Goal: Communication & Community: Answer question/provide support

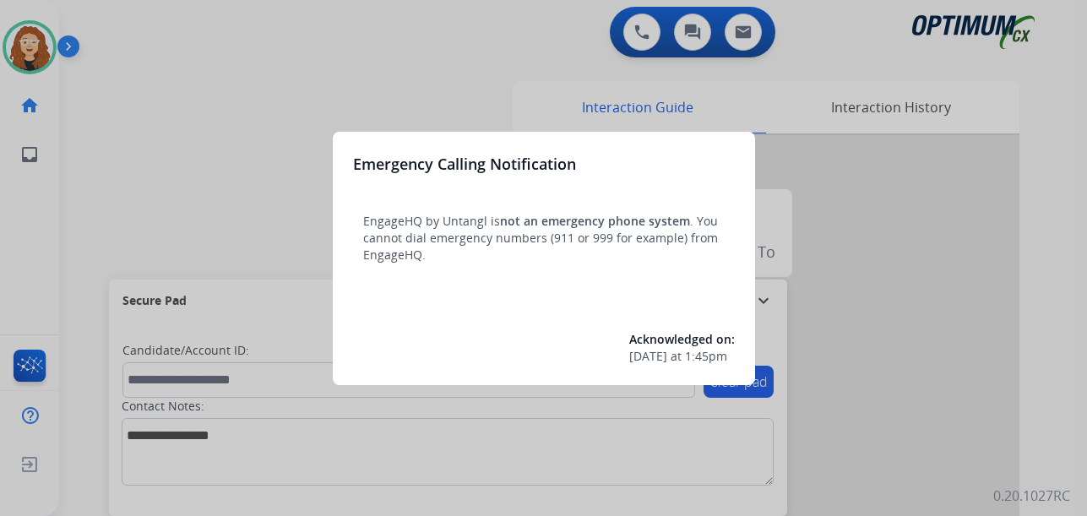
click at [178, 66] on div at bounding box center [543, 258] width 1087 height 516
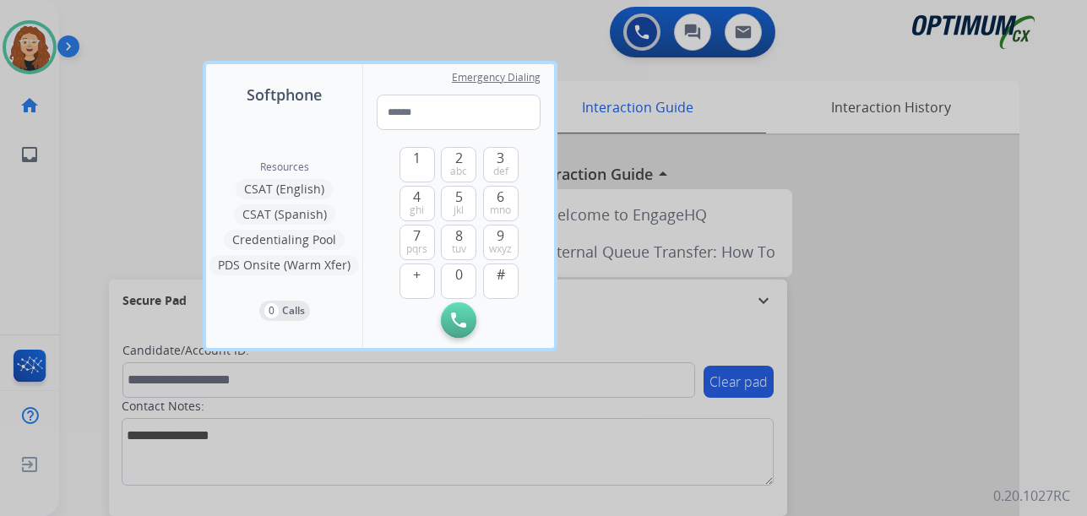
click at [165, 63] on div at bounding box center [543, 258] width 1087 height 516
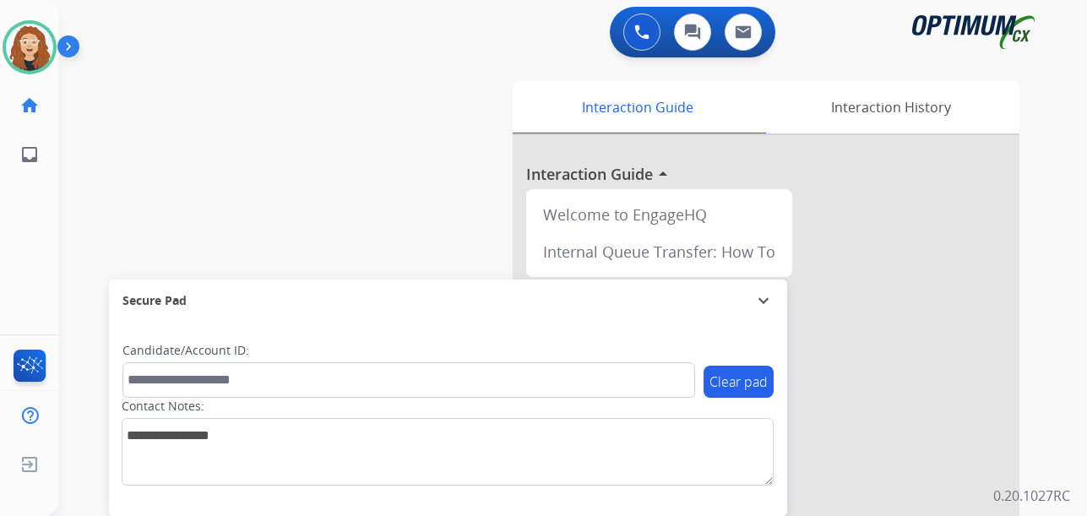
click at [68, 263] on div "swap_horiz Break voice bridge close_fullscreen Connect 3-Way Call merge_type Se…" at bounding box center [552, 413] width 987 height 704
click at [378, 224] on div "swap_horiz Break voice bridge close_fullscreen Connect 3-Way Call merge_type Se…" at bounding box center [552, 413] width 987 height 704
click at [1041, 313] on div "Interaction Guide Interaction History Interaction Guide arrow_drop_up Welcome t…" at bounding box center [766, 419] width 562 height 691
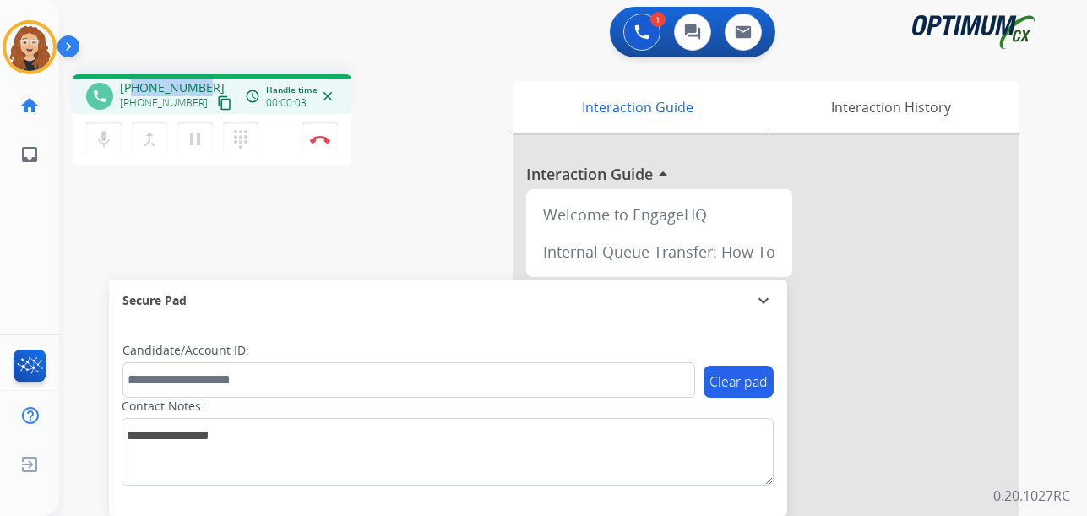
drag, startPoint x: 158, startPoint y: 82, endPoint x: 202, endPoint y: 84, distance: 44.0
click at [202, 83] on div "+15707786052 +15707786052 content_copy" at bounding box center [177, 96] width 115 height 34
copy span "5707786052"
click at [307, 24] on div "1 Voice Interactions 0 Chat Interactions 0 Email Interactions" at bounding box center [562, 34] width 967 height 54
drag, startPoint x: 133, startPoint y: 87, endPoint x: 200, endPoint y: 79, distance: 68.1
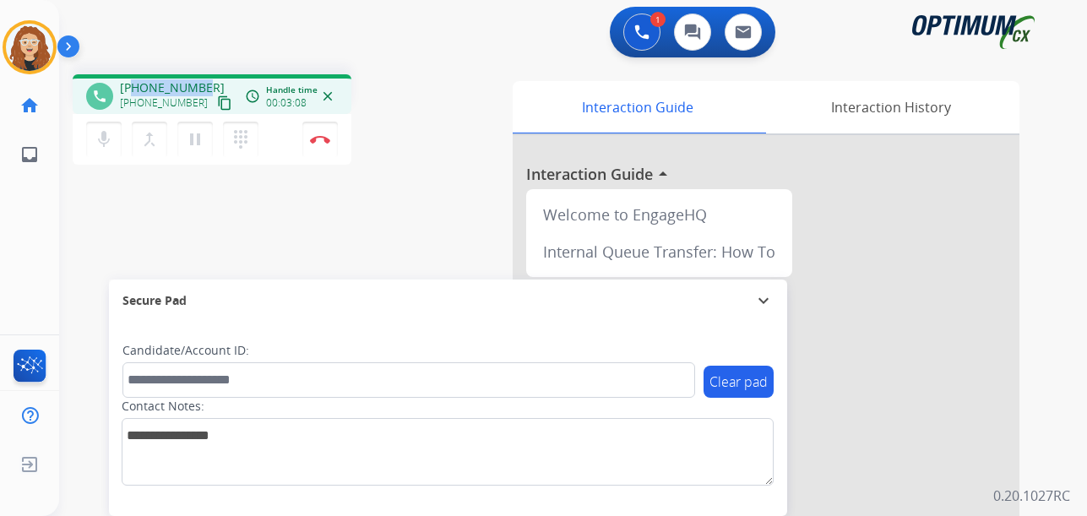
click at [201, 79] on div "phone +15707786052 +15707786052 content_copy access_time Call metrics Queue 00:…" at bounding box center [212, 94] width 279 height 40
copy span "5707786052"
click at [316, 142] on img at bounding box center [320, 139] width 20 height 8
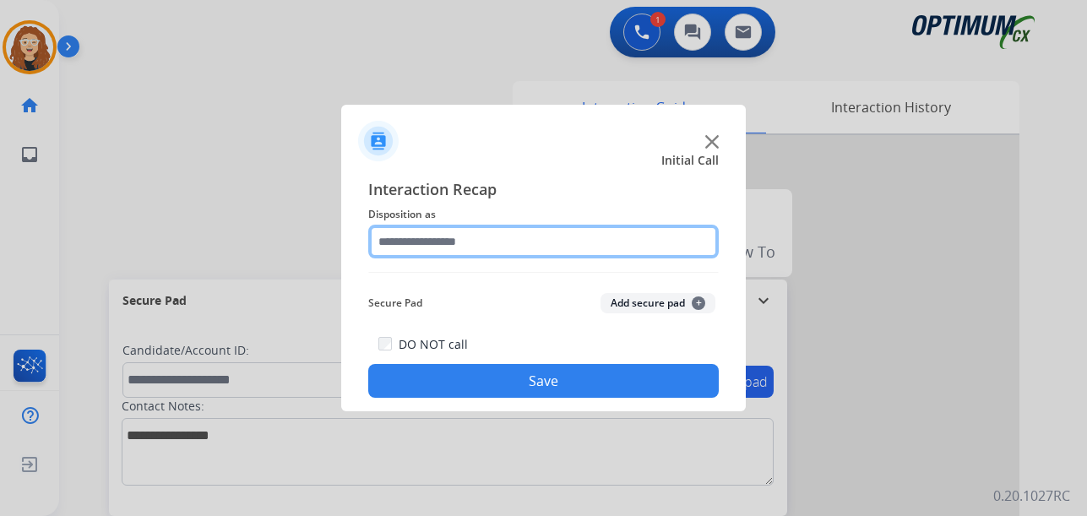
click at [443, 236] on input "text" at bounding box center [543, 242] width 351 height 34
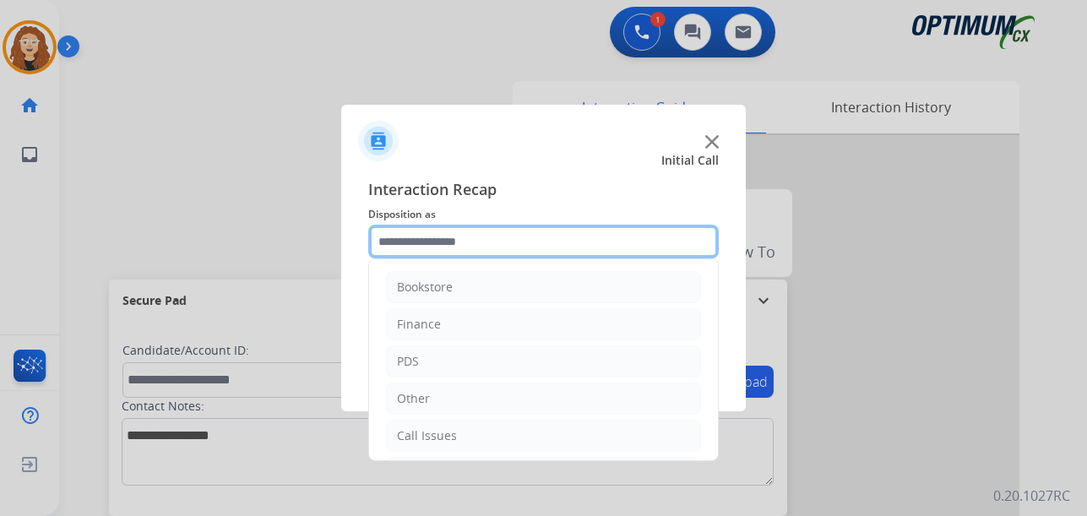
scroll to position [115, 0]
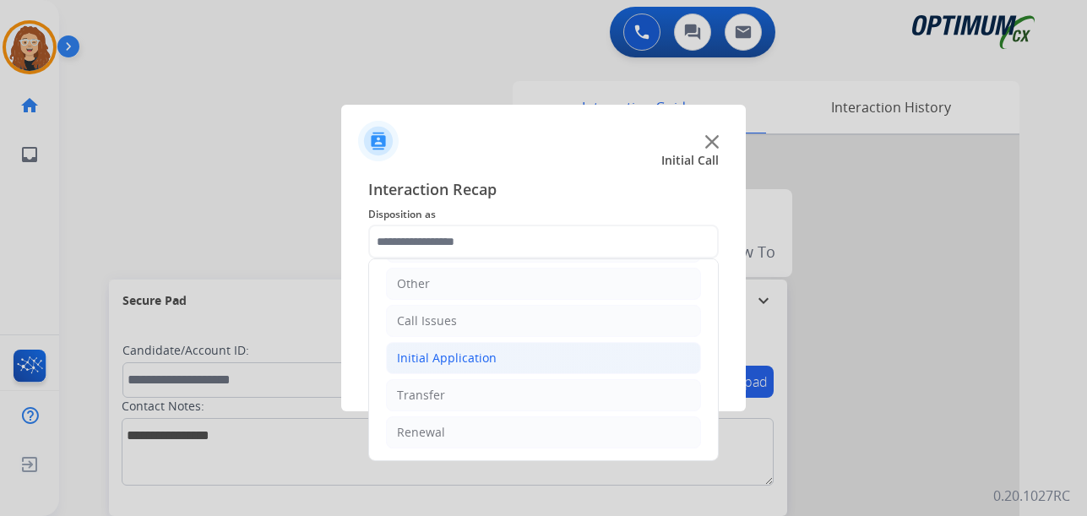
click at [449, 361] on div "Initial Application" at bounding box center [447, 358] width 100 height 17
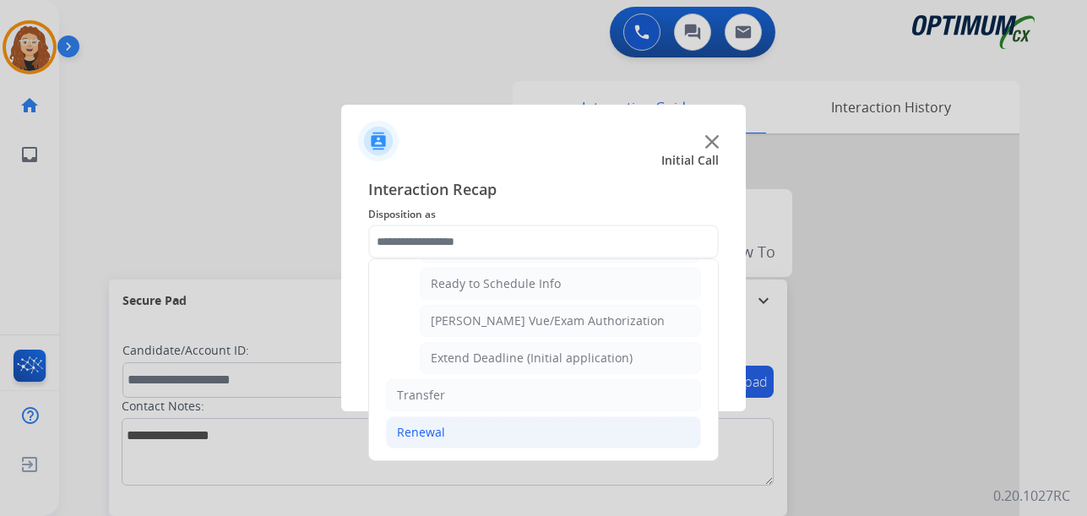
click at [501, 422] on li "Renewal" at bounding box center [543, 432] width 315 height 32
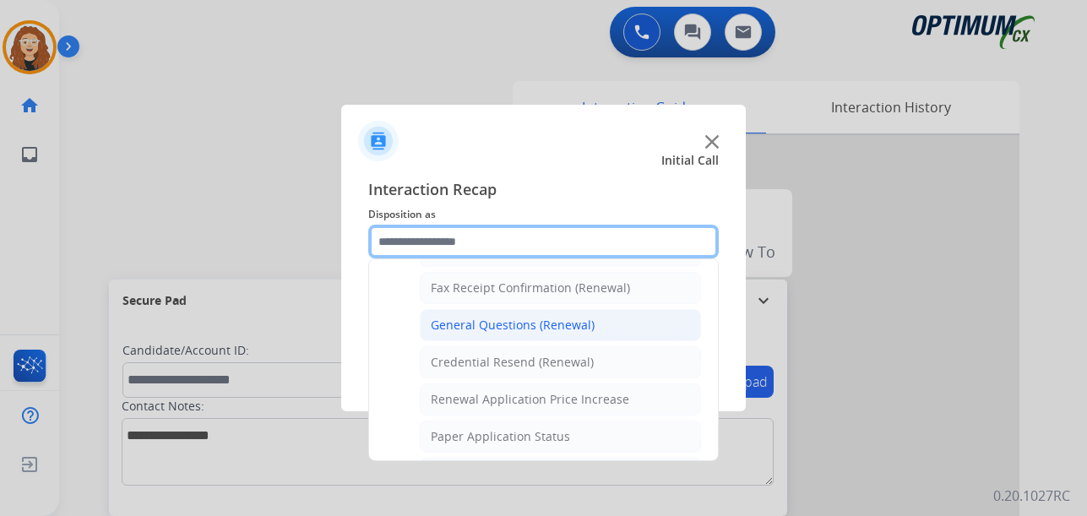
scroll to position [451, 0]
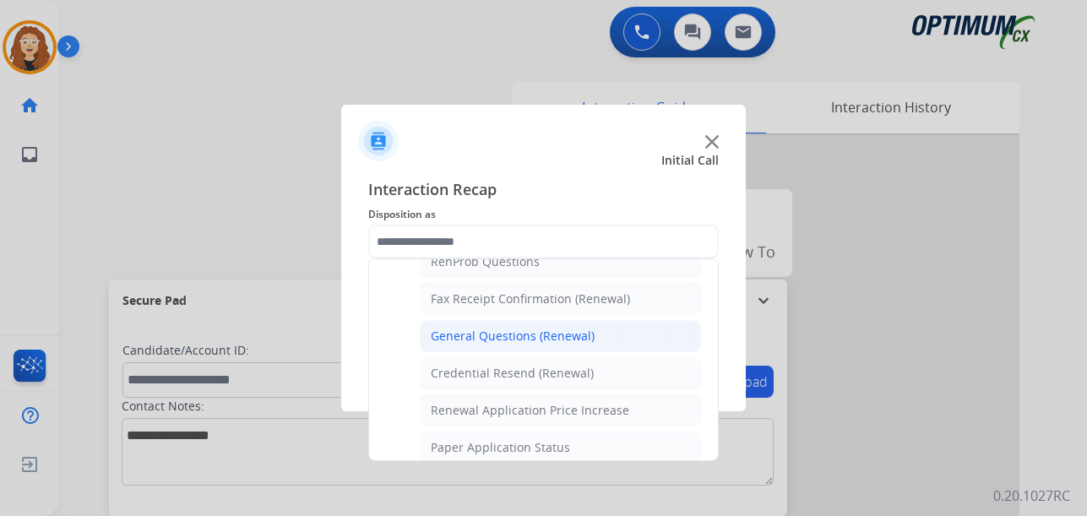
click at [539, 339] on div "General Questions (Renewal)" at bounding box center [513, 336] width 164 height 17
type input "**********"
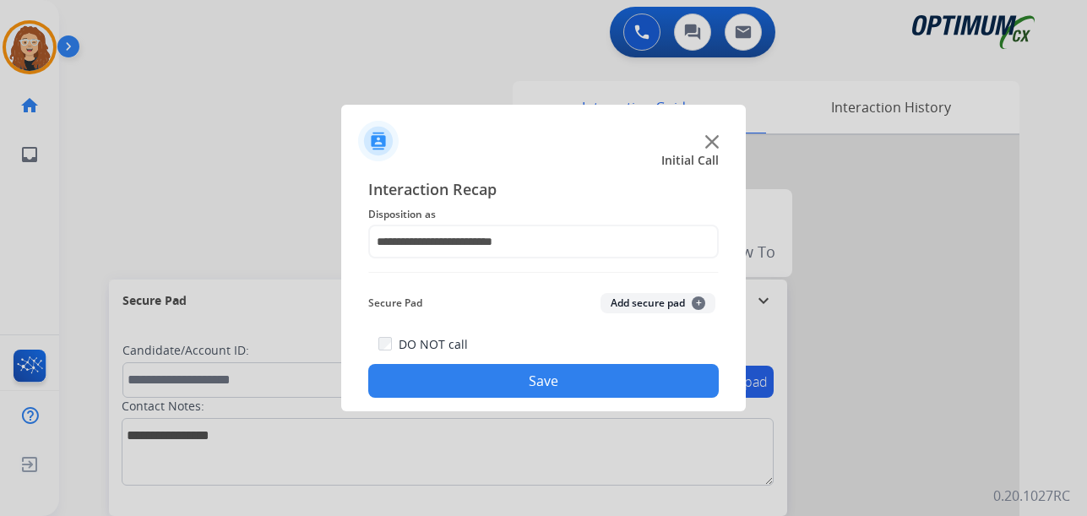
click at [519, 380] on button "Save" at bounding box center [543, 381] width 351 height 34
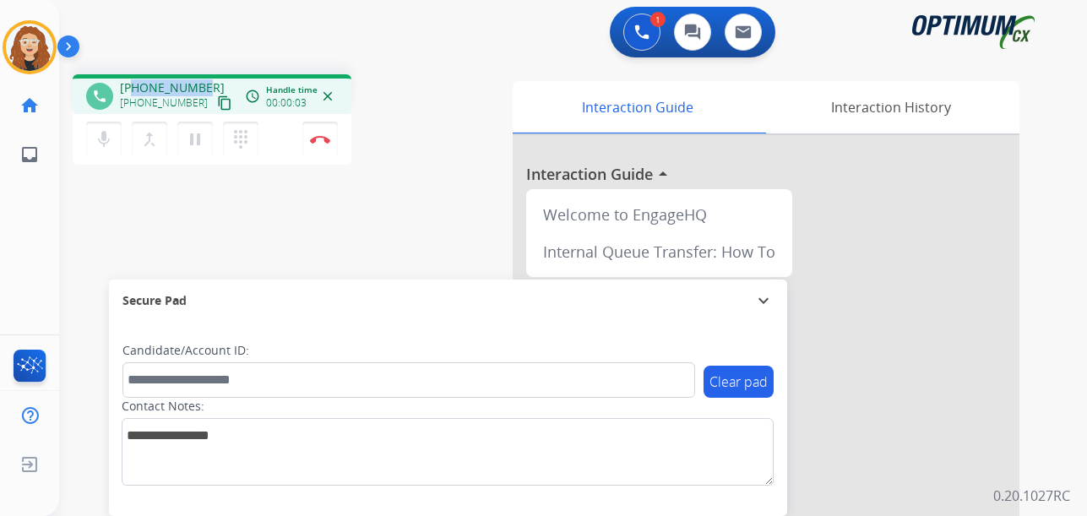
drag, startPoint x: 132, startPoint y: 87, endPoint x: 202, endPoint y: 81, distance: 70.4
click at [202, 81] on div "+19296551006 +19296551006 content_copy" at bounding box center [177, 96] width 115 height 34
copy span "9296551006"
click at [320, 139] on img at bounding box center [320, 139] width 20 height 8
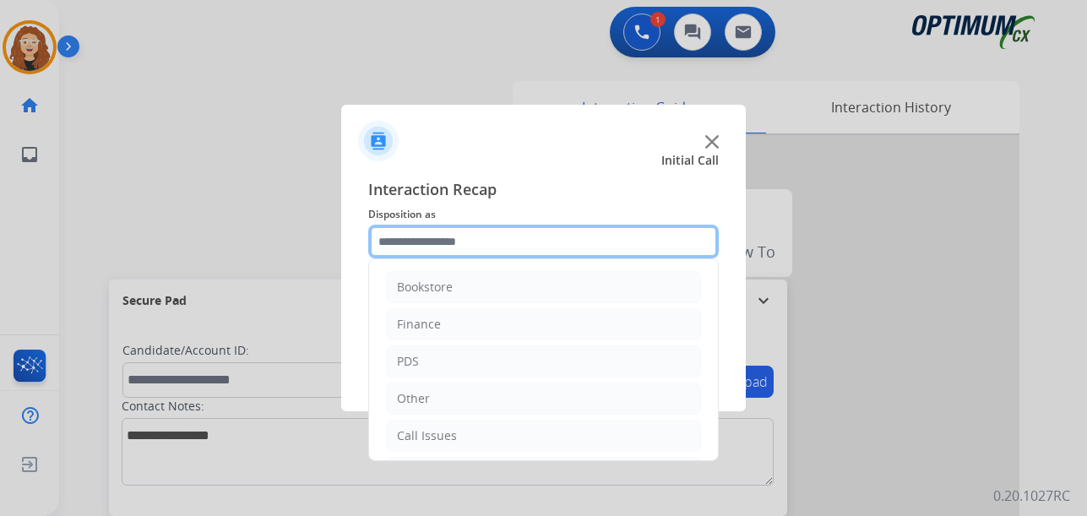
click at [441, 235] on input "text" at bounding box center [543, 242] width 351 height 34
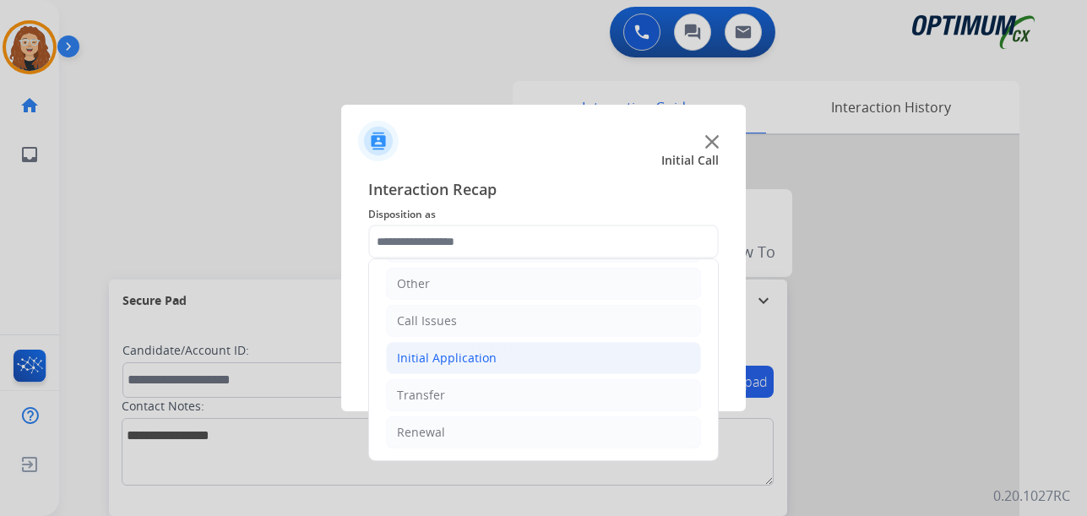
click at [463, 358] on div "Initial Application" at bounding box center [447, 358] width 100 height 17
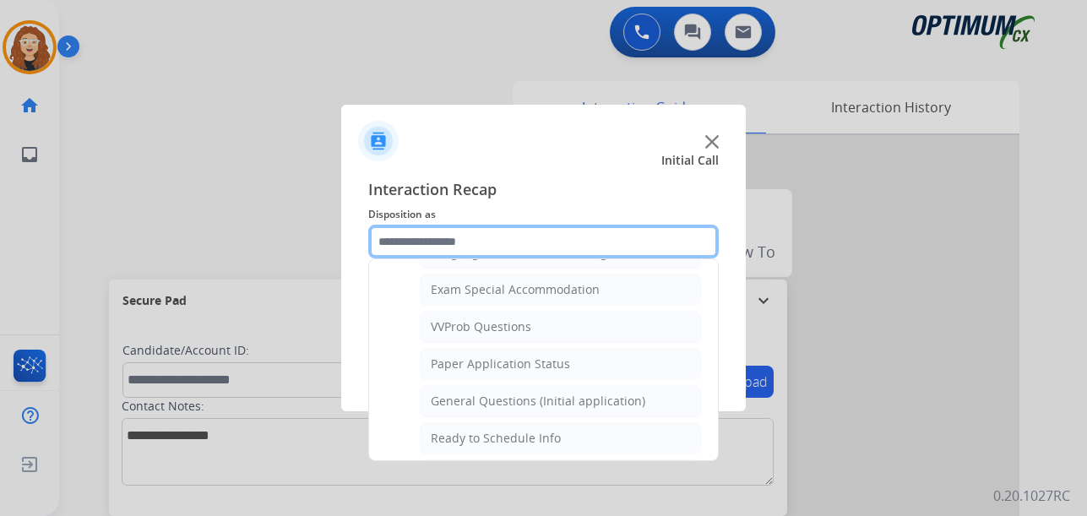
scroll to position [889, 0]
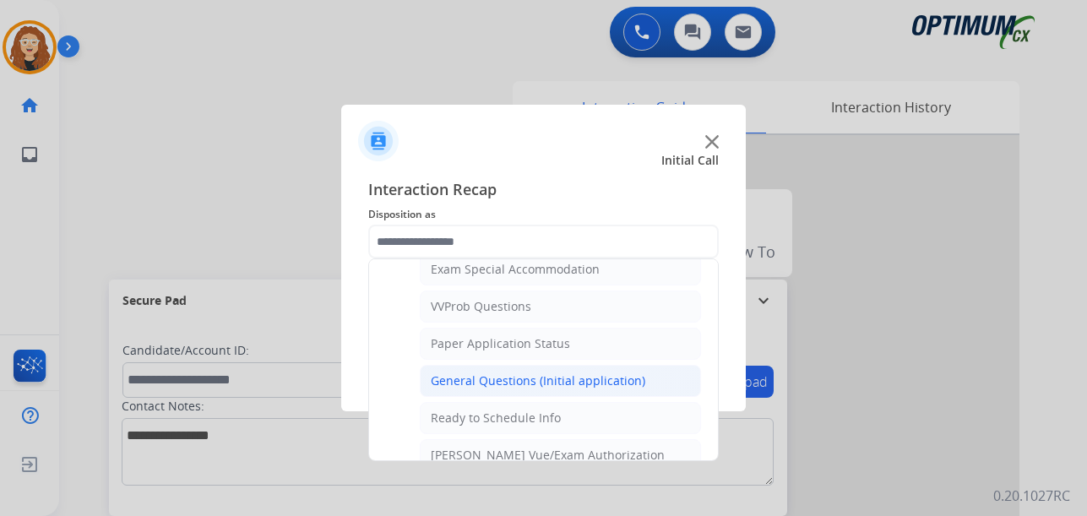
click at [579, 384] on div "General Questions (Initial application)" at bounding box center [538, 380] width 215 height 17
type input "**********"
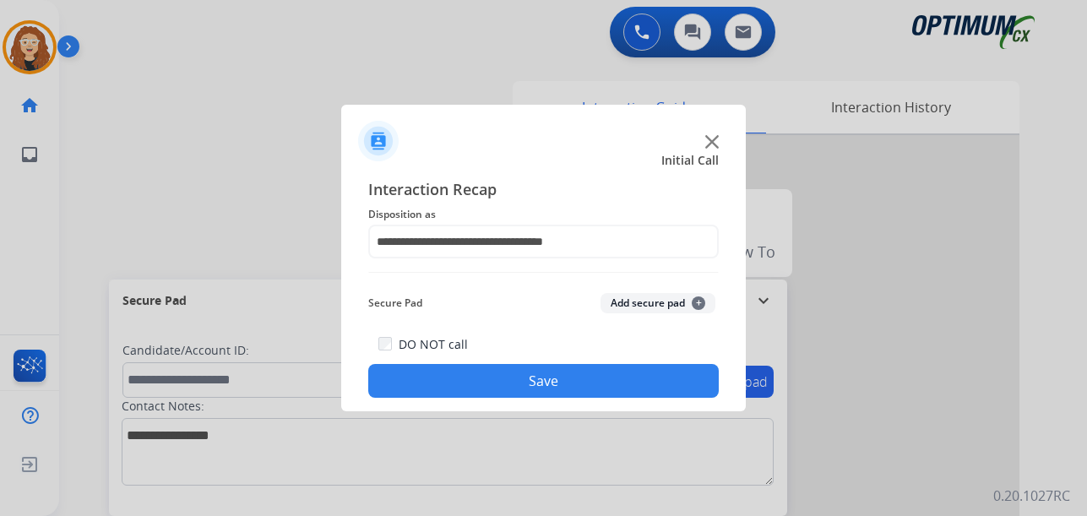
click at [579, 384] on button "Save" at bounding box center [543, 381] width 351 height 34
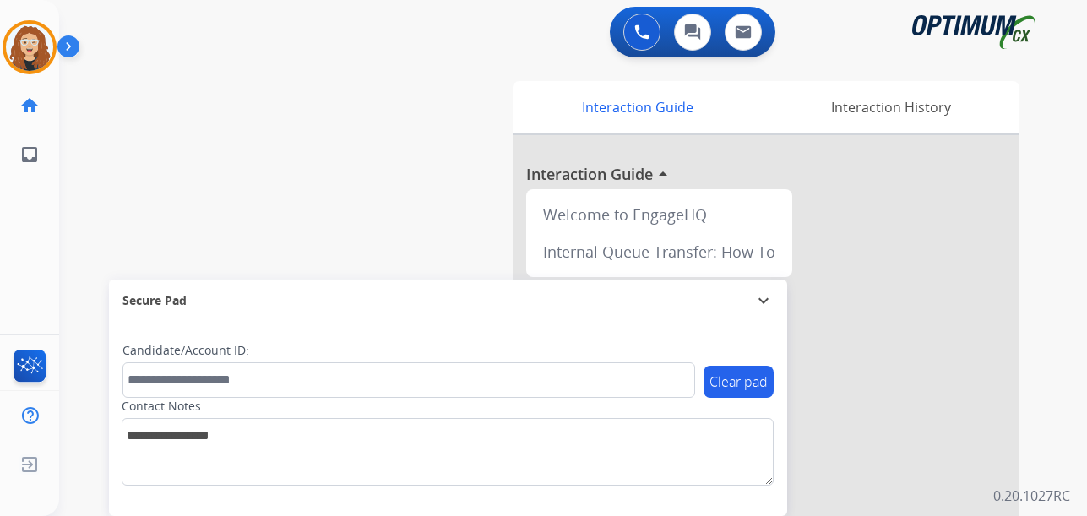
click at [70, 280] on div "swap_horiz Break voice bridge close_fullscreen Connect 3-Way Call merge_type Se…" at bounding box center [552, 413] width 987 height 704
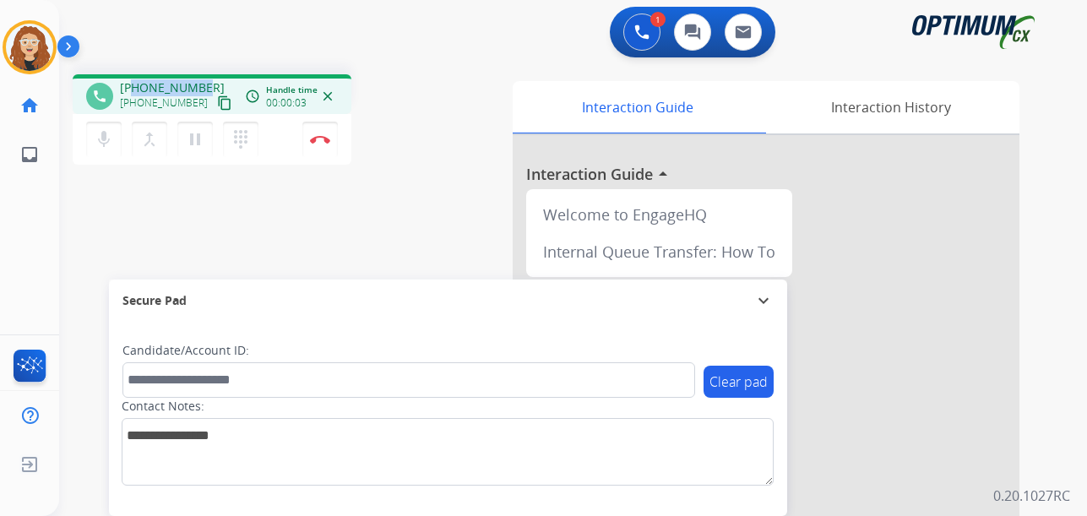
drag, startPoint x: 133, startPoint y: 84, endPoint x: 204, endPoint y: 84, distance: 71.0
click at [204, 84] on div "+18507487027 +18507487027 content_copy" at bounding box center [177, 96] width 115 height 34
copy span "8507487027"
click at [325, 142] on img at bounding box center [320, 139] width 20 height 8
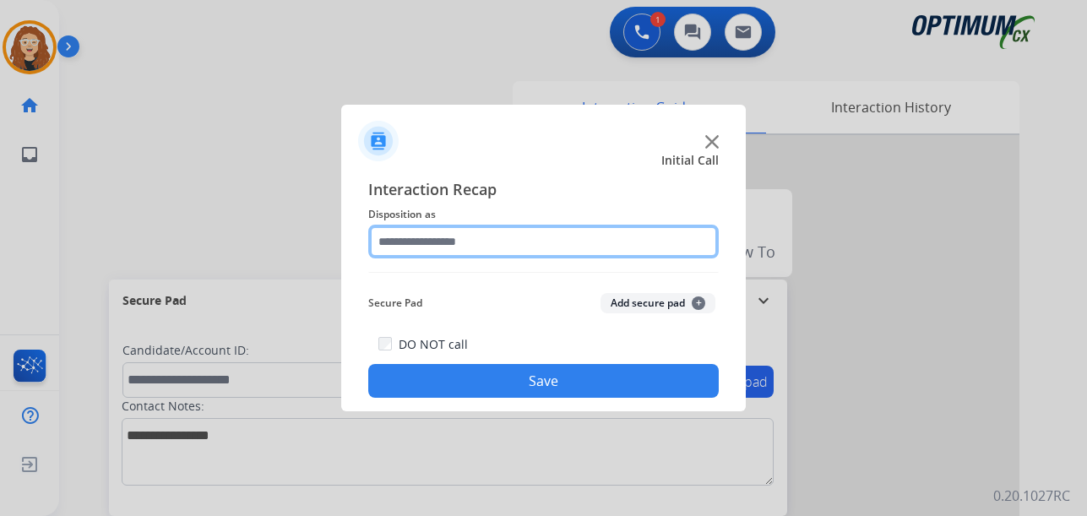
click at [489, 244] on input "text" at bounding box center [543, 242] width 351 height 34
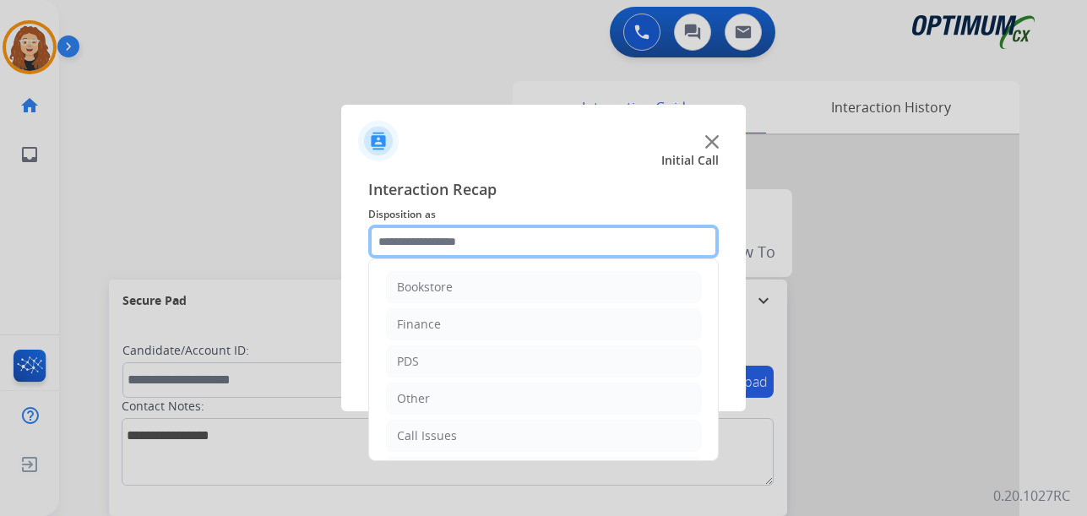
scroll to position [115, 0]
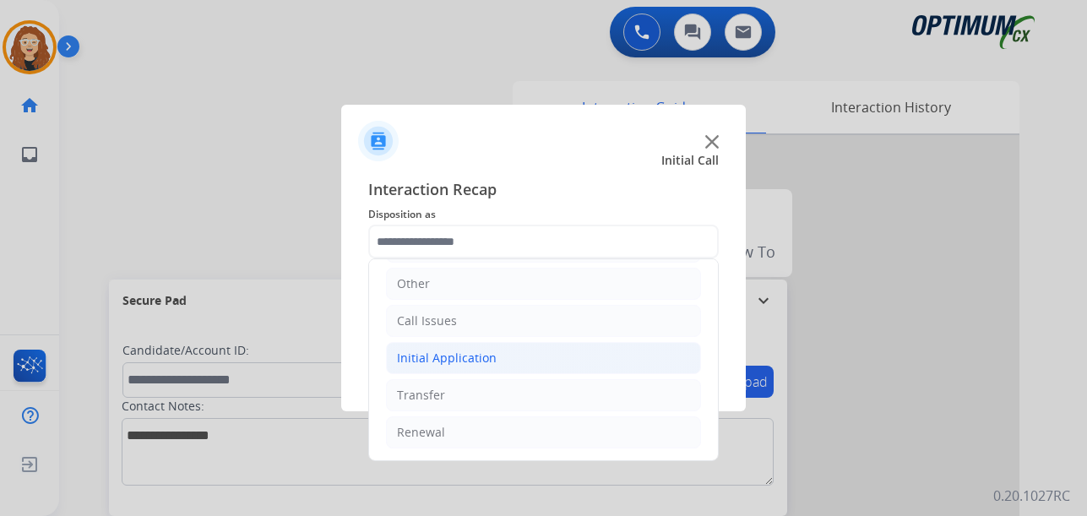
click at [490, 362] on div "Initial Application" at bounding box center [447, 358] width 100 height 17
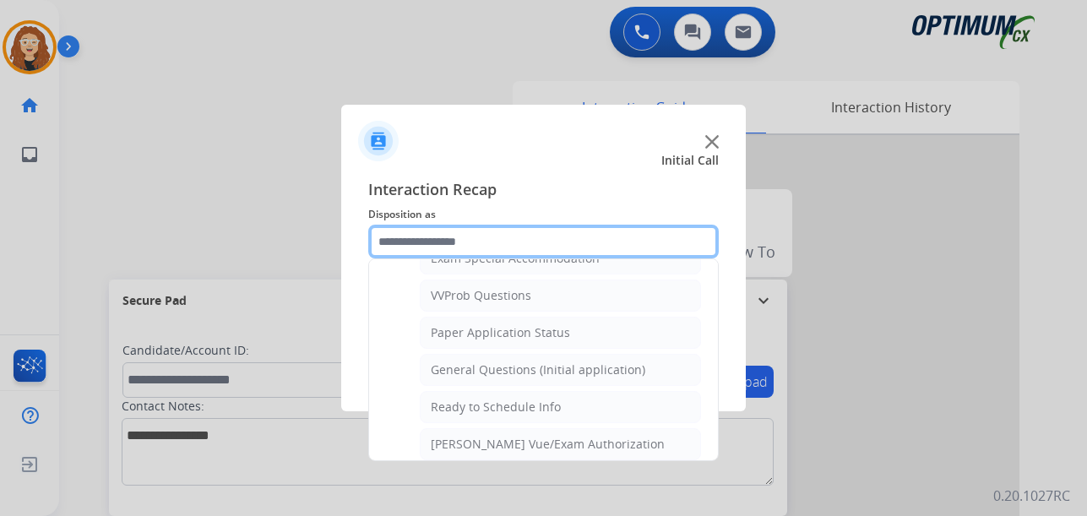
scroll to position [895, 0]
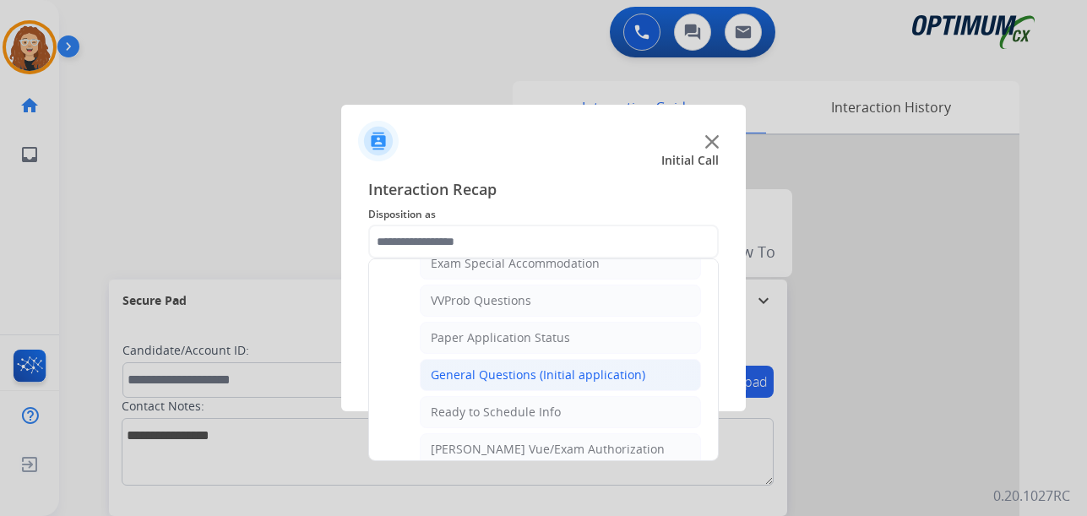
click at [548, 373] on div "General Questions (Initial application)" at bounding box center [538, 375] width 215 height 17
type input "**********"
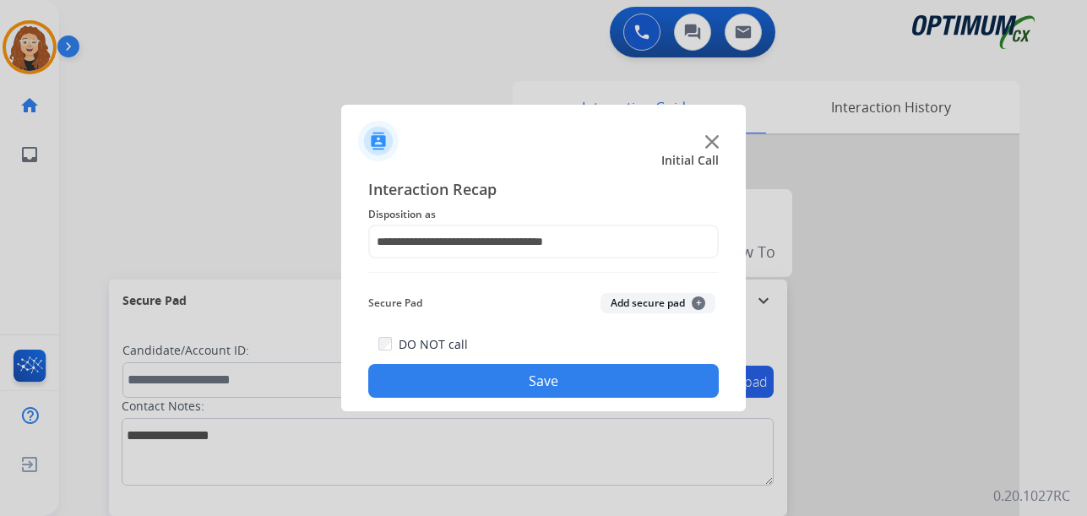
click at [547, 373] on button "Save" at bounding box center [543, 381] width 351 height 34
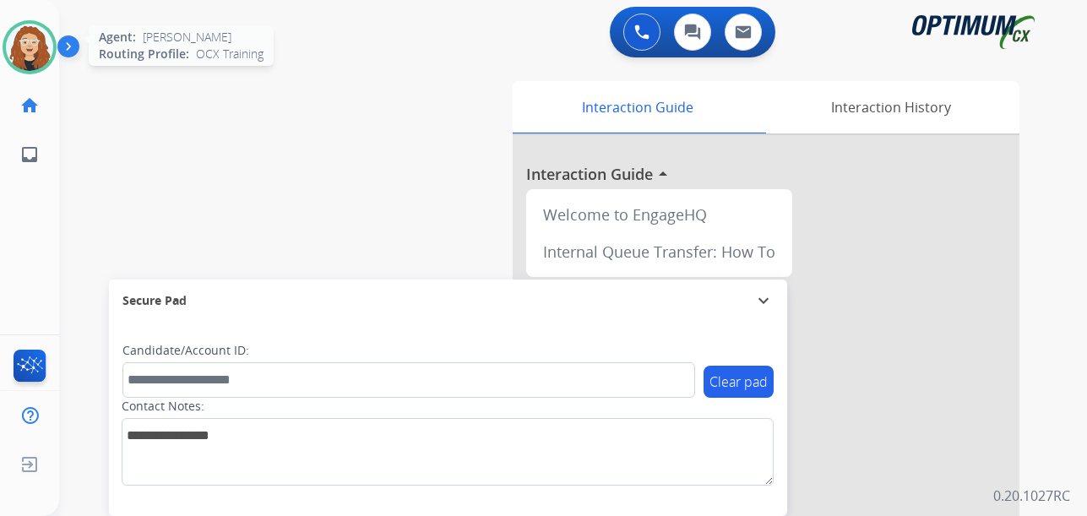
click at [22, 55] on img at bounding box center [29, 47] width 47 height 47
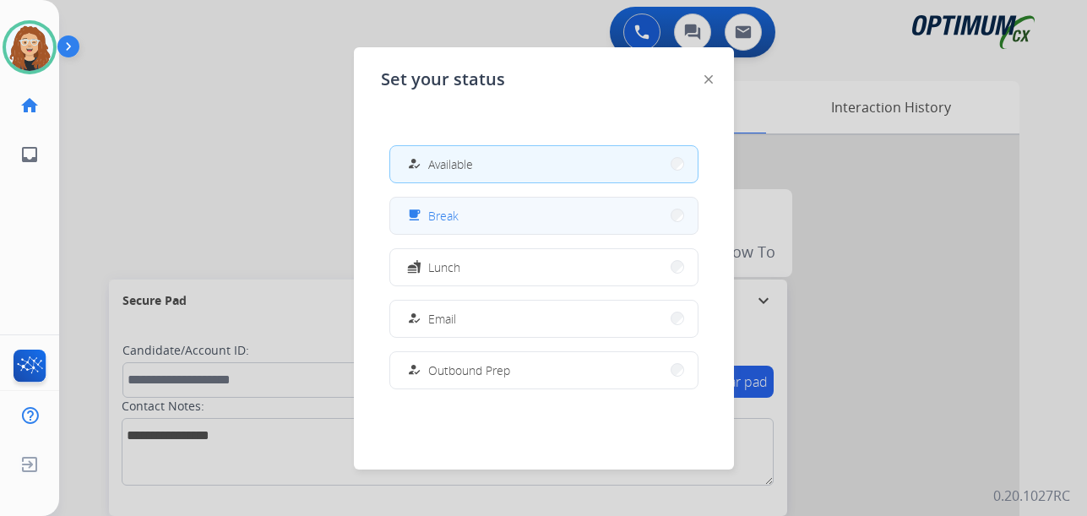
click at [464, 213] on button "free_breakfast Break" at bounding box center [543, 216] width 307 height 36
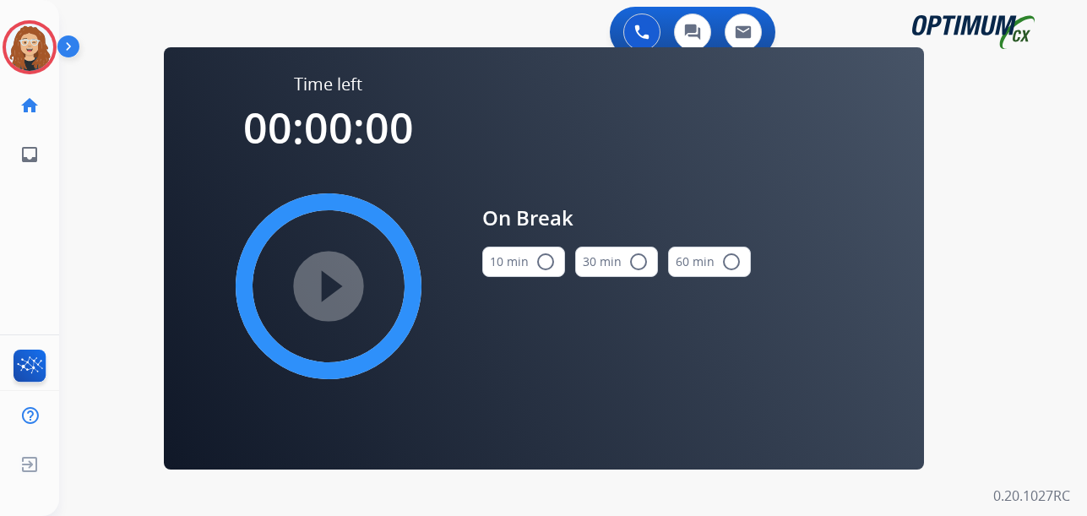
click at [538, 262] on mat-icon "radio_button_unchecked" at bounding box center [546, 262] width 20 height 20
click at [326, 280] on mat-icon "play_circle_filled" at bounding box center [328, 286] width 20 height 20
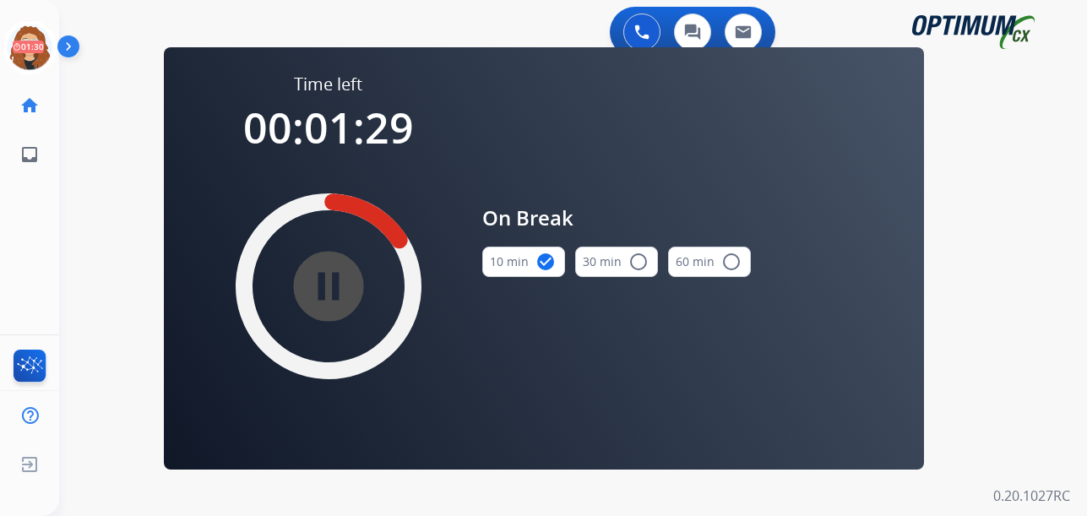
click at [1005, 180] on div "0 Voice Interactions 0 Chat Interactions 0 Email Interactions swap_horiz Break …" at bounding box center [573, 258] width 1028 height 516
click at [117, 221] on div "0 Voice Interactions 0 Chat Interactions 0 Email Interactions swap_horiz Break …" at bounding box center [573, 258] width 1028 height 516
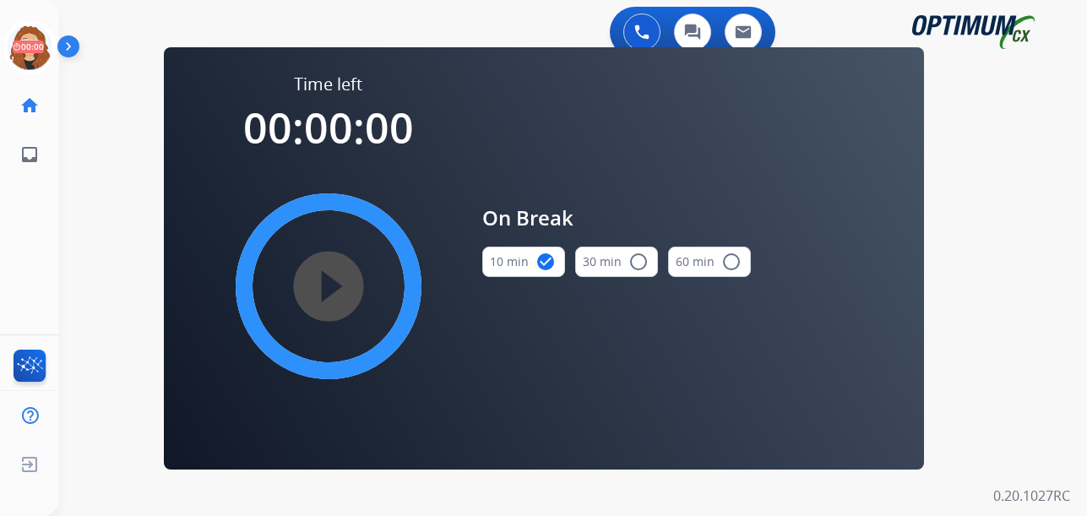
click at [75, 222] on div "0 Voice Interactions 0 Chat Interactions 0 Email Interactions swap_horiz Break …" at bounding box center [573, 258] width 1028 height 516
click at [20, 44] on icon at bounding box center [30, 47] width 55 height 55
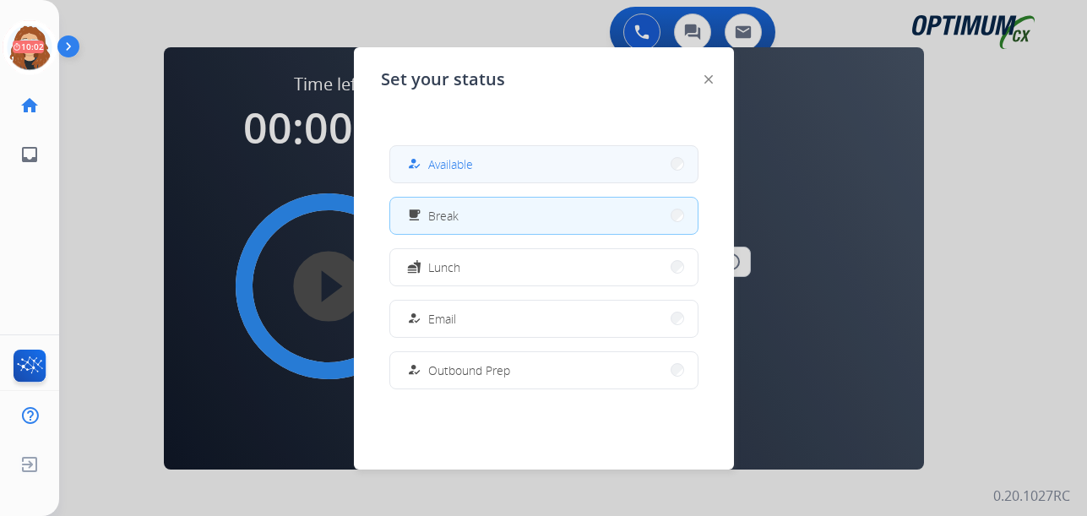
click at [458, 171] on span "Available" at bounding box center [450, 164] width 45 height 18
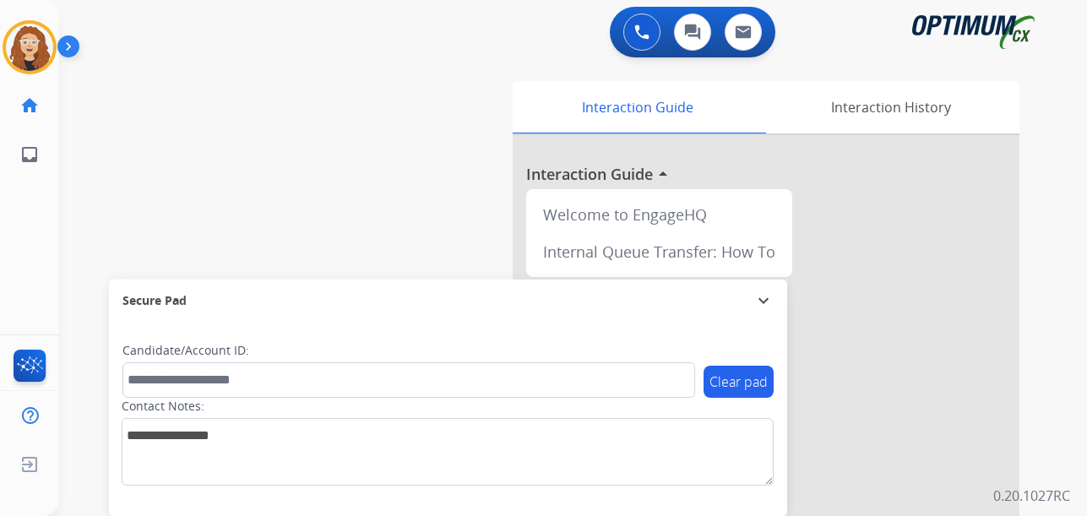
click at [71, 291] on div "swap_horiz Break voice bridge close_fullscreen Connect 3-Way Call merge_type Se…" at bounding box center [552, 413] width 987 height 704
click at [62, 301] on div "swap_horiz Break voice bridge close_fullscreen Connect 3-Way Call merge_type Se…" at bounding box center [552, 413] width 987 height 704
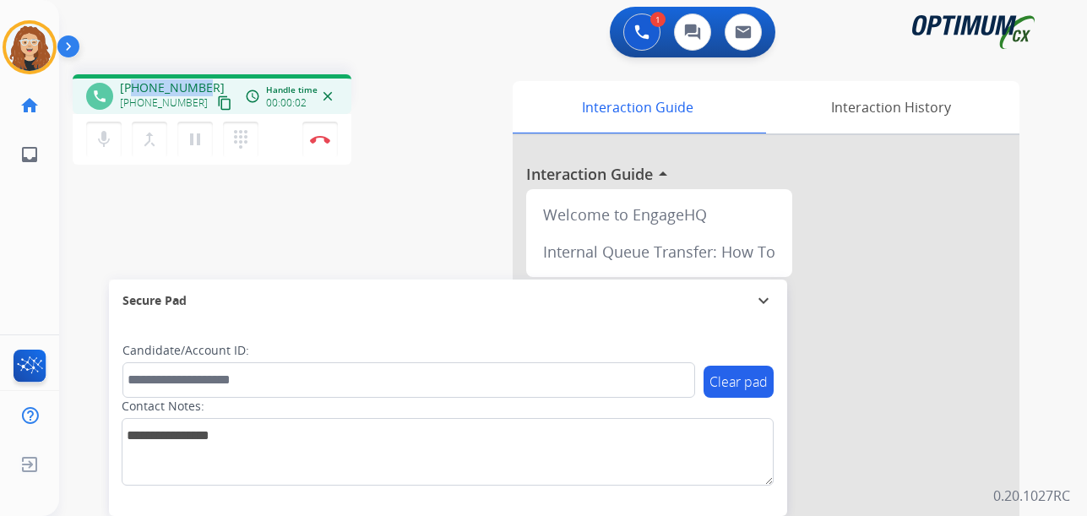
drag, startPoint x: 135, startPoint y: 88, endPoint x: 185, endPoint y: 80, distance: 50.4
click at [204, 79] on div "+15023654877 +15023654877 content_copy" at bounding box center [177, 96] width 115 height 34
copy span "5023654877"
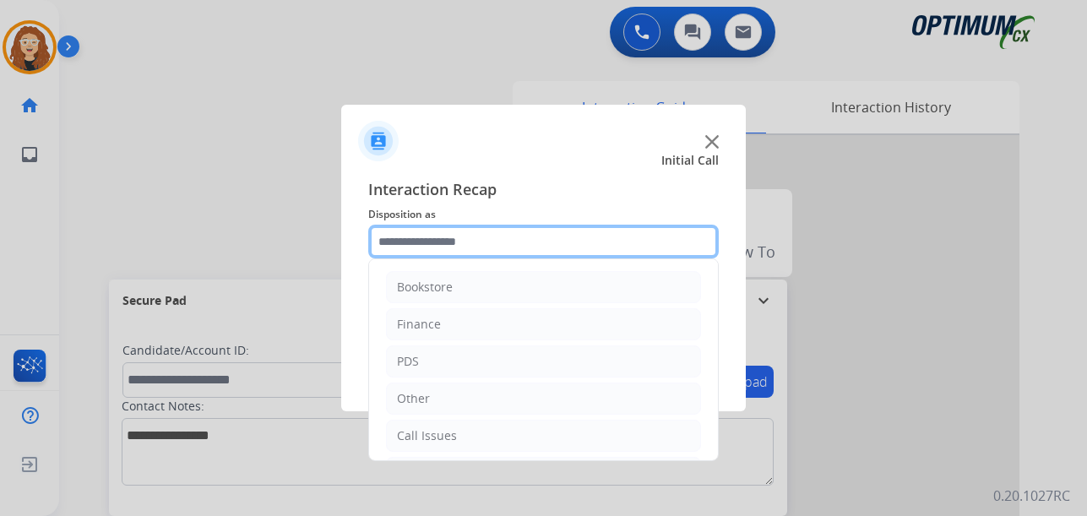
click at [479, 242] on input "text" at bounding box center [543, 242] width 351 height 34
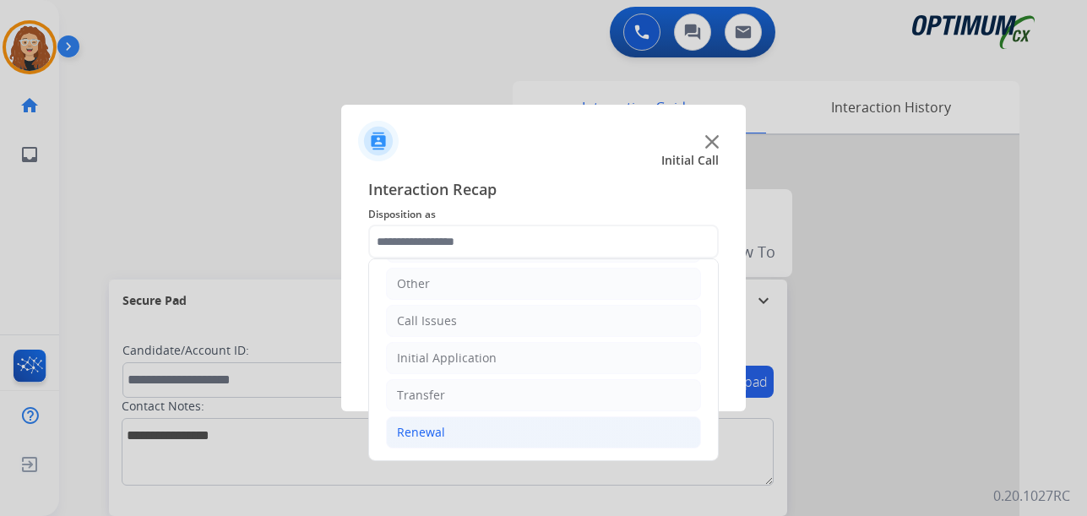
click at [452, 440] on li "Renewal" at bounding box center [543, 432] width 315 height 32
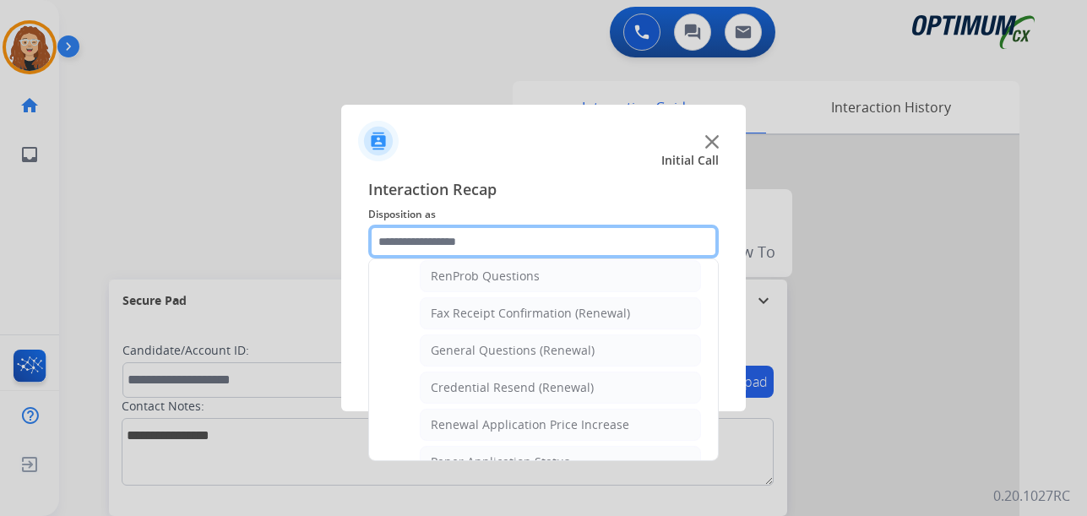
scroll to position [452, 0]
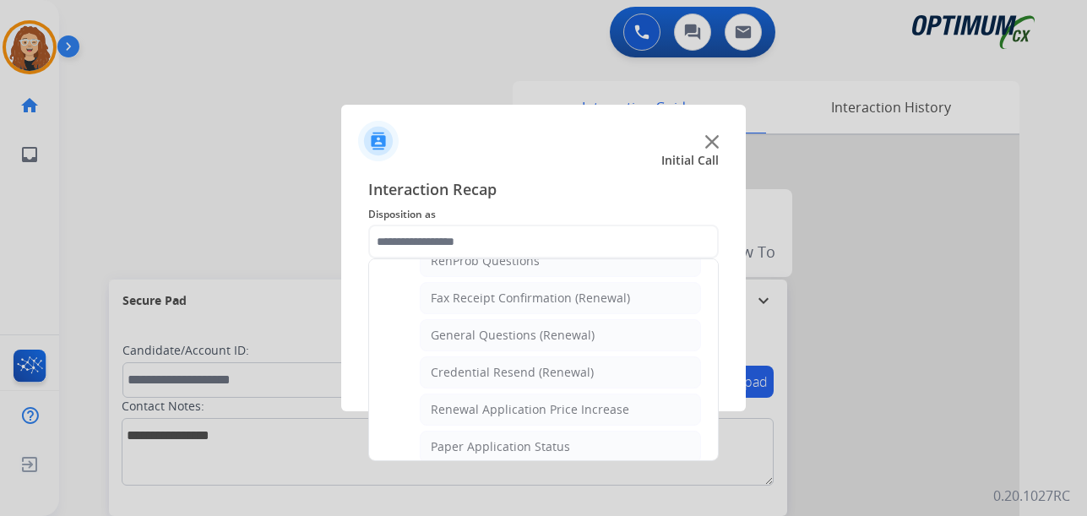
click at [536, 341] on div "General Questions (Renewal)" at bounding box center [513, 335] width 164 height 17
type input "**********"
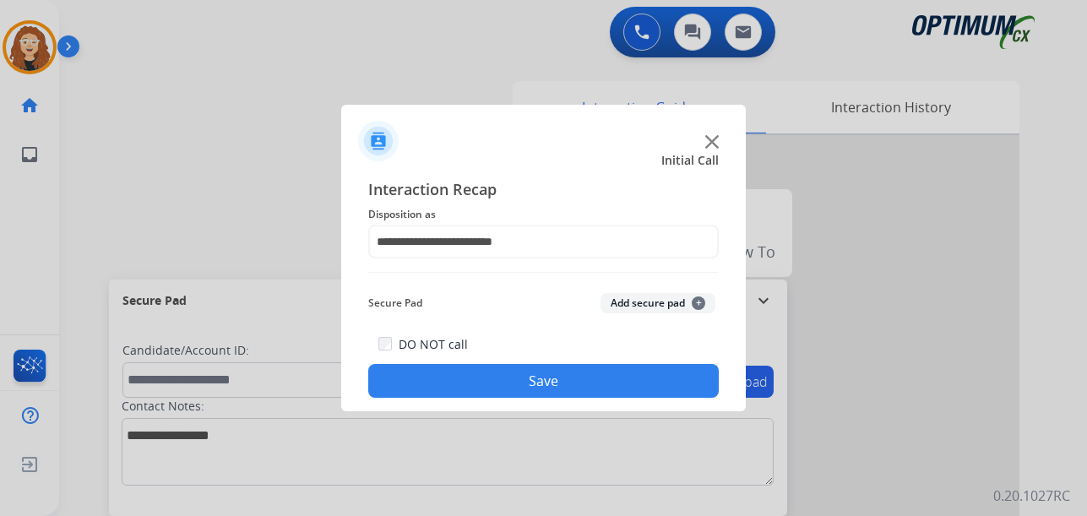
click at [536, 373] on button "Save" at bounding box center [543, 381] width 351 height 34
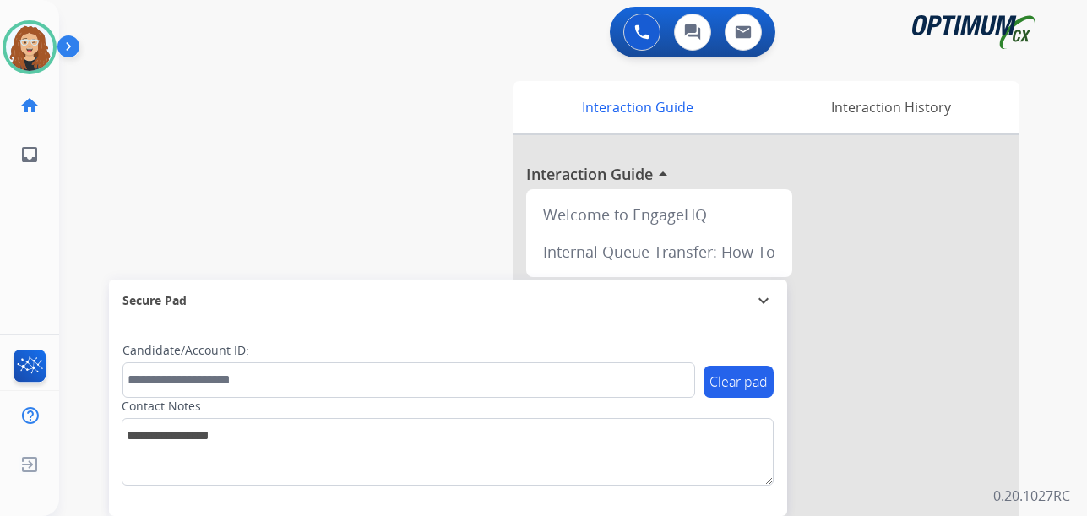
click at [74, 197] on div "swap_horiz Break voice bridge close_fullscreen Connect 3-Way Call merge_type Se…" at bounding box center [552, 413] width 987 height 704
click at [80, 211] on div "swap_horiz Break voice bridge close_fullscreen Connect 3-Way Call merge_type Se…" at bounding box center [552, 413] width 987 height 704
click at [981, 432] on div at bounding box center [766, 450] width 507 height 630
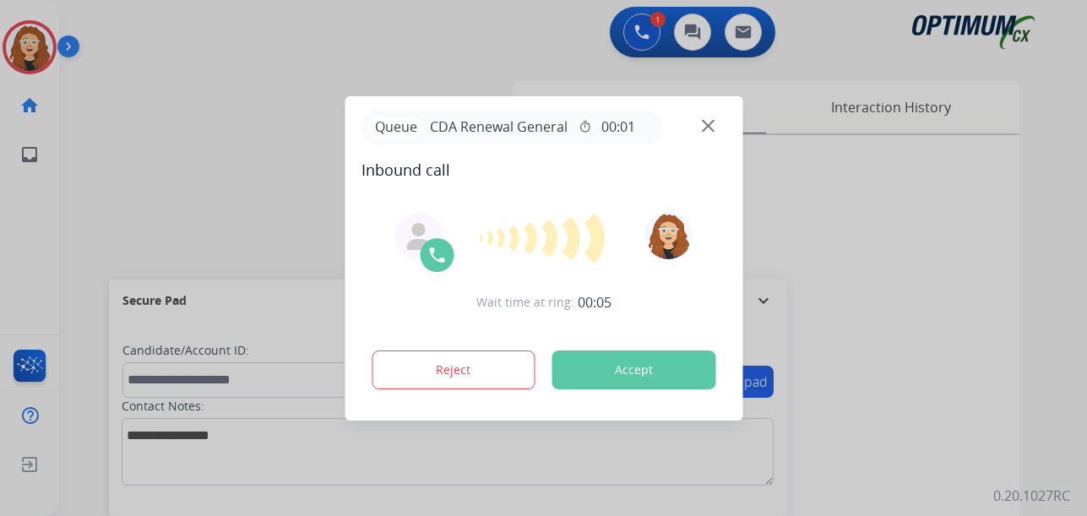
click at [94, 97] on div at bounding box center [543, 258] width 1087 height 516
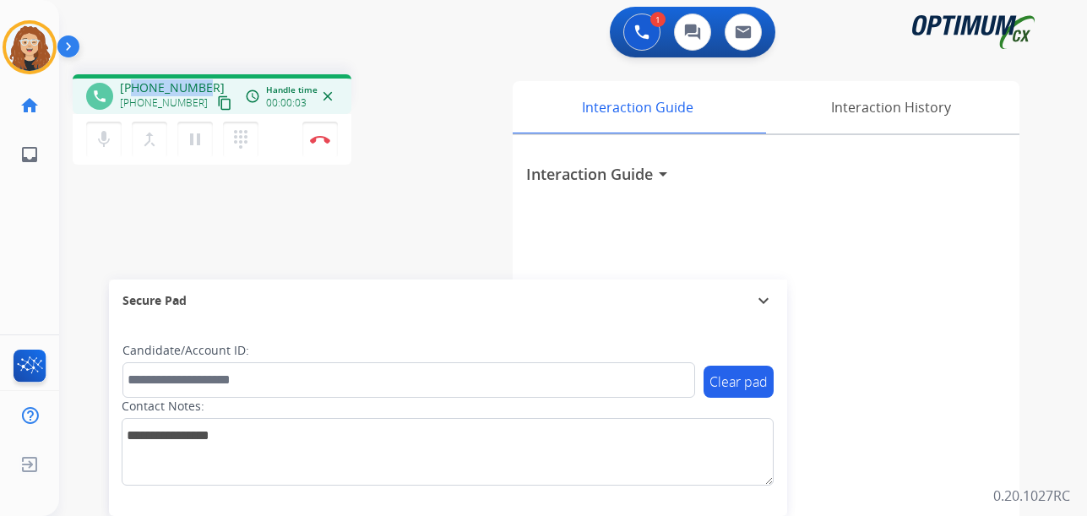
drag, startPoint x: 133, startPoint y: 84, endPoint x: 211, endPoint y: 75, distance: 79.1
click at [211, 75] on div "phone +15865650135 +15865650135 content_copy access_time Call metrics Queue 00:…" at bounding box center [212, 94] width 279 height 40
copy span "5865650135"
click at [321, 140] on img at bounding box center [320, 139] width 20 height 8
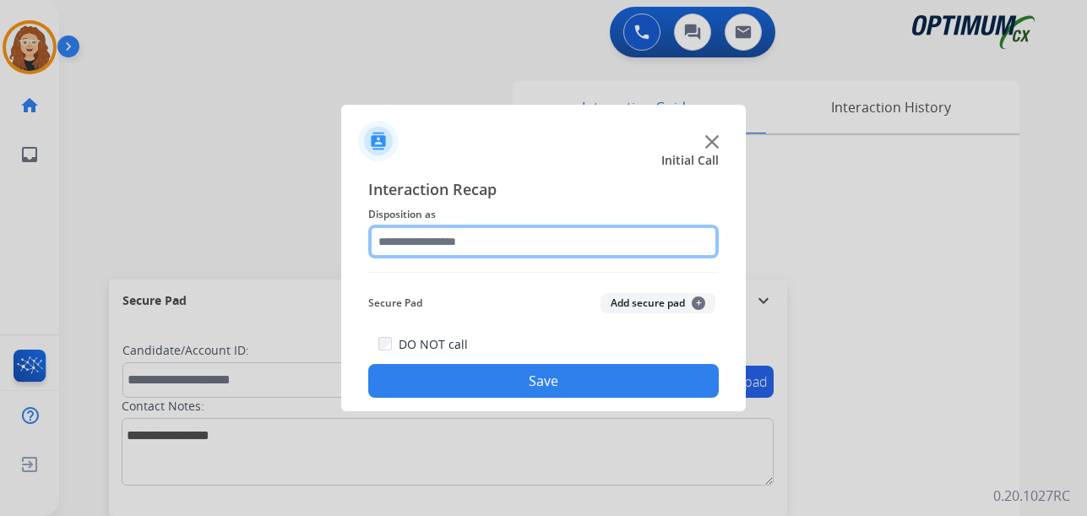
click at [450, 245] on input "text" at bounding box center [543, 242] width 351 height 34
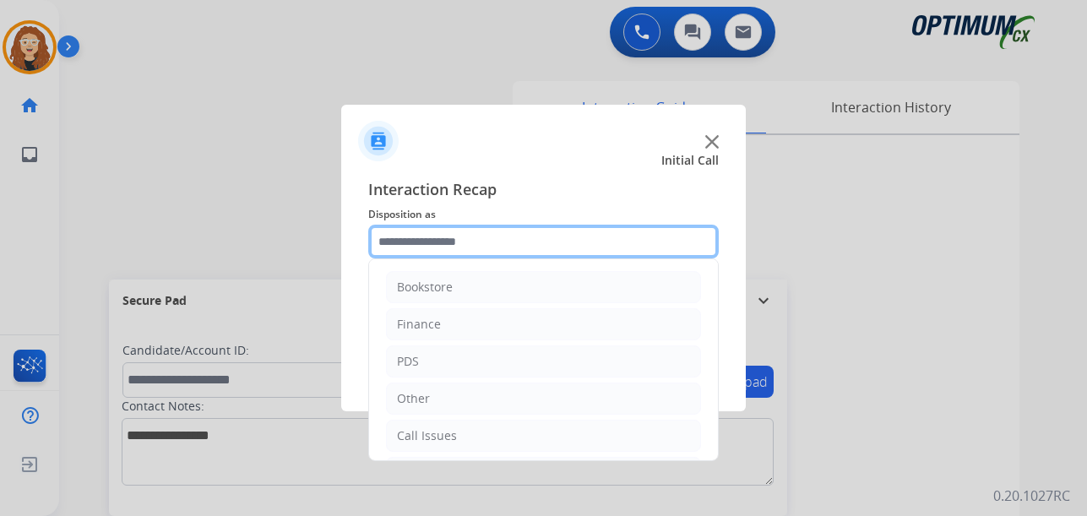
scroll to position [115, 0]
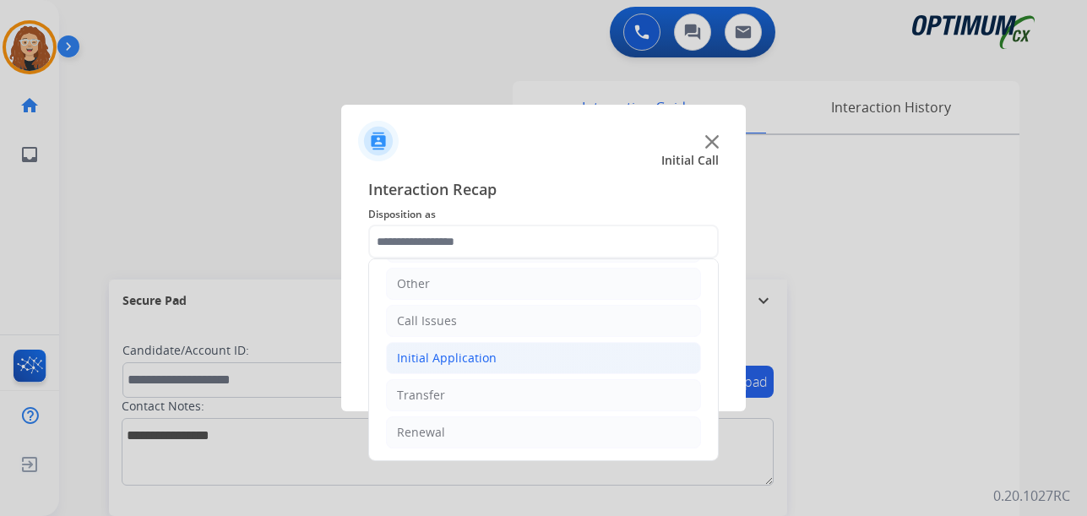
click at [463, 359] on div "Initial Application" at bounding box center [447, 358] width 100 height 17
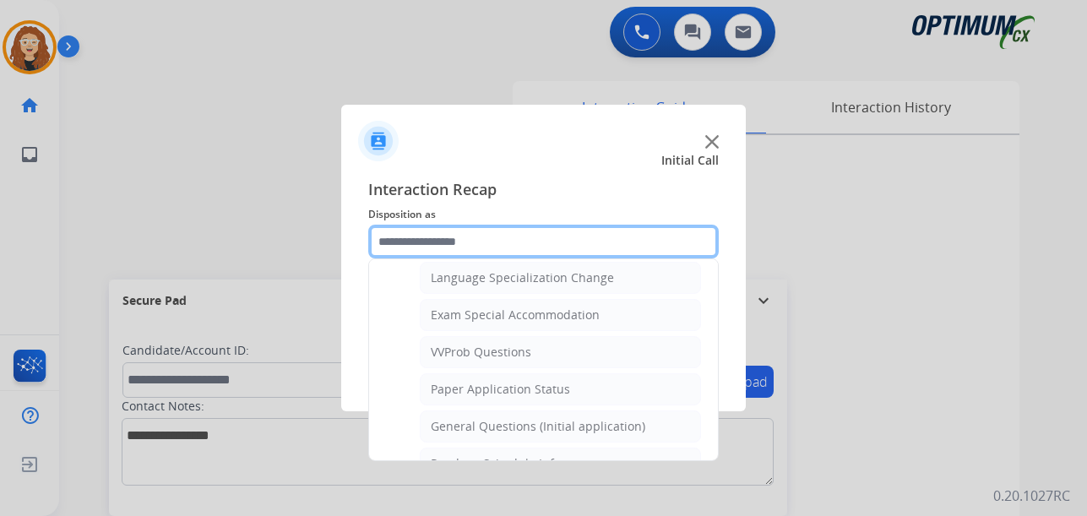
scroll to position [859, 0]
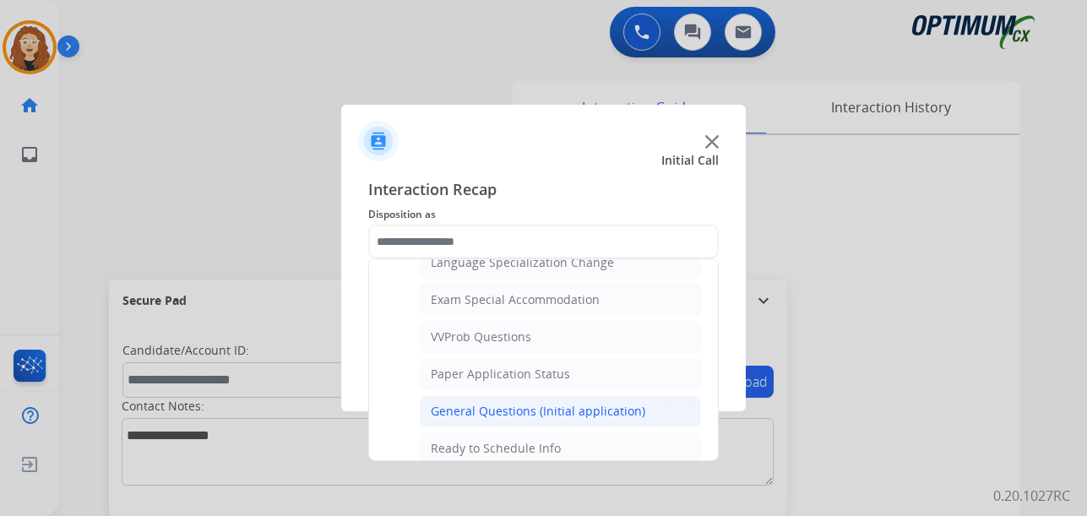
click at [653, 402] on li "General Questions (Initial application)" at bounding box center [560, 411] width 281 height 32
type input "**********"
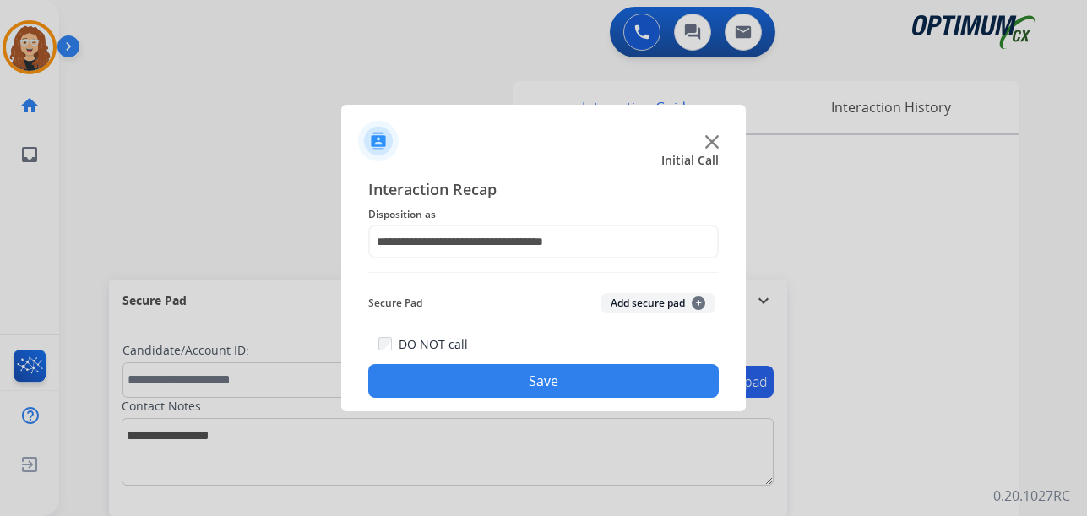
drag, startPoint x: 630, startPoint y: 387, endPoint x: 626, endPoint y: 379, distance: 8.7
click at [626, 380] on button "Save" at bounding box center [543, 381] width 351 height 34
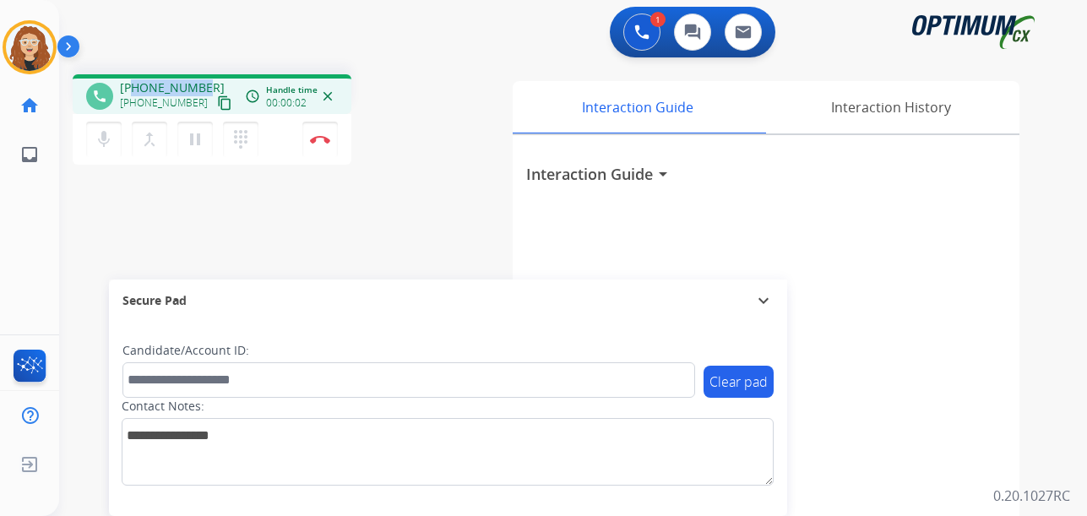
drag, startPoint x: 134, startPoint y: 86, endPoint x: 205, endPoint y: 79, distance: 71.4
click at [205, 79] on div "phone +14043630575 +14043630575 content_copy access_time Call metrics Queue 00:…" at bounding box center [212, 94] width 279 height 40
copy span "4043630575"
click at [325, 141] on img at bounding box center [320, 139] width 20 height 8
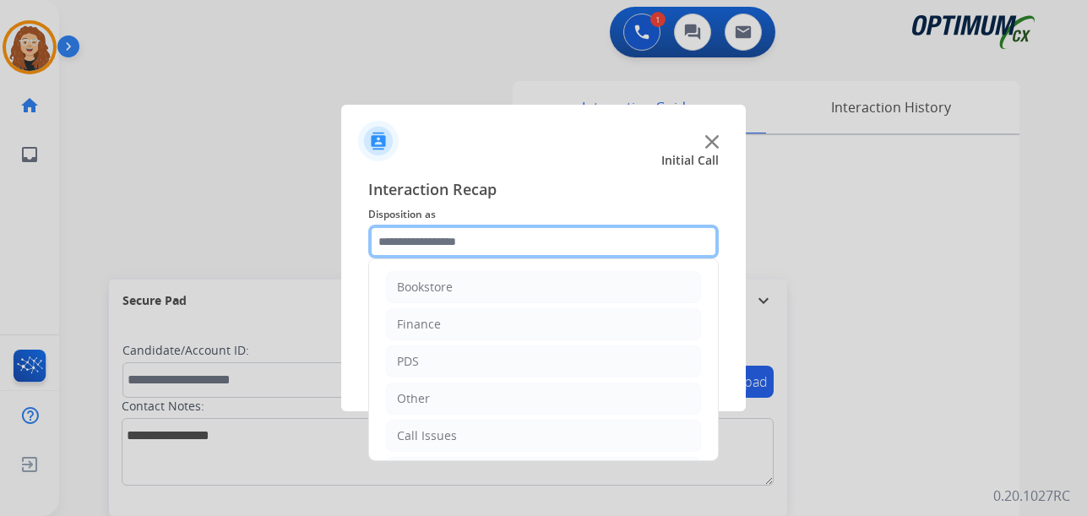
click at [439, 242] on input "text" at bounding box center [543, 242] width 351 height 34
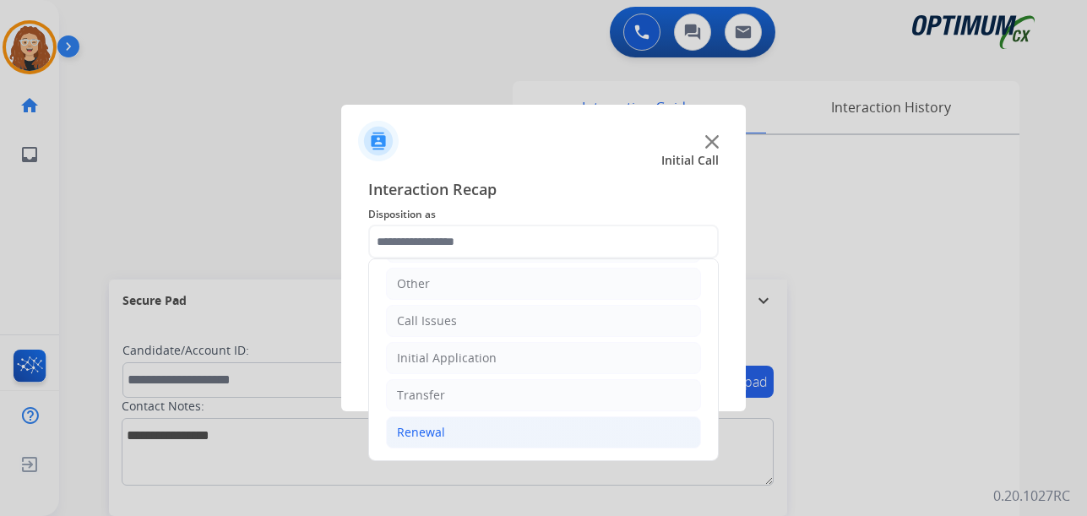
drag, startPoint x: 502, startPoint y: 422, endPoint x: 657, endPoint y: 411, distance: 155.8
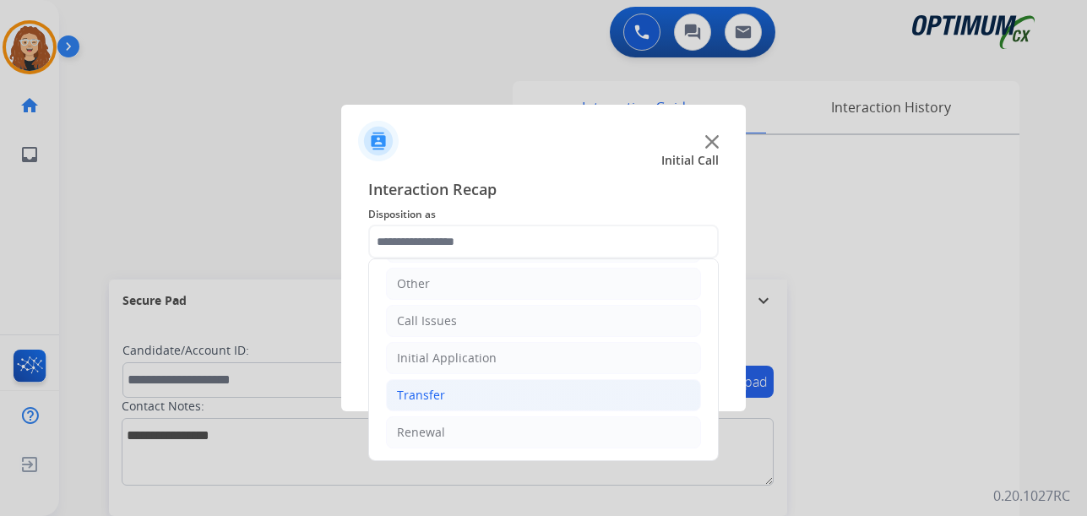
click at [503, 422] on li "Renewal" at bounding box center [543, 432] width 315 height 32
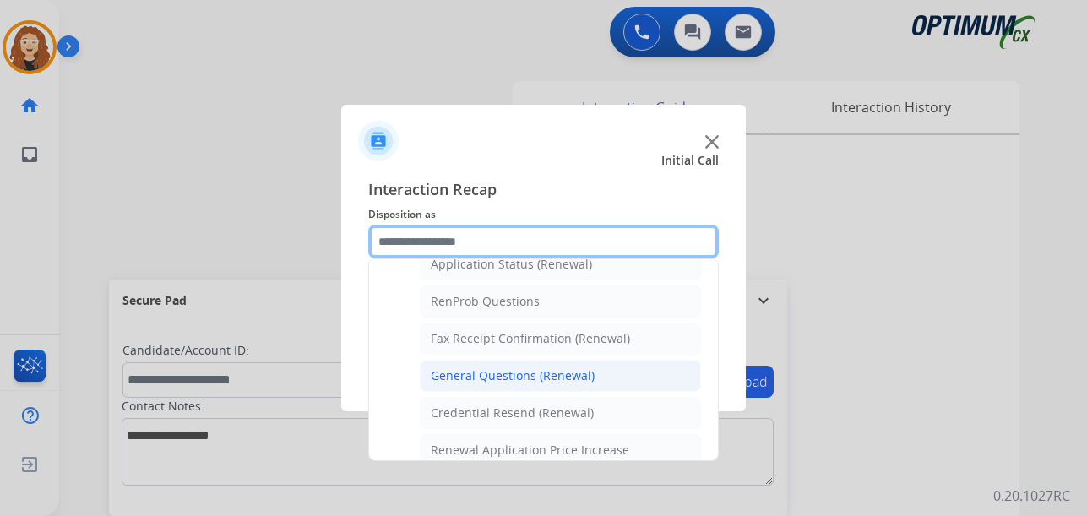
scroll to position [412, 0]
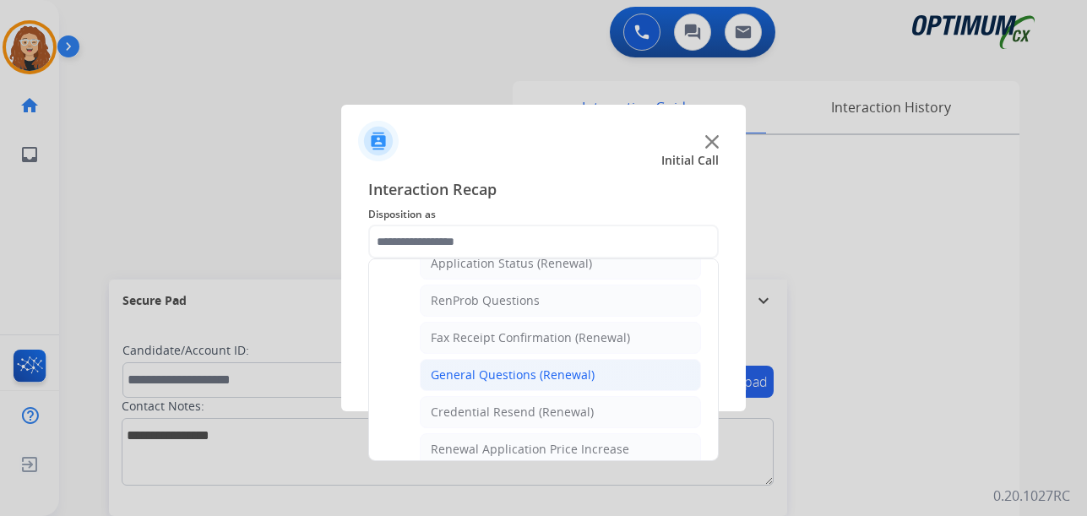
click at [582, 365] on li "General Questions (Renewal)" at bounding box center [560, 375] width 281 height 32
type input "**********"
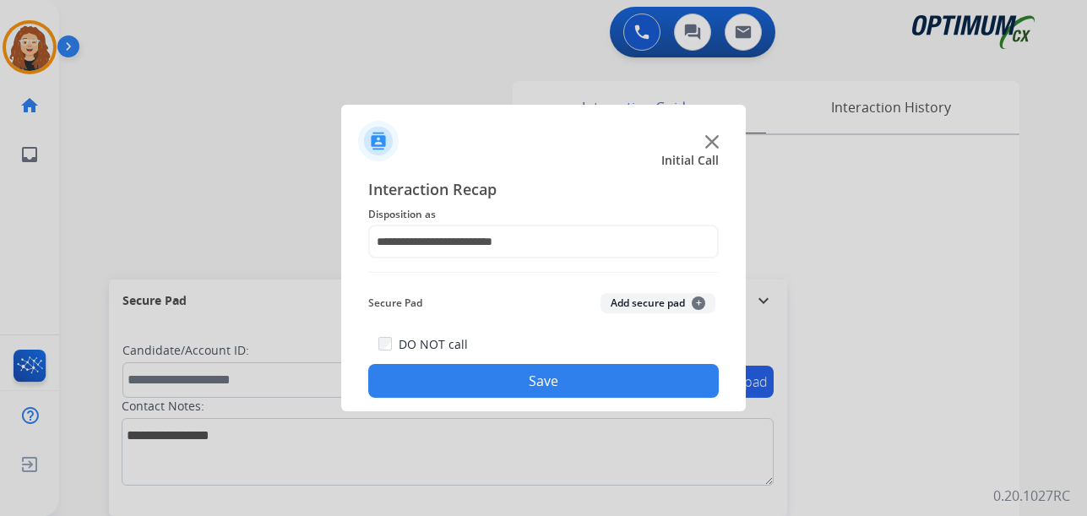
click at [579, 372] on button "Save" at bounding box center [543, 381] width 351 height 34
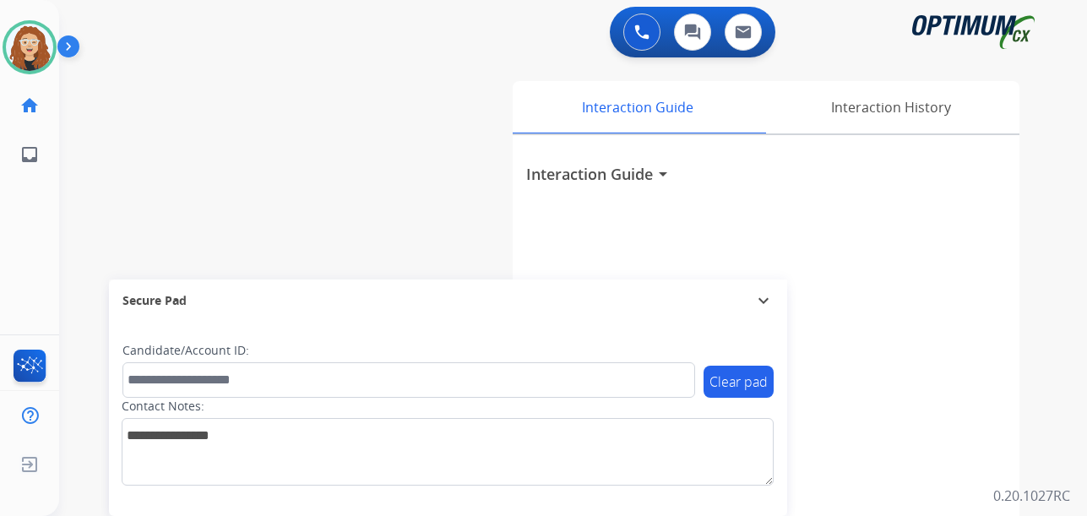
click at [71, 263] on div "swap_horiz Break voice bridge close_fullscreen Connect 3-Way Call merge_type Se…" at bounding box center [552, 413] width 987 height 704
click at [74, 221] on div "swap_horiz Break voice bridge close_fullscreen Connect 3-Way Call merge_type Se…" at bounding box center [552, 413] width 987 height 704
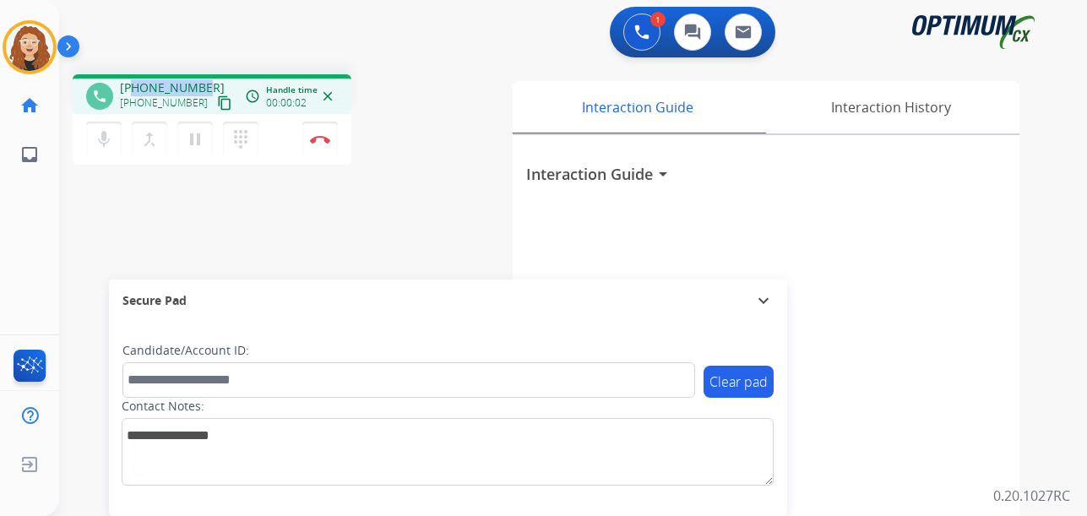
drag, startPoint x: 132, startPoint y: 87, endPoint x: 201, endPoint y: 80, distance: 69.6
click at [201, 80] on span "+16785792715" at bounding box center [172, 87] width 105 height 17
copy span "6785792715"
click at [323, 139] on img at bounding box center [320, 139] width 20 height 8
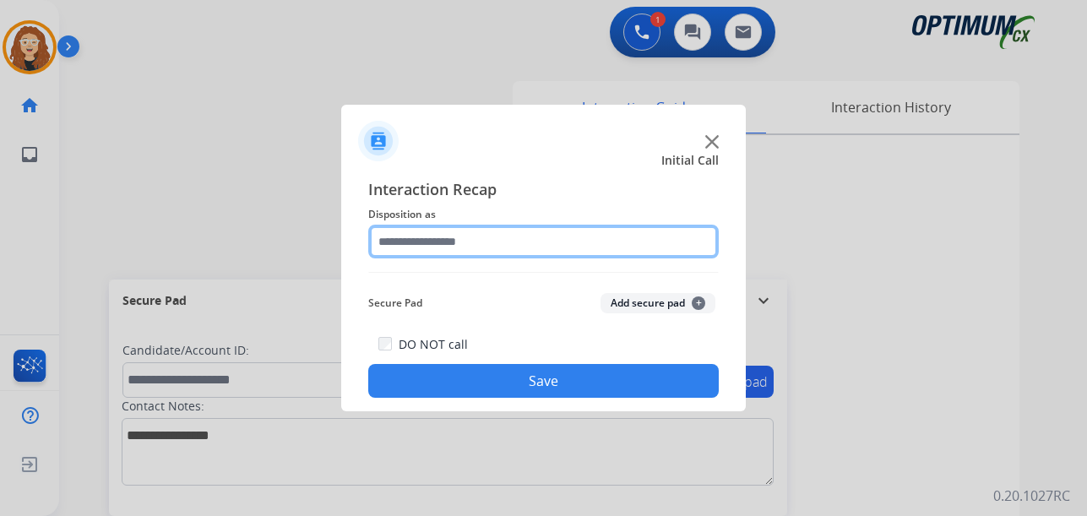
click at [451, 242] on input "text" at bounding box center [543, 242] width 351 height 34
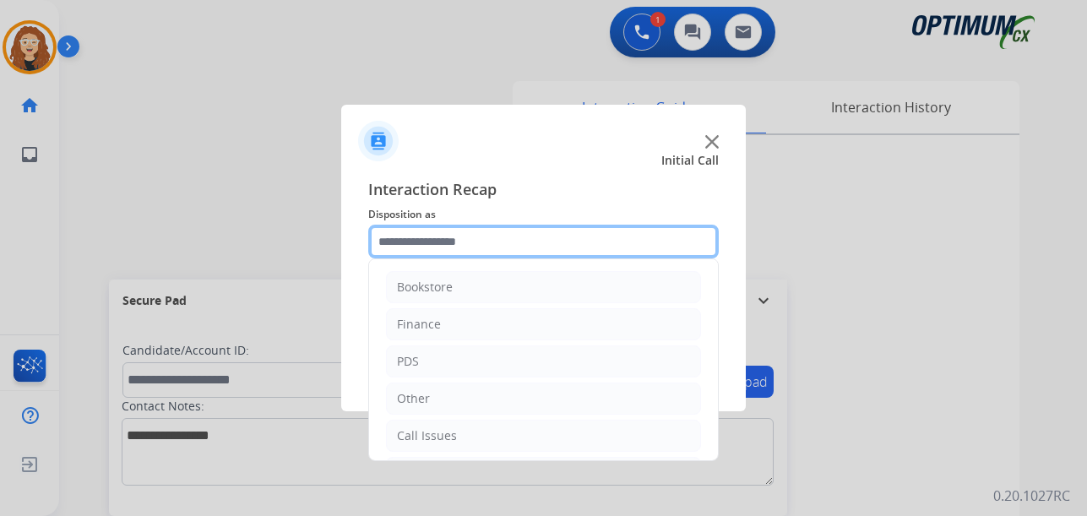
scroll to position [115, 0]
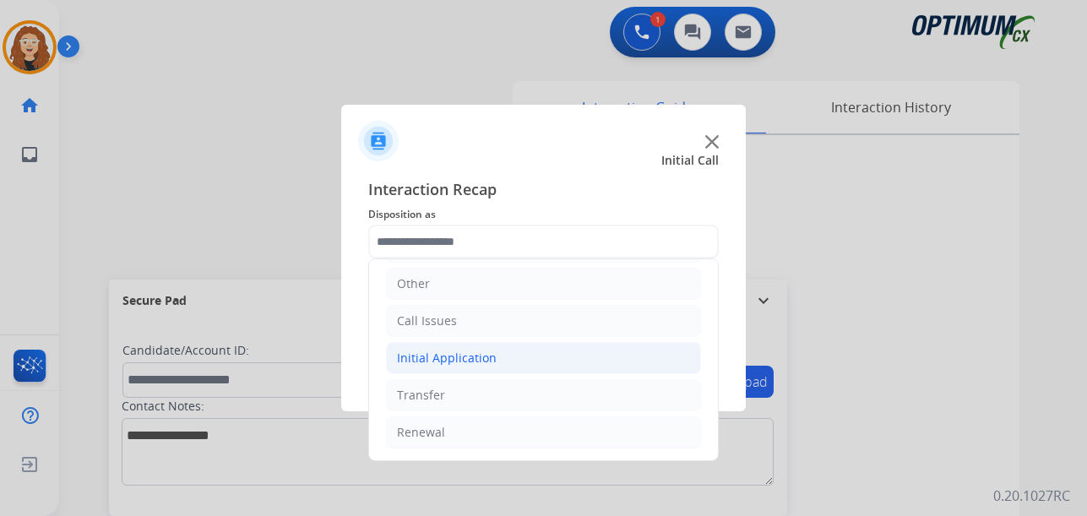
click at [462, 356] on div "Initial Application" at bounding box center [447, 358] width 100 height 17
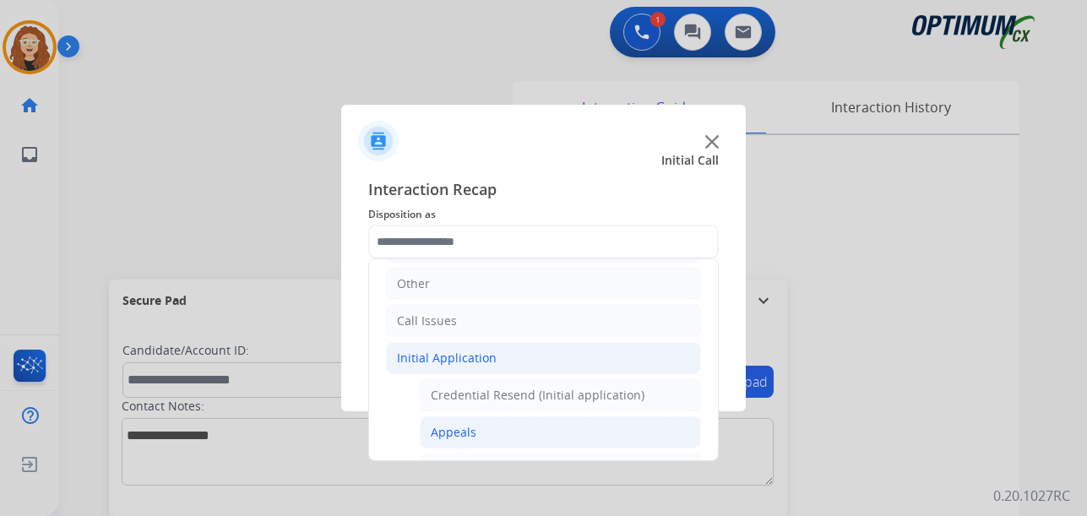
click at [469, 434] on div "Appeals" at bounding box center [454, 432] width 46 height 17
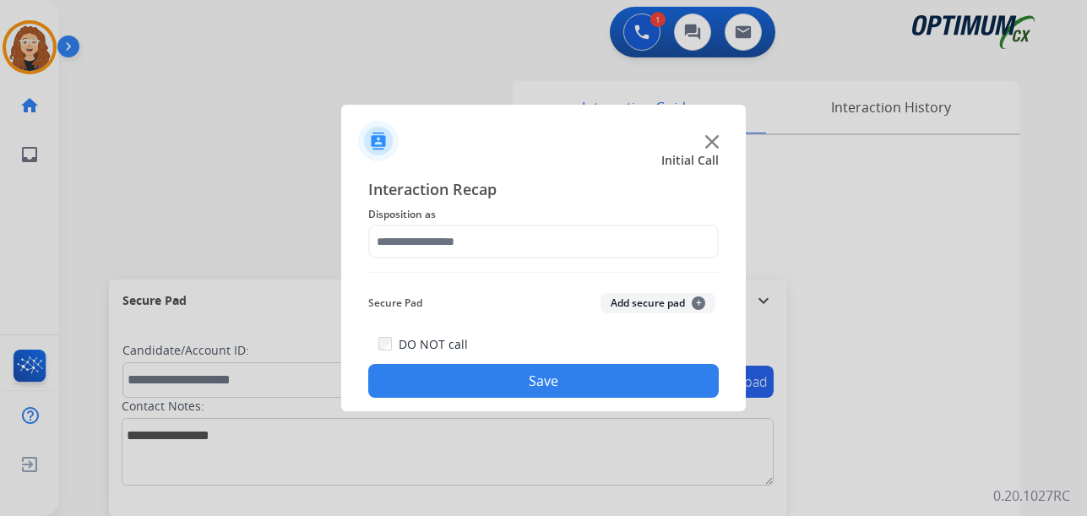
type input "*******"
click at [459, 380] on button "Save" at bounding box center [543, 381] width 351 height 34
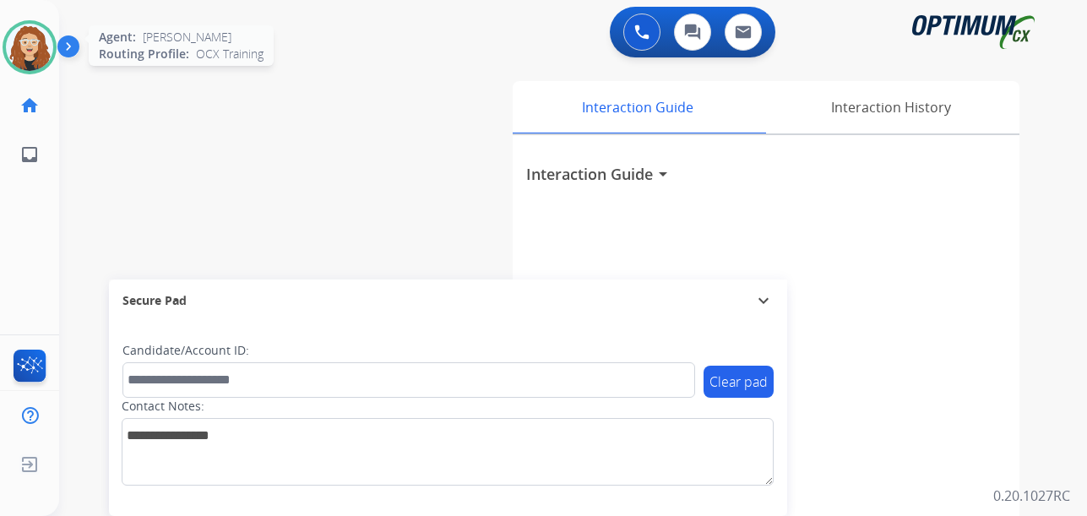
click at [20, 54] on img at bounding box center [29, 47] width 47 height 47
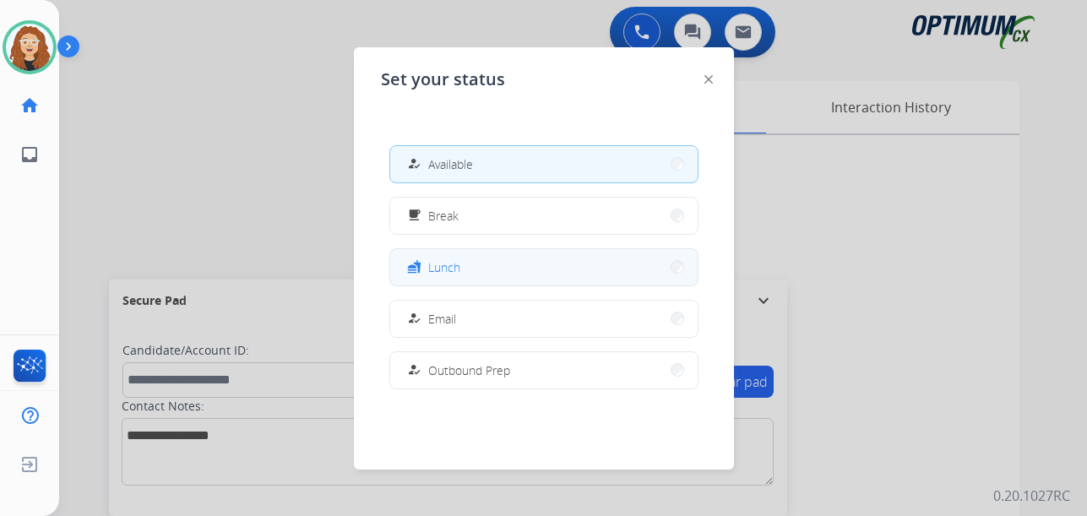
click at [492, 270] on button "fastfood Lunch" at bounding box center [543, 267] width 307 height 36
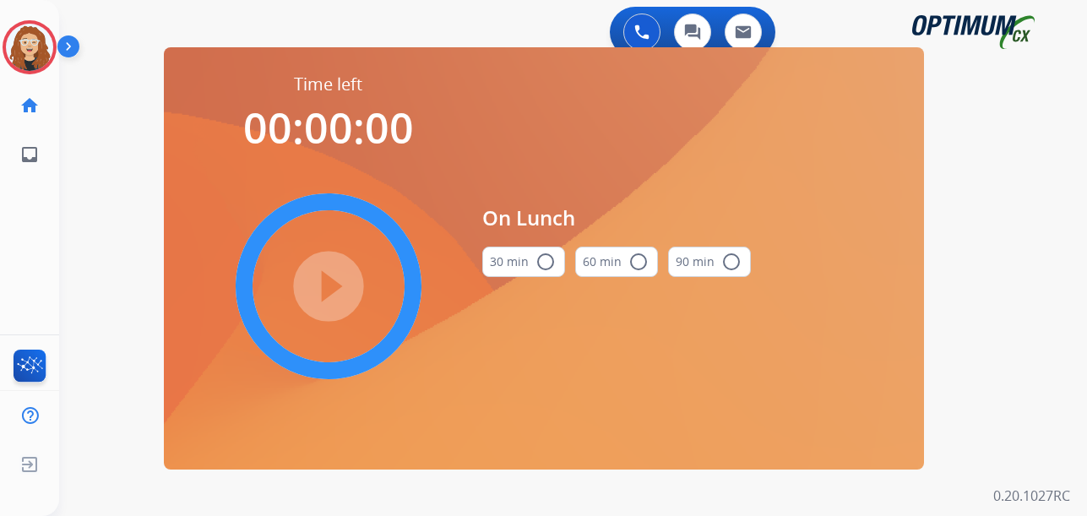
click at [546, 261] on mat-icon "radio_button_unchecked" at bounding box center [546, 262] width 20 height 20
click at [333, 296] on mat-icon "play_circle_filled" at bounding box center [328, 286] width 20 height 20
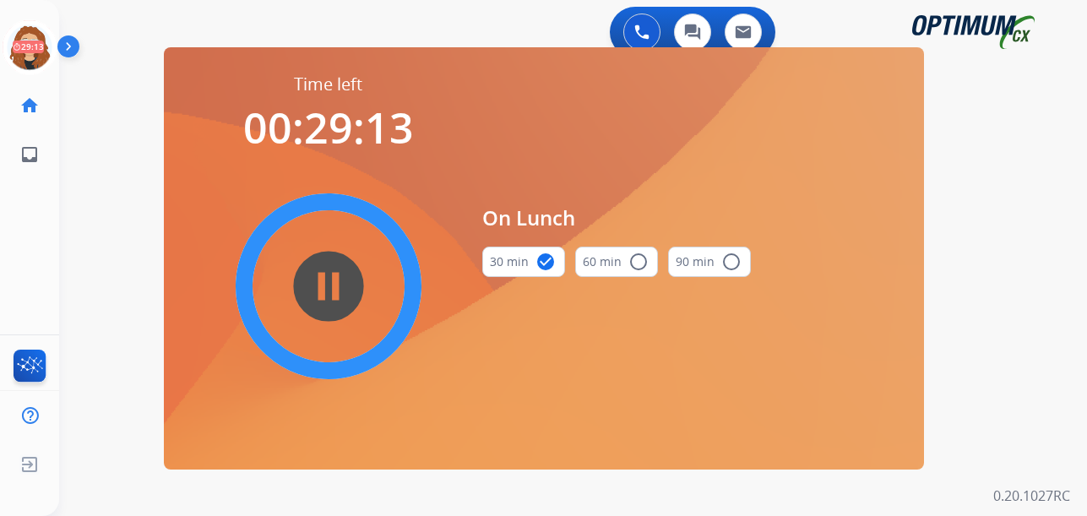
click at [79, 284] on div "0 Voice Interactions 0 Chat Interactions 0 Email Interactions swap_horiz Break …" at bounding box center [573, 258] width 1028 height 516
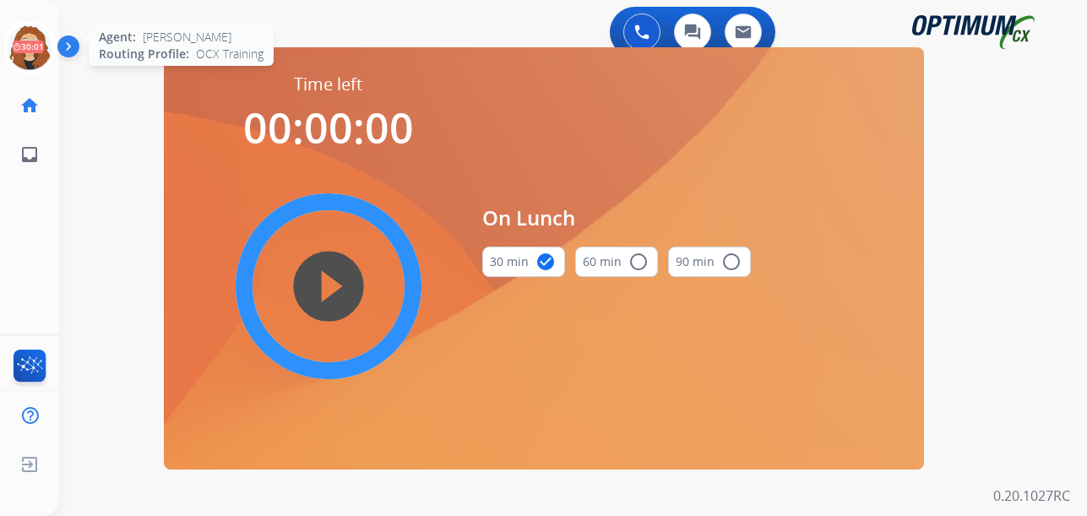
click at [32, 46] on icon at bounding box center [30, 47] width 55 height 55
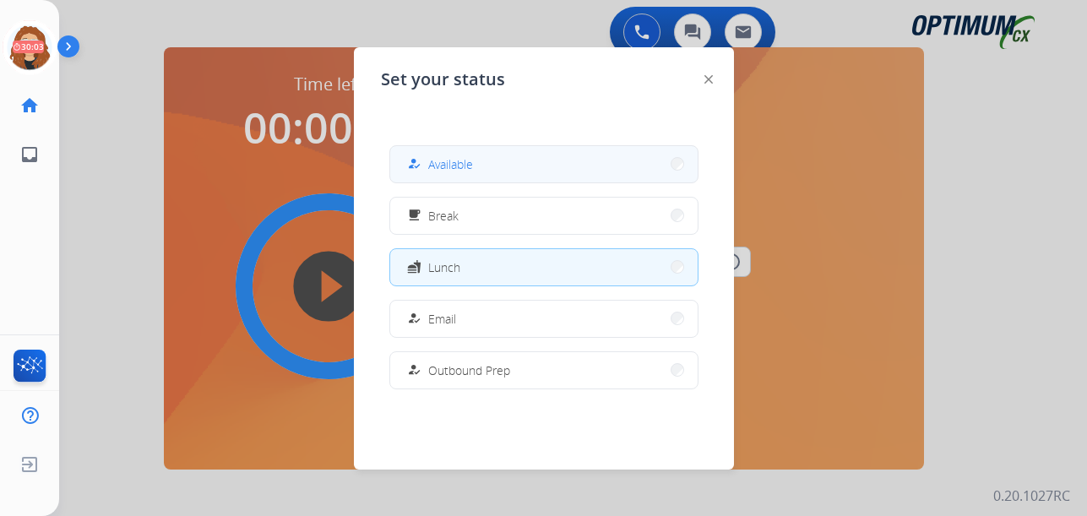
click at [572, 171] on button "how_to_reg Available" at bounding box center [543, 164] width 307 height 36
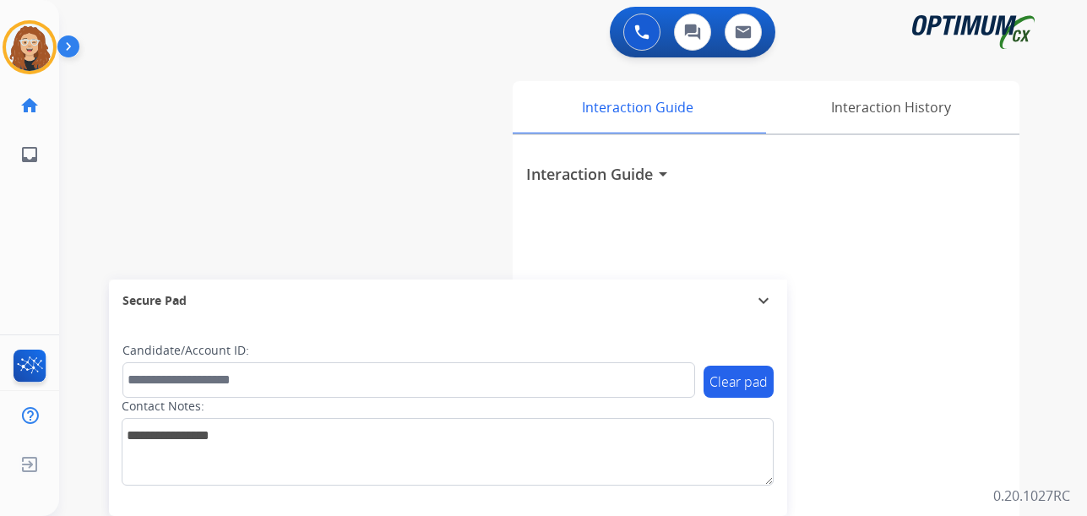
click at [68, 249] on div "swap_horiz Break voice bridge close_fullscreen Connect 3-Way Call merge_type Se…" at bounding box center [552, 413] width 987 height 704
click at [69, 219] on div "swap_horiz Break voice bridge close_fullscreen Connect 3-Way Call merge_type Se…" at bounding box center [552, 413] width 987 height 704
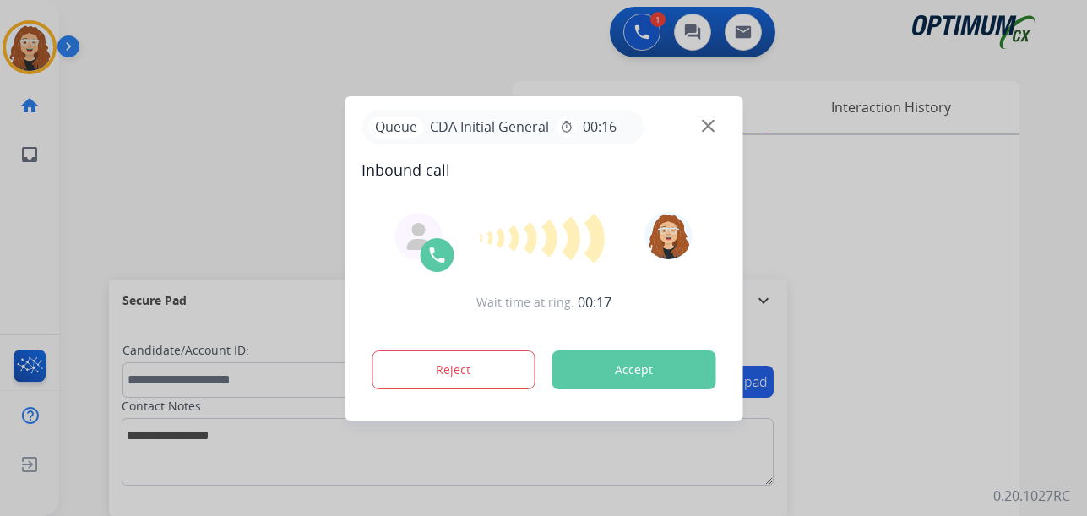
click at [317, 184] on div at bounding box center [543, 258] width 1087 height 516
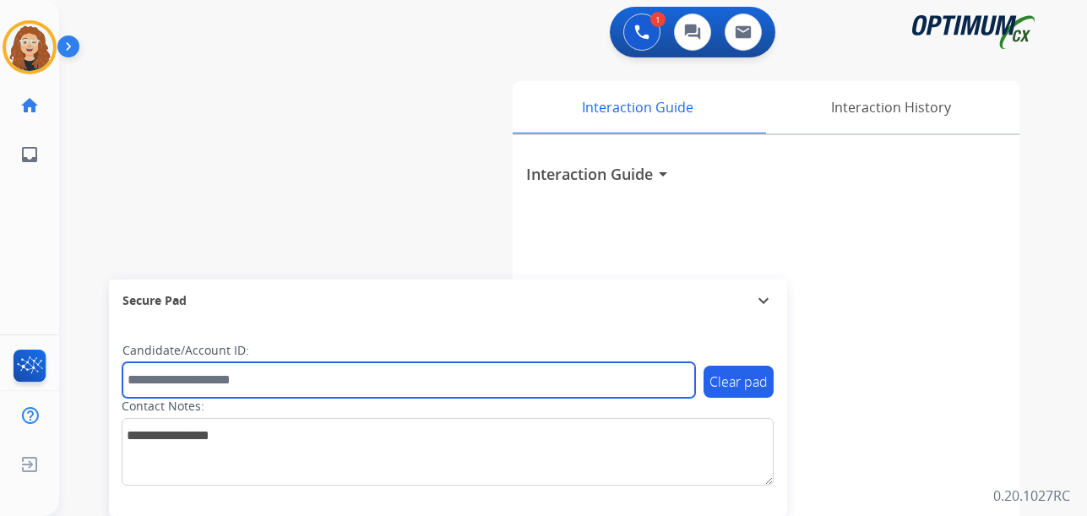
click at [627, 362] on input "text" at bounding box center [408, 379] width 573 height 35
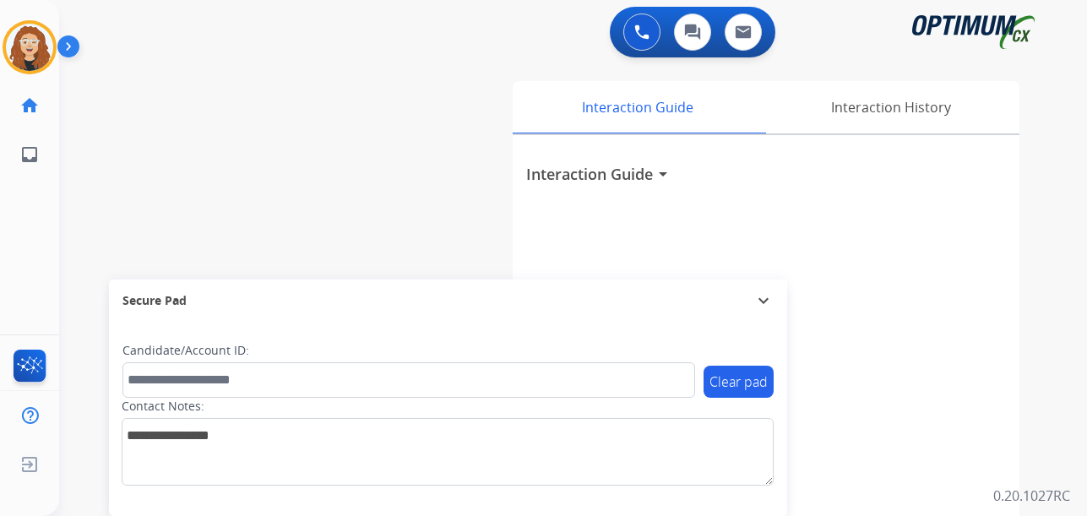
click at [70, 187] on div "swap_horiz Break voice bridge close_fullscreen Connect 3-Way Call merge_type Se…" at bounding box center [552, 413] width 987 height 704
click at [32, 41] on img at bounding box center [29, 47] width 47 height 47
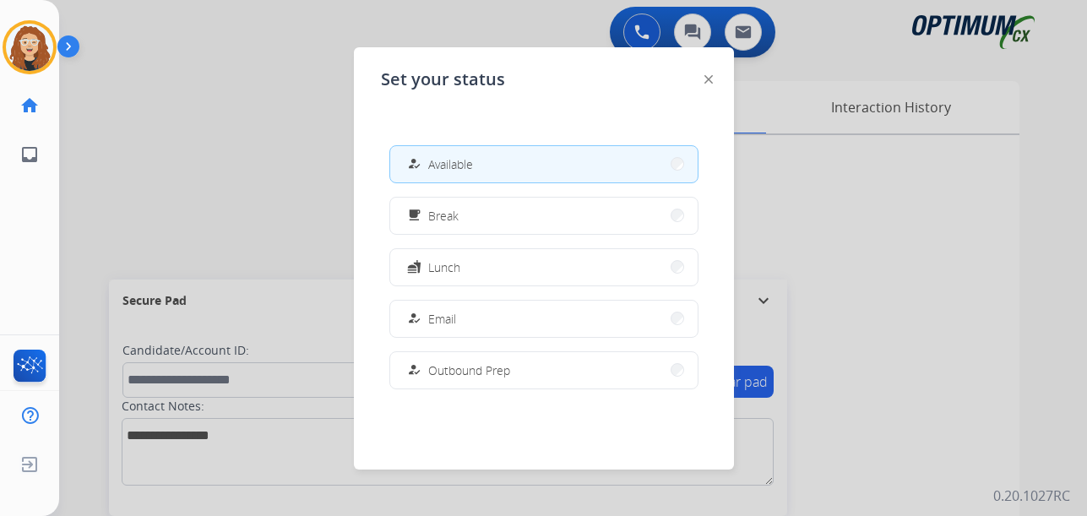
click at [259, 145] on div at bounding box center [543, 258] width 1087 height 516
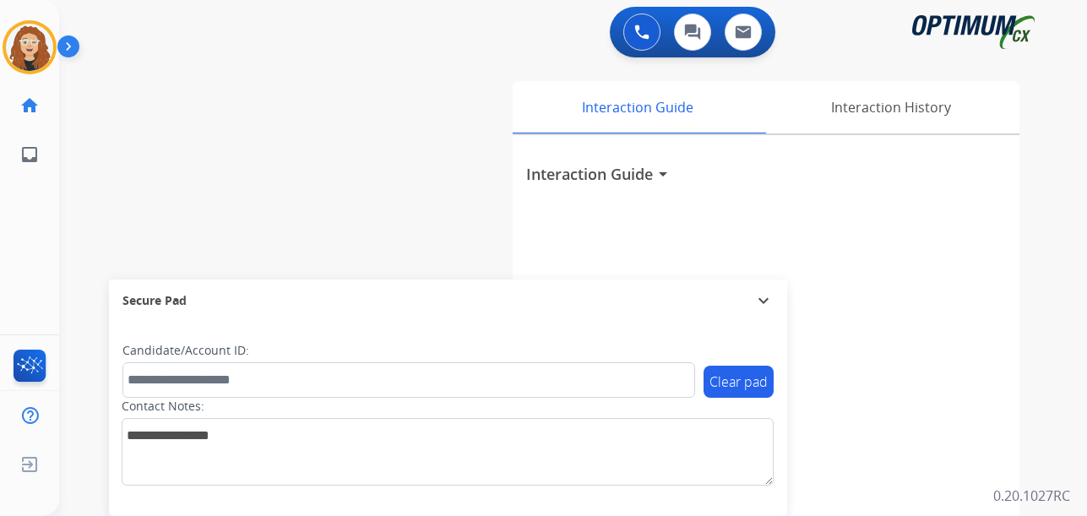
click at [78, 220] on div "swap_horiz Break voice bridge close_fullscreen Connect 3-Way Call merge_type Se…" at bounding box center [552, 413] width 987 height 704
click at [427, 153] on div "swap_horiz Break voice bridge close_fullscreen Connect 3-Way Call merge_type Se…" at bounding box center [552, 413] width 987 height 704
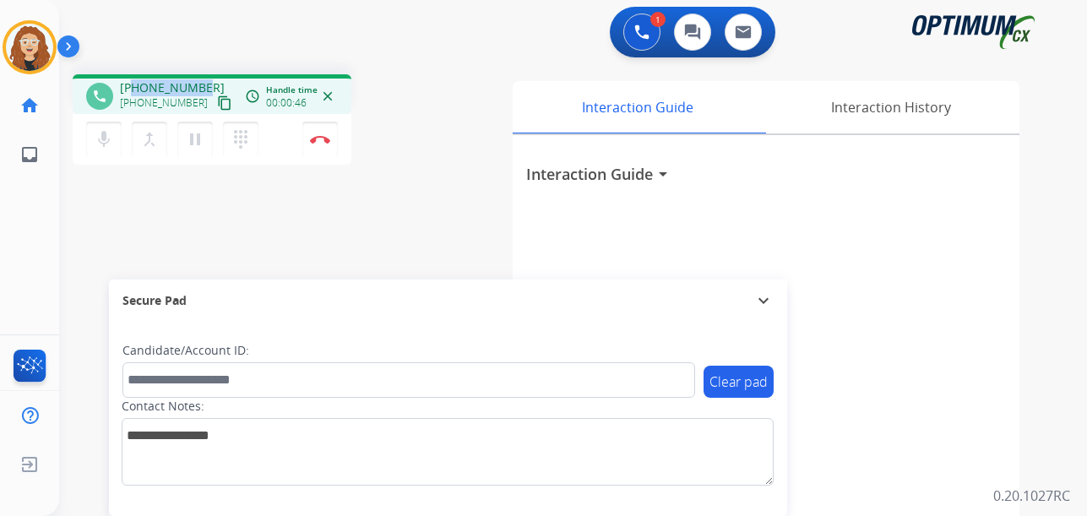
drag, startPoint x: 133, startPoint y: 87, endPoint x: 207, endPoint y: 86, distance: 74.3
click at [207, 86] on div "+13477019185 +13477019185 content_copy" at bounding box center [177, 96] width 115 height 34
copy span "3477019185"
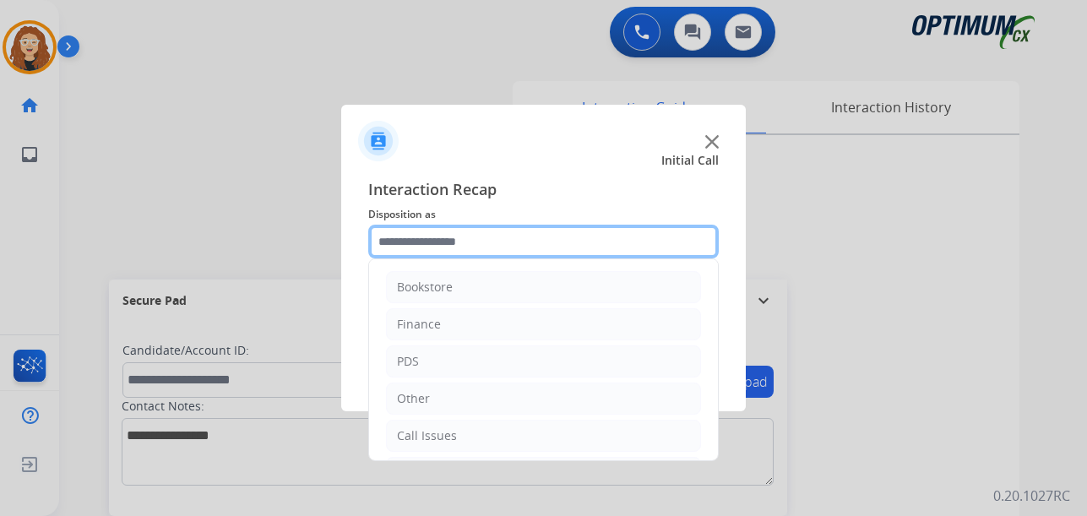
click at [492, 236] on input "text" at bounding box center [543, 242] width 351 height 34
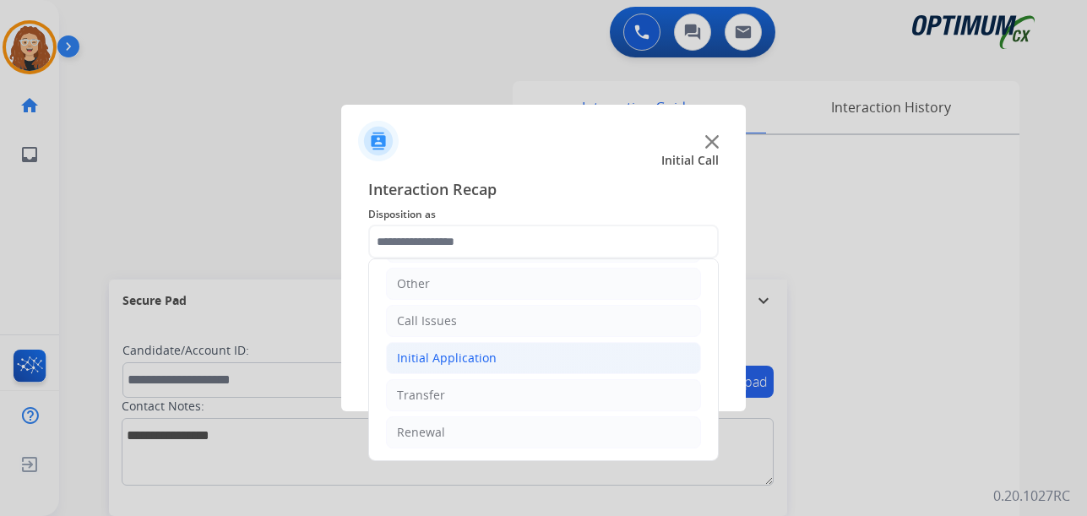
click at [403, 355] on div "Initial Application" at bounding box center [447, 358] width 100 height 17
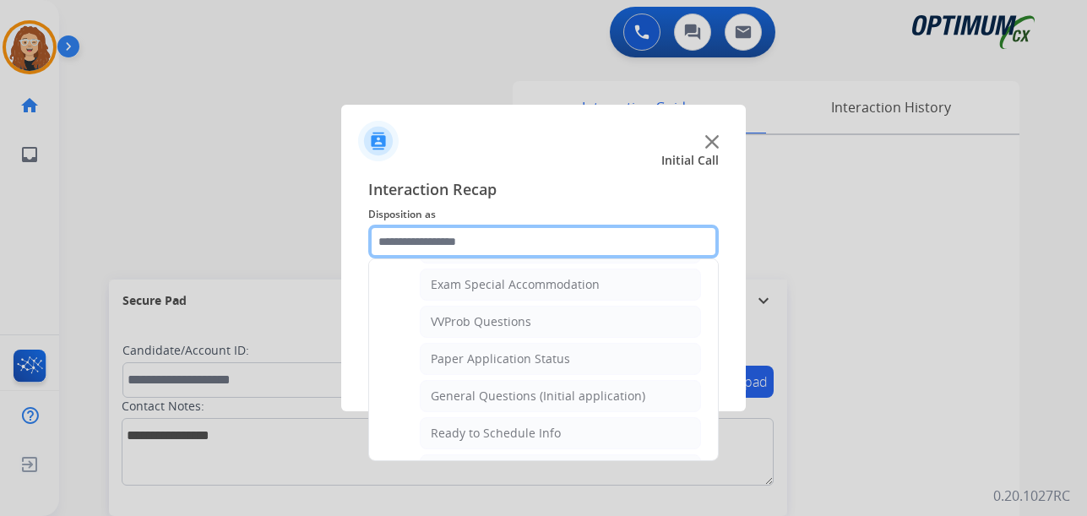
scroll to position [875, 0]
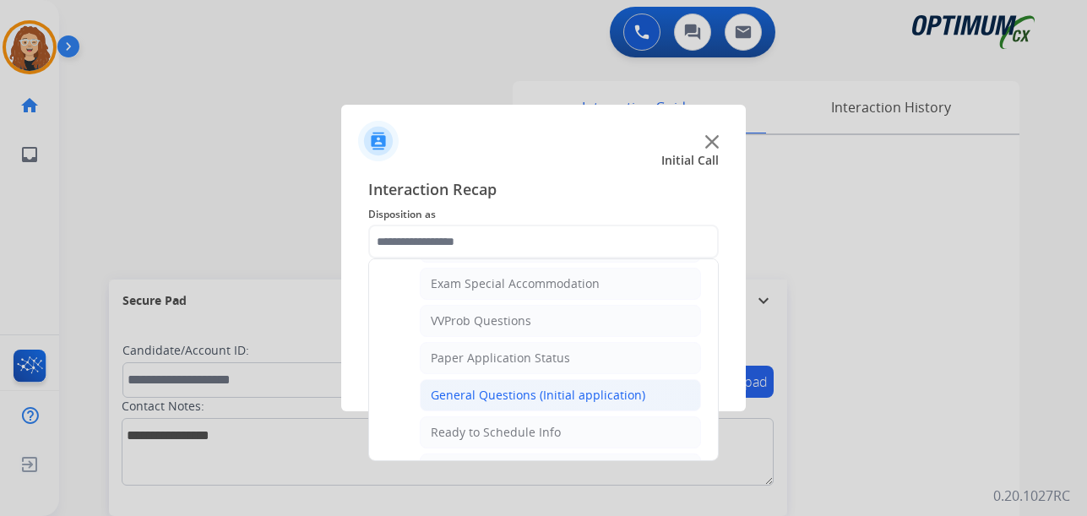
click at [594, 396] on div "General Questions (Initial application)" at bounding box center [538, 395] width 215 height 17
type input "**********"
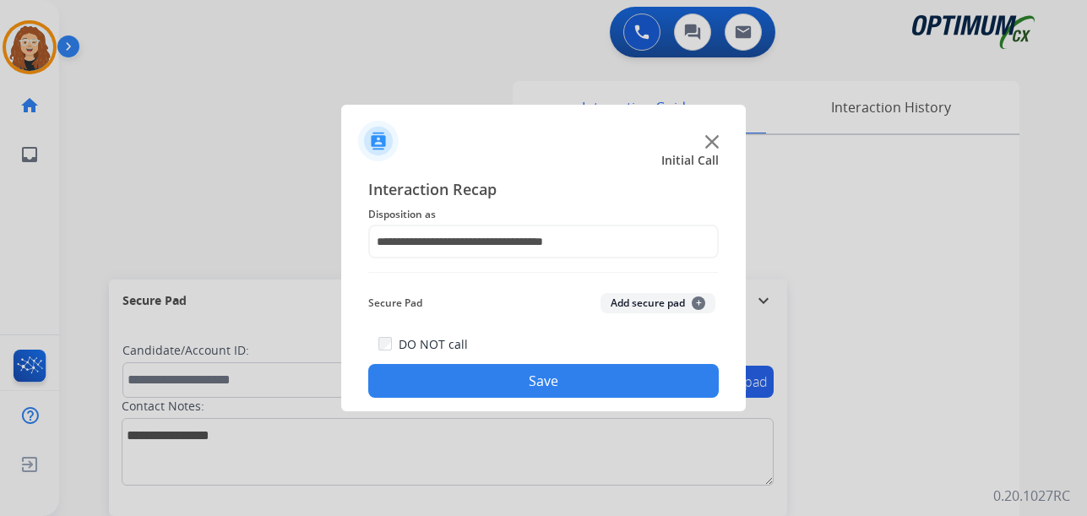
click at [584, 389] on button "Save" at bounding box center [543, 381] width 351 height 34
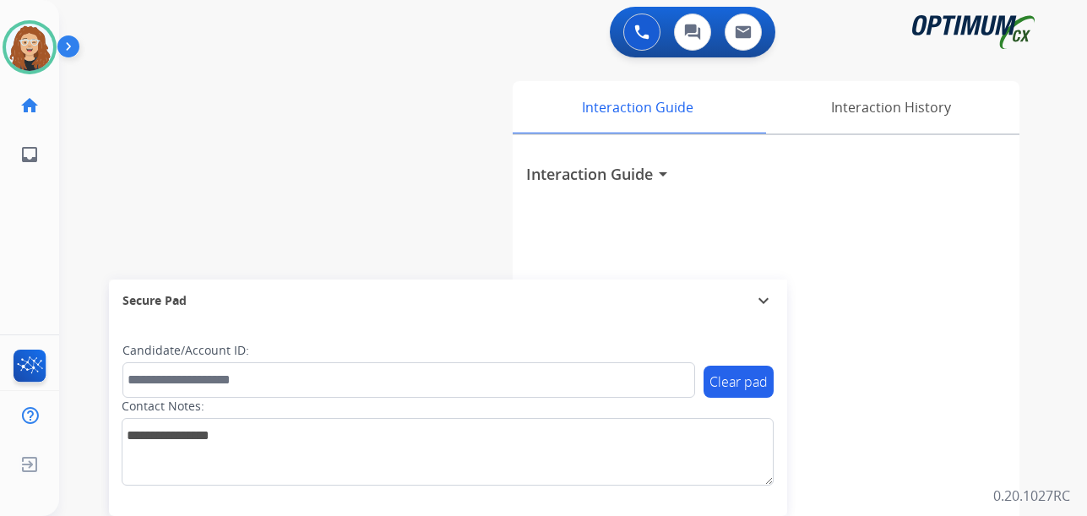
click at [67, 296] on div "swap_horiz Break voice bridge close_fullscreen Connect 3-Way Call merge_type Se…" at bounding box center [552, 413] width 987 height 704
click at [997, 320] on div "Interaction Guide arrow_drop_down" at bounding box center [766, 450] width 507 height 630
click at [1004, 214] on div "Interaction Guide arrow_drop_down" at bounding box center [766, 450] width 507 height 630
click at [79, 258] on div "swap_horiz Break voice bridge close_fullscreen Connect 3-Way Call merge_type Se…" at bounding box center [552, 413] width 987 height 704
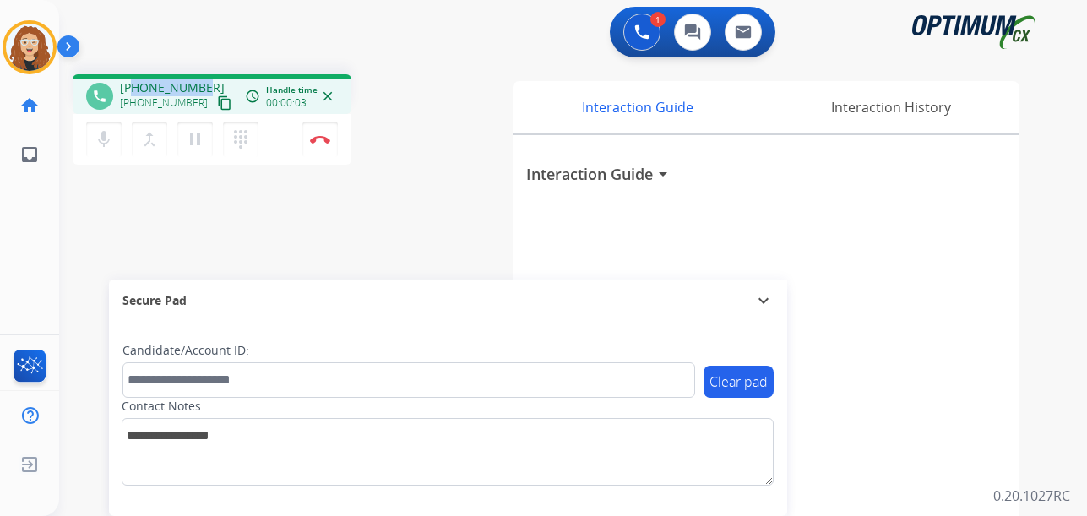
drag, startPoint x: 132, startPoint y: 87, endPoint x: 204, endPoint y: 80, distance: 72.1
click at [204, 80] on div "+15612940917 +15612940917 content_copy" at bounding box center [177, 96] width 115 height 34
copy span "5612940917"
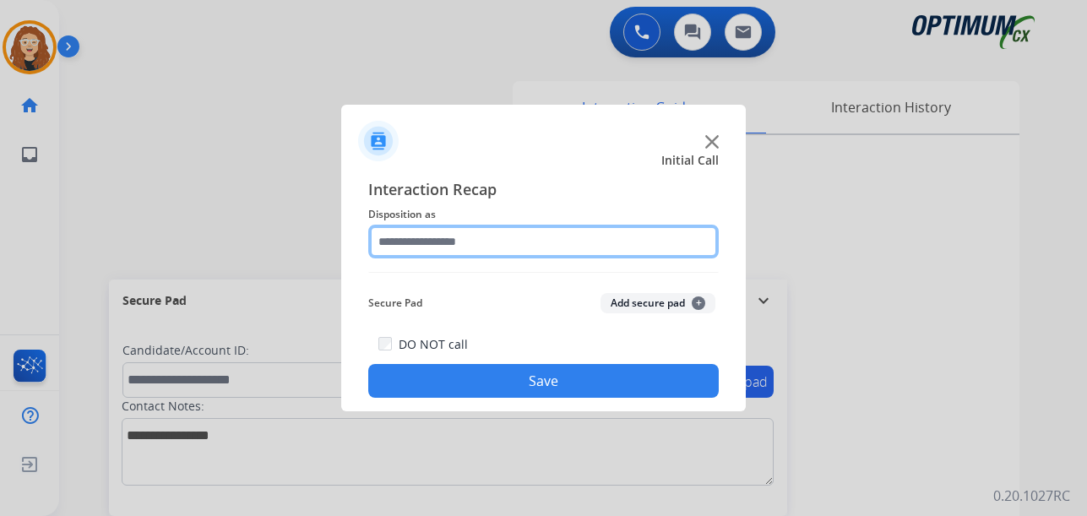
click at [593, 237] on input "text" at bounding box center [543, 242] width 351 height 34
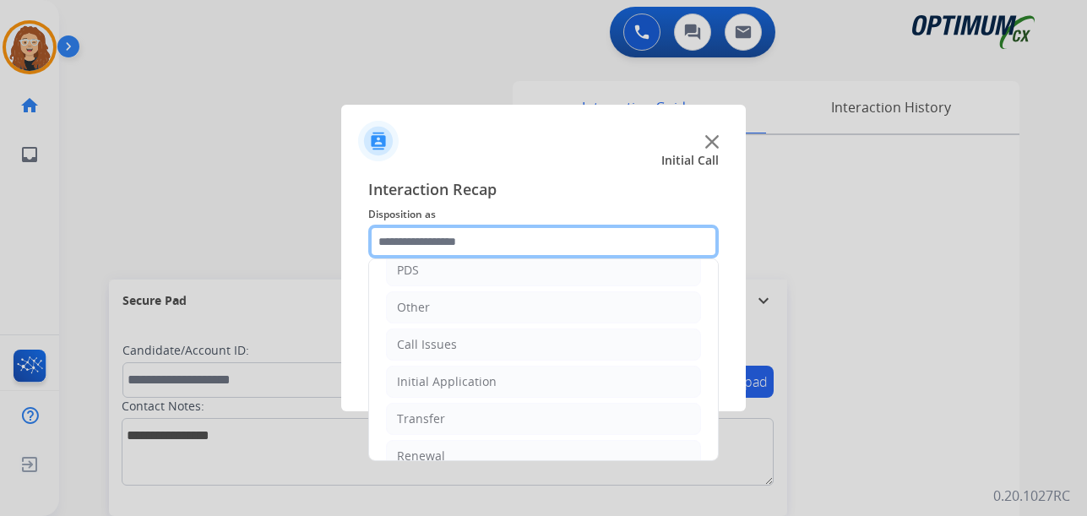
scroll to position [115, 0]
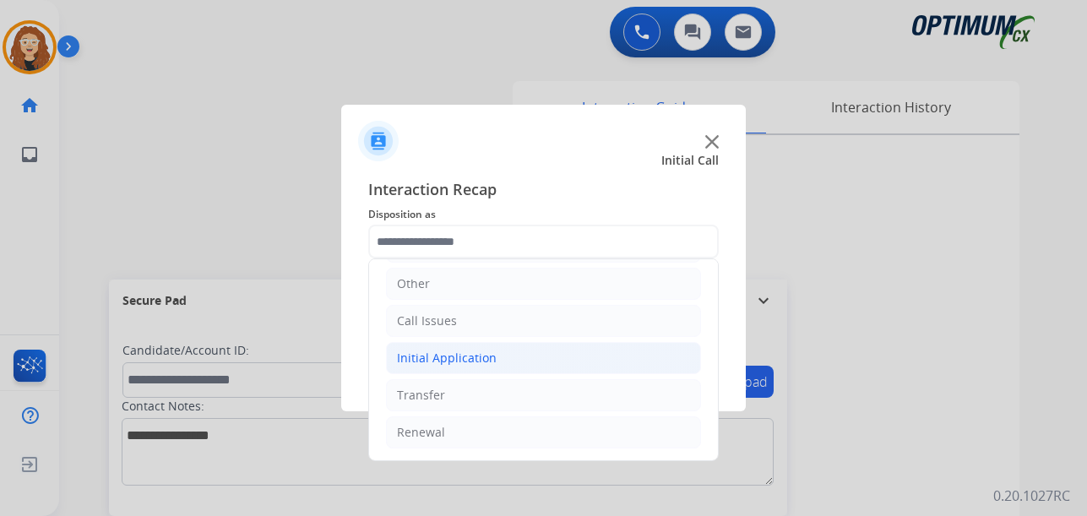
click at [484, 361] on div "Initial Application" at bounding box center [447, 358] width 100 height 17
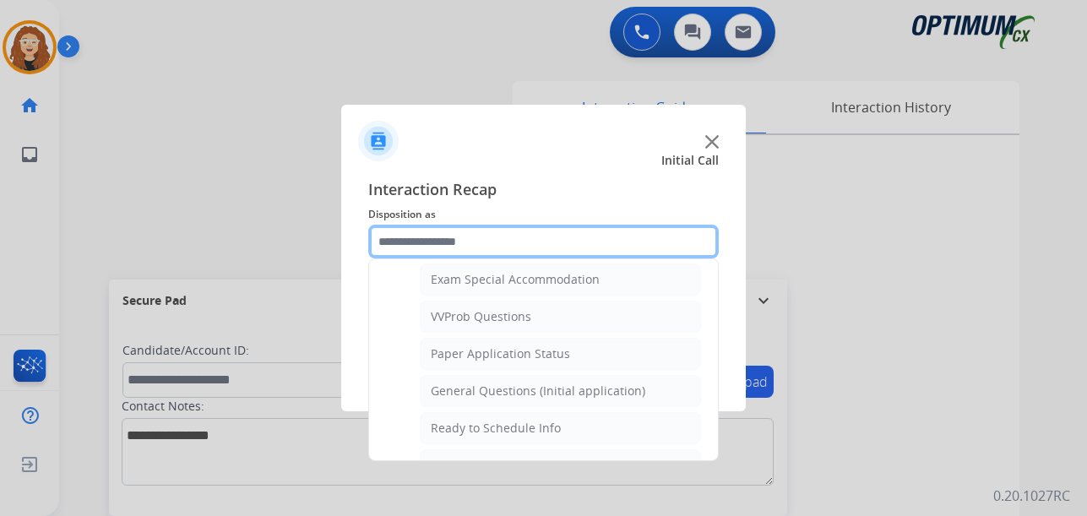
scroll to position [895, 0]
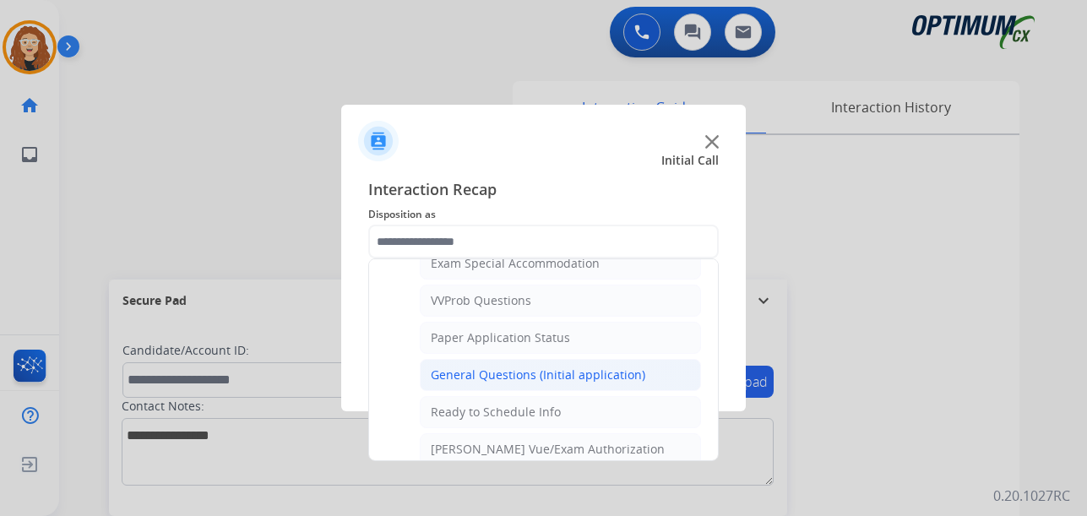
click at [590, 379] on div "General Questions (Initial application)" at bounding box center [538, 375] width 215 height 17
type input "**********"
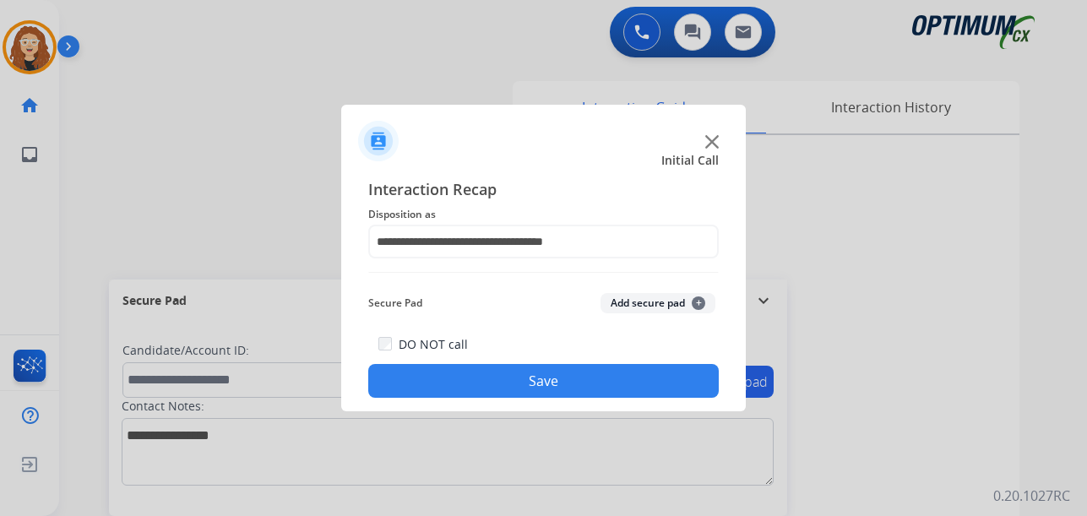
click at [589, 379] on button "Save" at bounding box center [543, 381] width 351 height 34
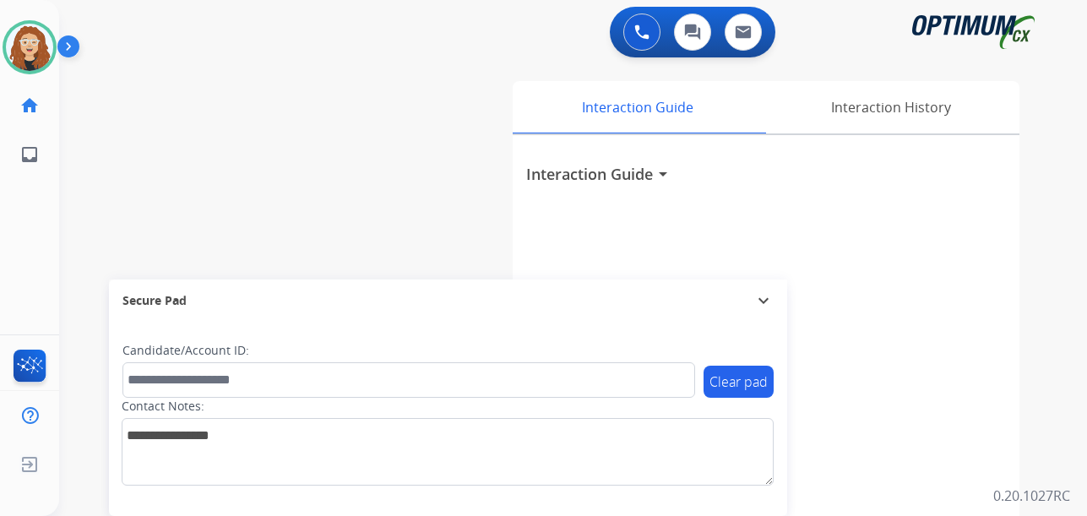
click at [79, 196] on div "swap_horiz Break voice bridge close_fullscreen Connect 3-Way Call merge_type Se…" at bounding box center [552, 413] width 987 height 704
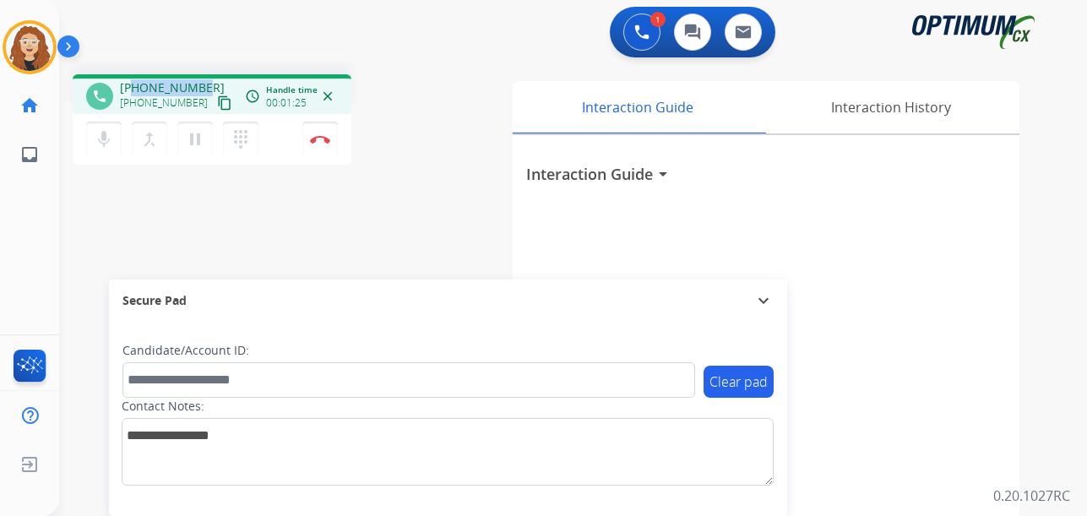
drag, startPoint x: 132, startPoint y: 88, endPoint x: 206, endPoint y: 81, distance: 74.6
click at [206, 81] on div "+14702556154 +14702556154 content_copy" at bounding box center [177, 96] width 115 height 34
click at [320, 141] on img at bounding box center [320, 139] width 20 height 8
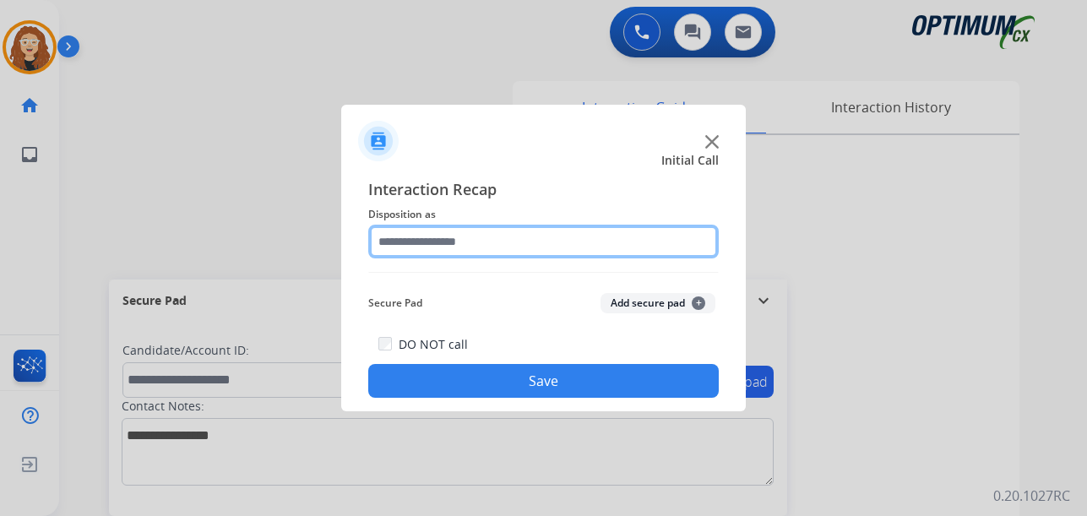
click at [477, 239] on input "text" at bounding box center [543, 242] width 351 height 34
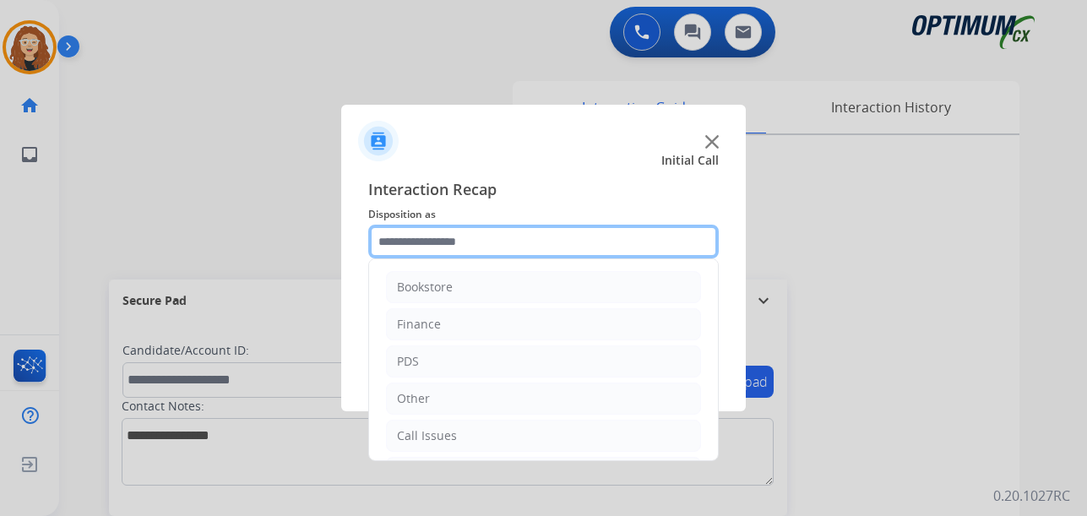
scroll to position [115, 0]
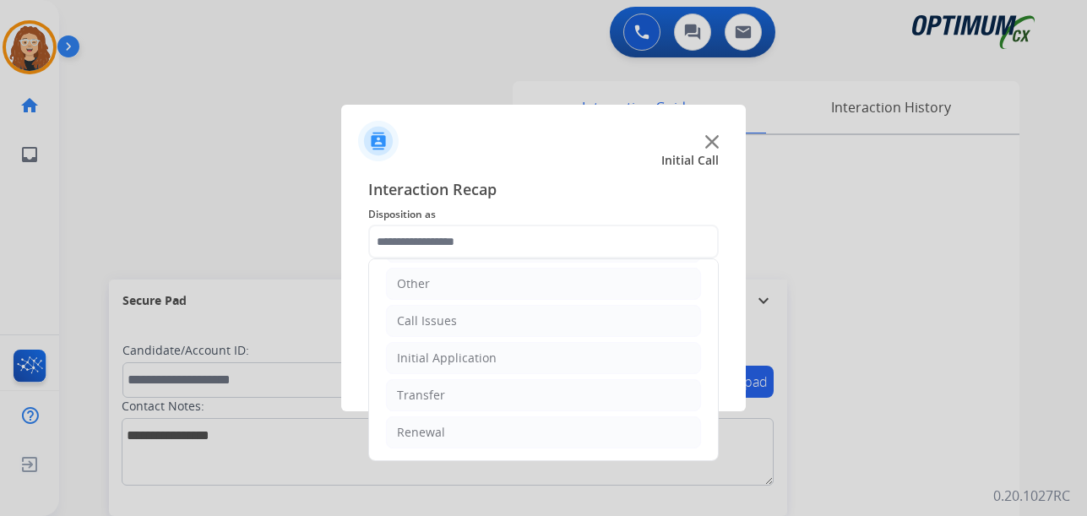
drag, startPoint x: 470, startPoint y: 357, endPoint x: 488, endPoint y: 378, distance: 28.1
click at [470, 358] on div "Initial Application" at bounding box center [447, 358] width 100 height 17
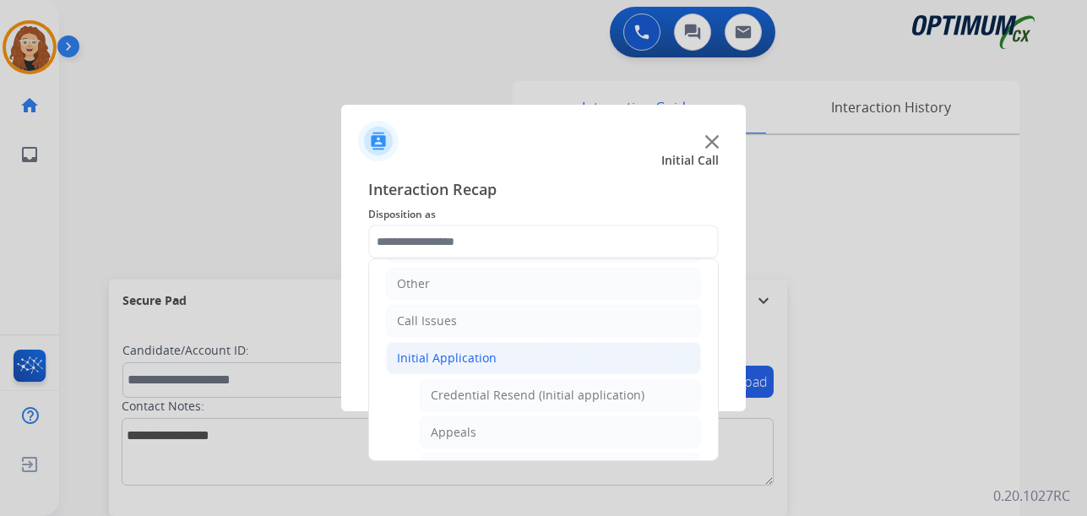
click at [499, 436] on li "Appeals" at bounding box center [560, 432] width 281 height 32
type input "*******"
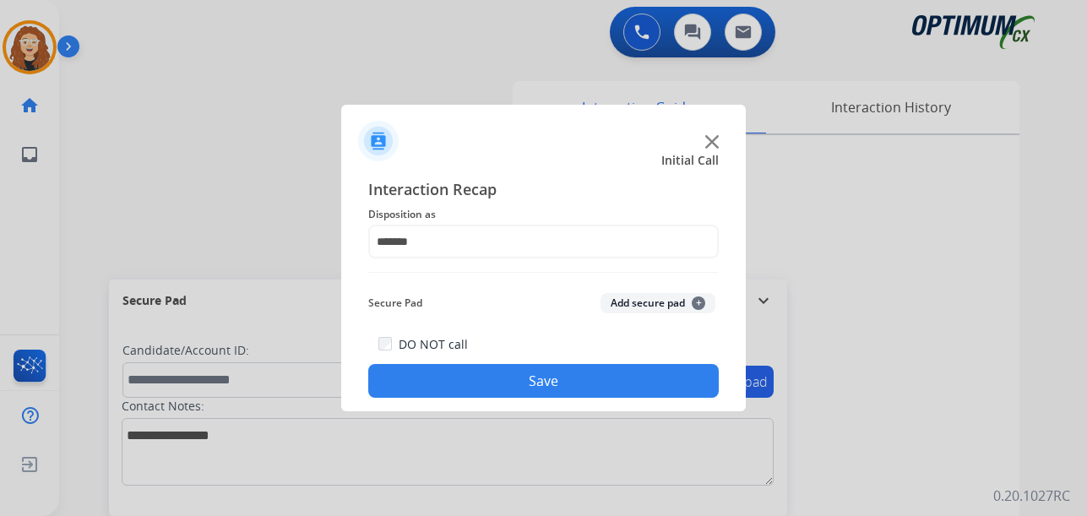
click at [517, 377] on button "Save" at bounding box center [543, 381] width 351 height 34
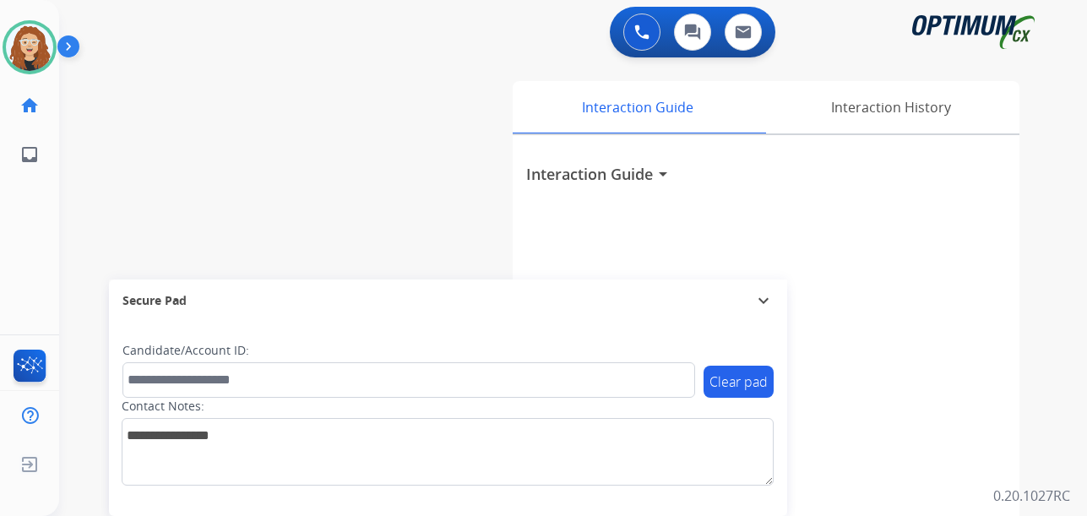
click at [1036, 165] on div "Interaction Guide Interaction History Interaction Guide arrow_drop_down" at bounding box center [766, 419] width 562 height 691
click at [1068, 275] on div "0 Voice Interactions 0 Chat Interactions 0 Email Interactions swap_horiz Break …" at bounding box center [573, 258] width 1028 height 516
click at [1008, 237] on div at bounding box center [543, 258] width 1087 height 516
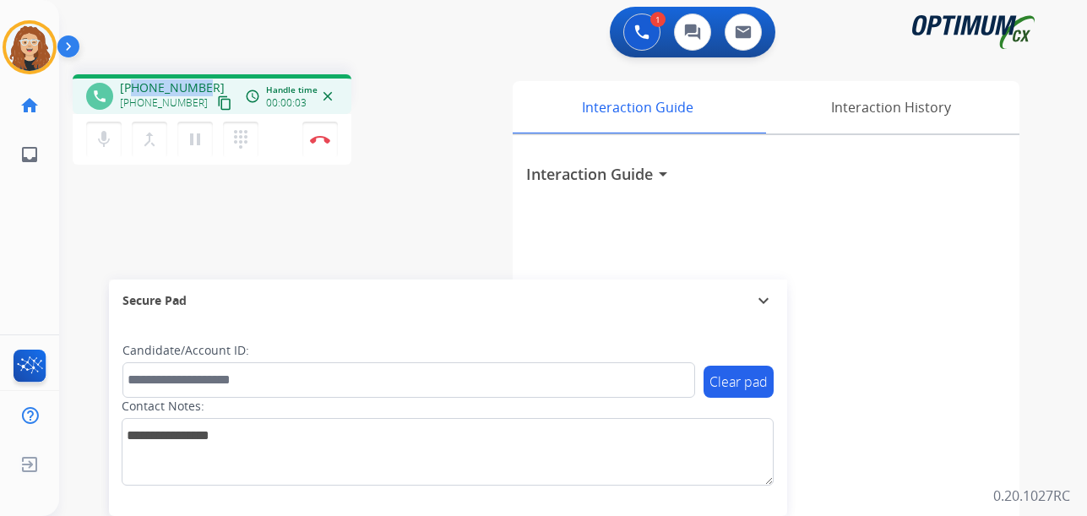
drag, startPoint x: 134, startPoint y: 85, endPoint x: 204, endPoint y: 73, distance: 71.2
click at [204, 73] on div "phone +13378965712 +13378965712 content_copy access_time Call metrics Queue 00:…" at bounding box center [552, 413] width 987 height 704
click at [320, 141] on img at bounding box center [320, 139] width 20 height 8
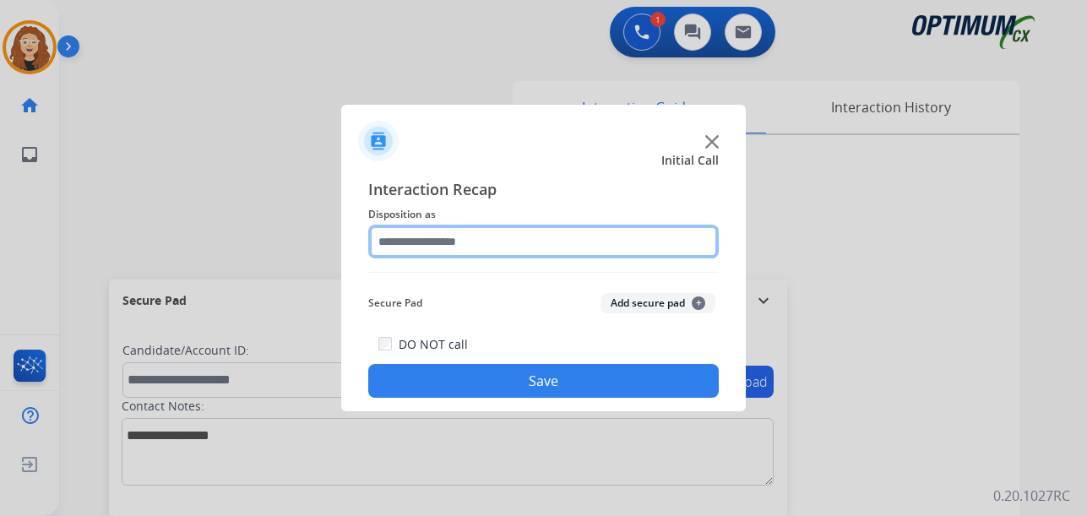
click at [435, 234] on input "text" at bounding box center [543, 242] width 351 height 34
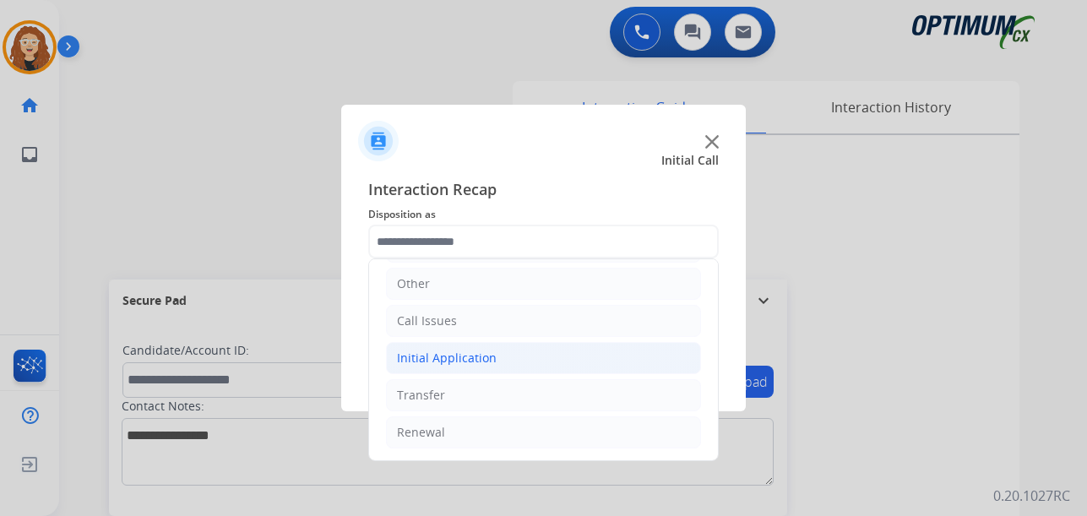
click at [410, 359] on div "Initial Application" at bounding box center [447, 358] width 100 height 17
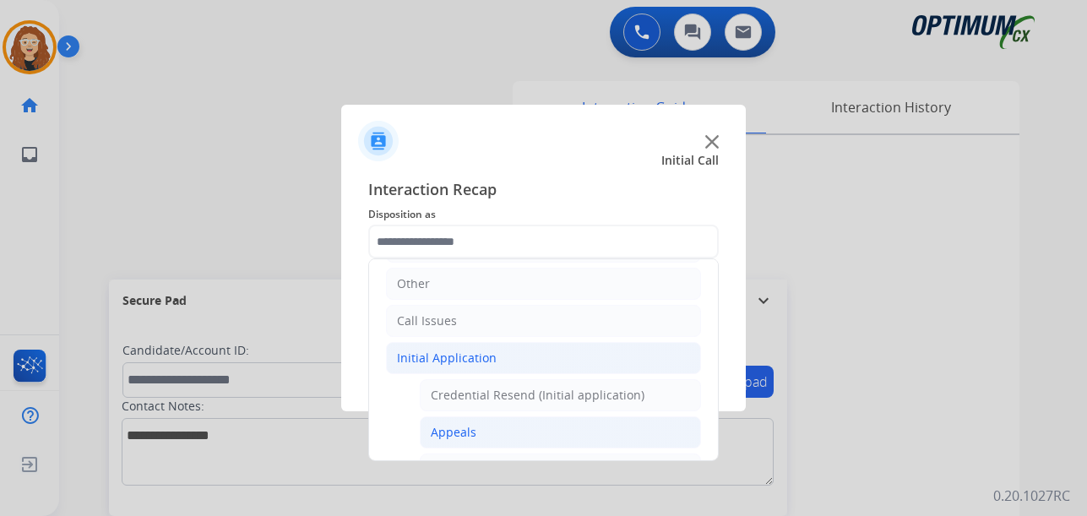
click at [479, 438] on li "Appeals" at bounding box center [560, 432] width 281 height 32
type input "*******"
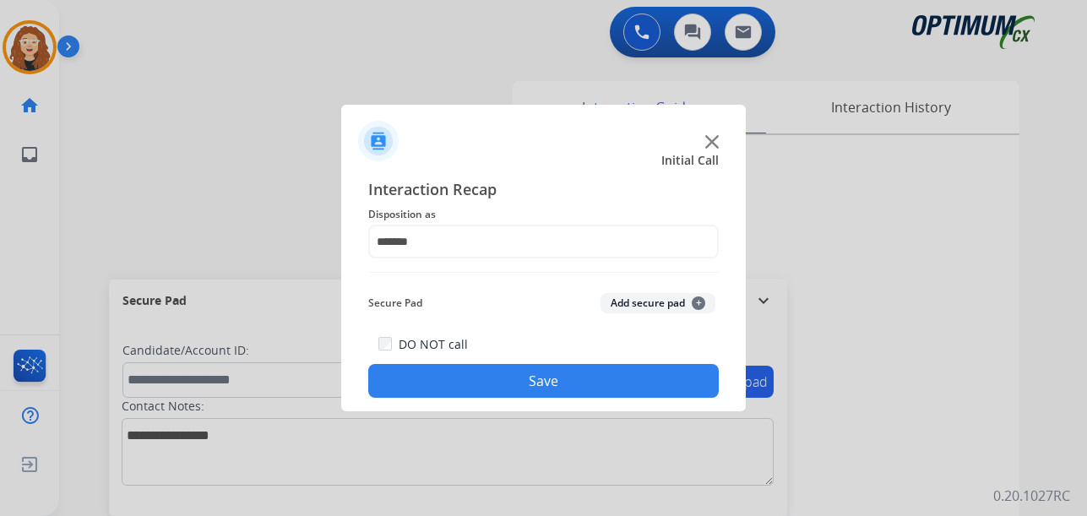
click at [530, 382] on button "Save" at bounding box center [543, 381] width 351 height 34
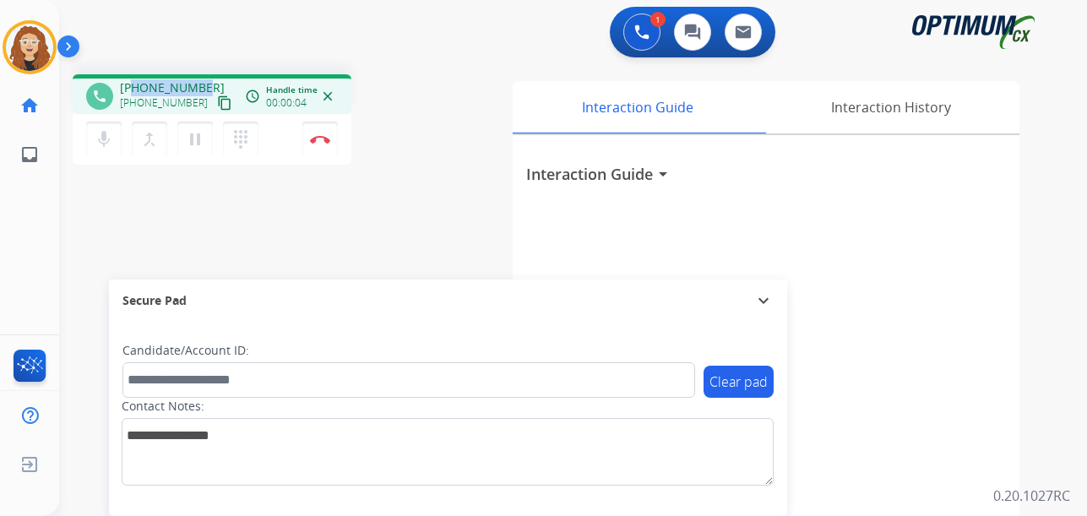
drag, startPoint x: 133, startPoint y: 87, endPoint x: 196, endPoint y: 87, distance: 63.3
click at [204, 82] on div "+12025692617 +12025692617 content_copy" at bounding box center [177, 96] width 115 height 34
click at [323, 143] on img at bounding box center [320, 139] width 20 height 8
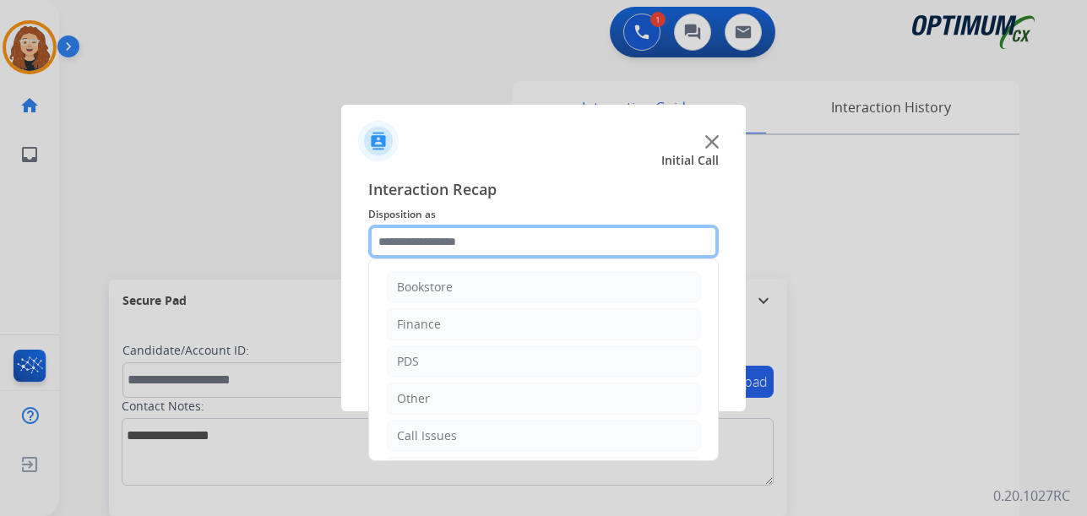
click at [421, 237] on input "text" at bounding box center [543, 242] width 351 height 34
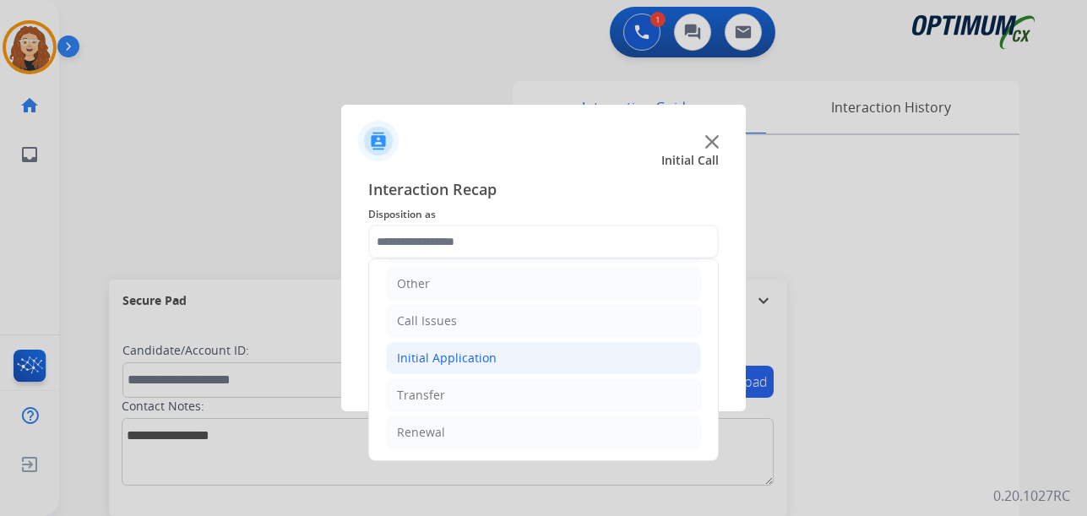
click at [466, 351] on div "Initial Application" at bounding box center [447, 358] width 100 height 17
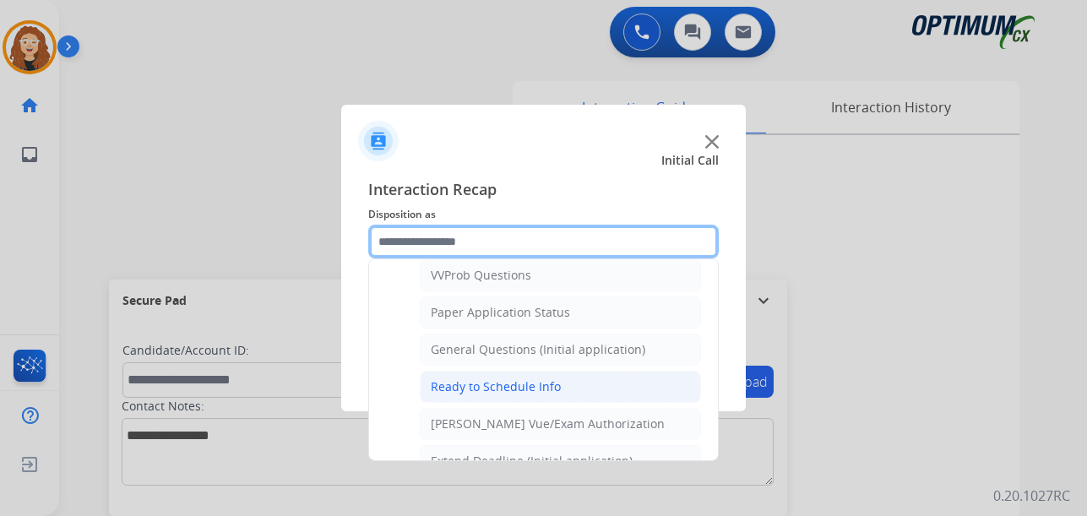
scroll to position [911, 0]
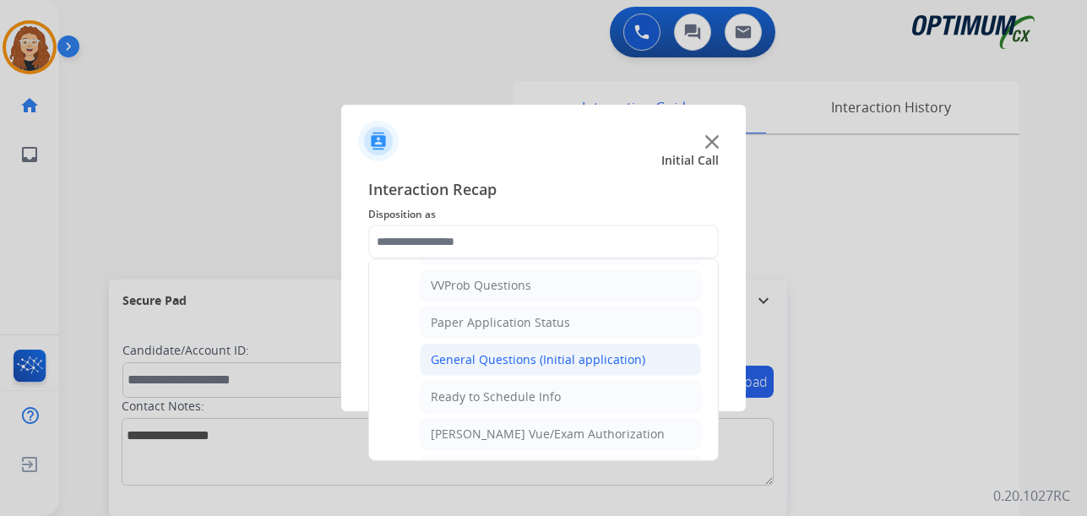
click at [558, 367] on div "General Questions (Initial application)" at bounding box center [538, 359] width 215 height 17
type input "**********"
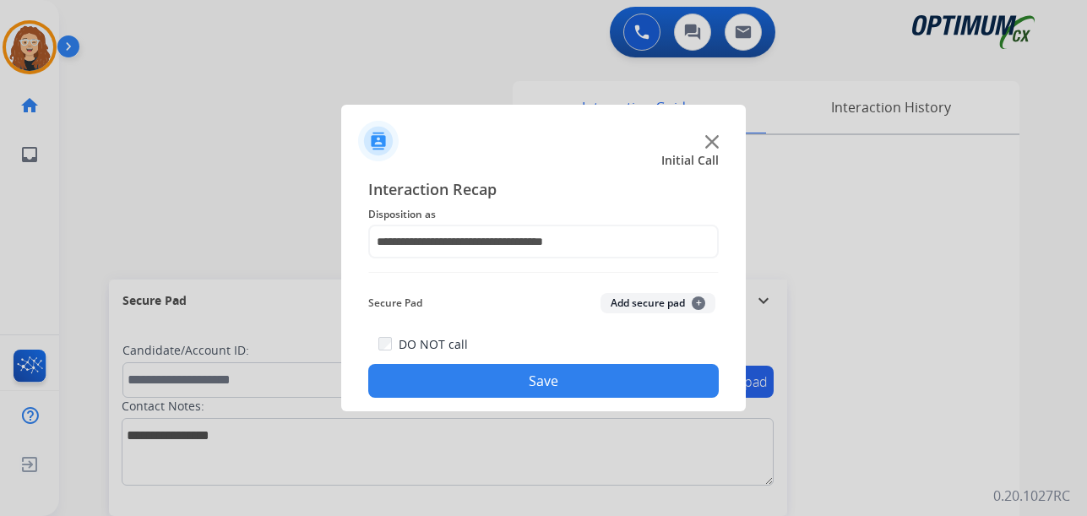
click at [555, 376] on button "Save" at bounding box center [543, 381] width 351 height 34
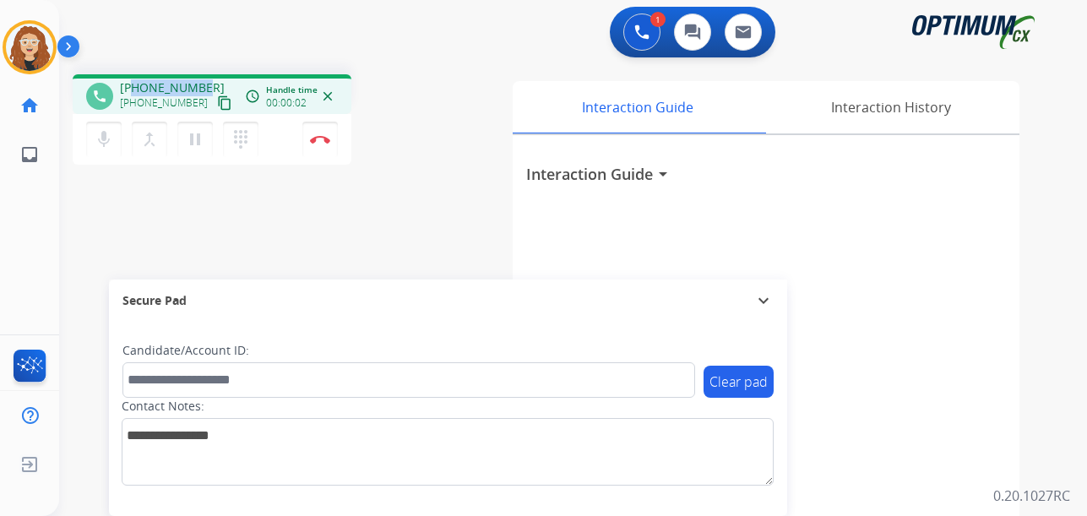
drag, startPoint x: 144, startPoint y: 84, endPoint x: 208, endPoint y: 79, distance: 64.3
click at [208, 79] on div "+13189462661 +13189462661 content_copy" at bounding box center [177, 96] width 115 height 34
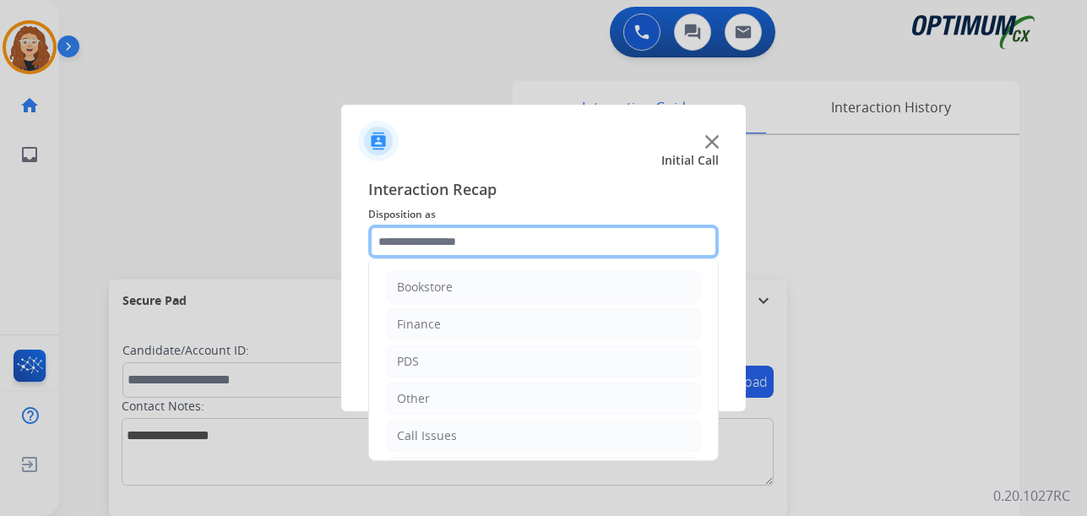
click at [527, 242] on input "text" at bounding box center [543, 242] width 351 height 34
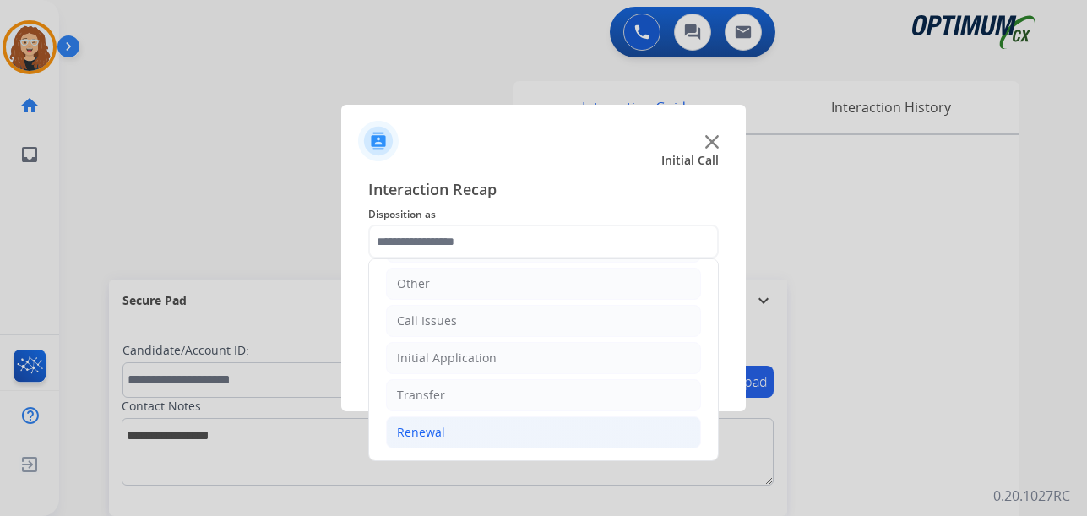
click at [467, 424] on li "Renewal" at bounding box center [543, 432] width 315 height 32
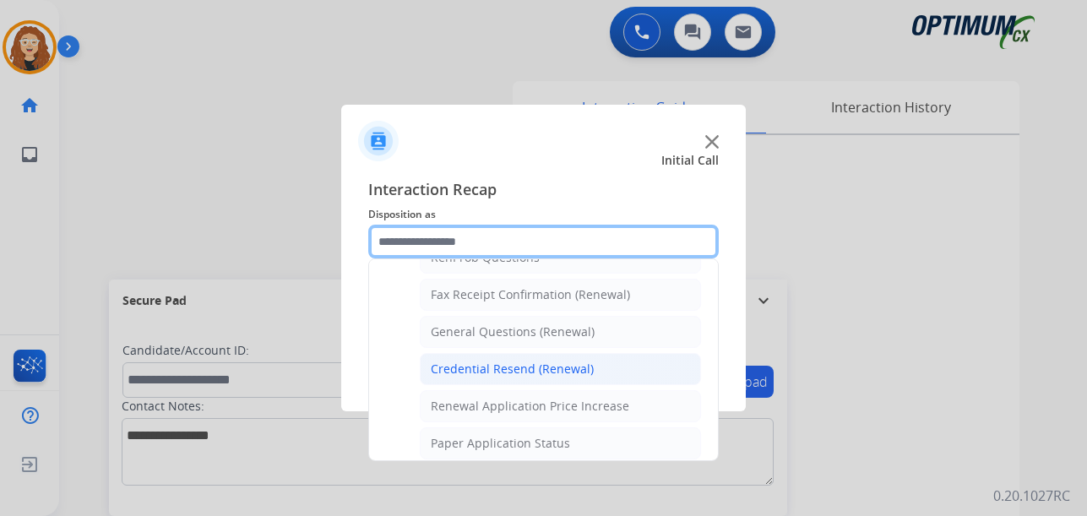
scroll to position [448, 0]
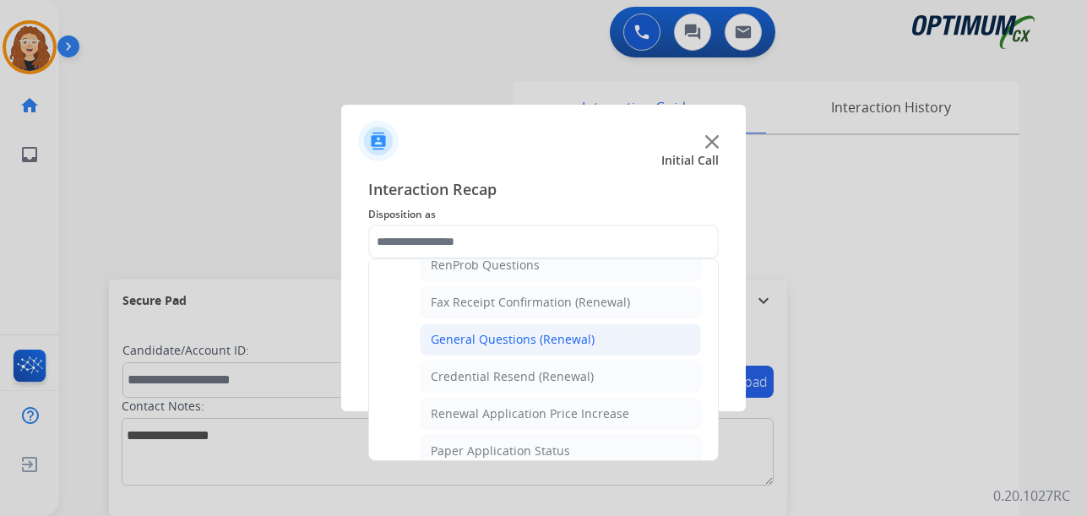
click at [591, 341] on li "General Questions (Renewal)" at bounding box center [560, 340] width 281 height 32
type input "**********"
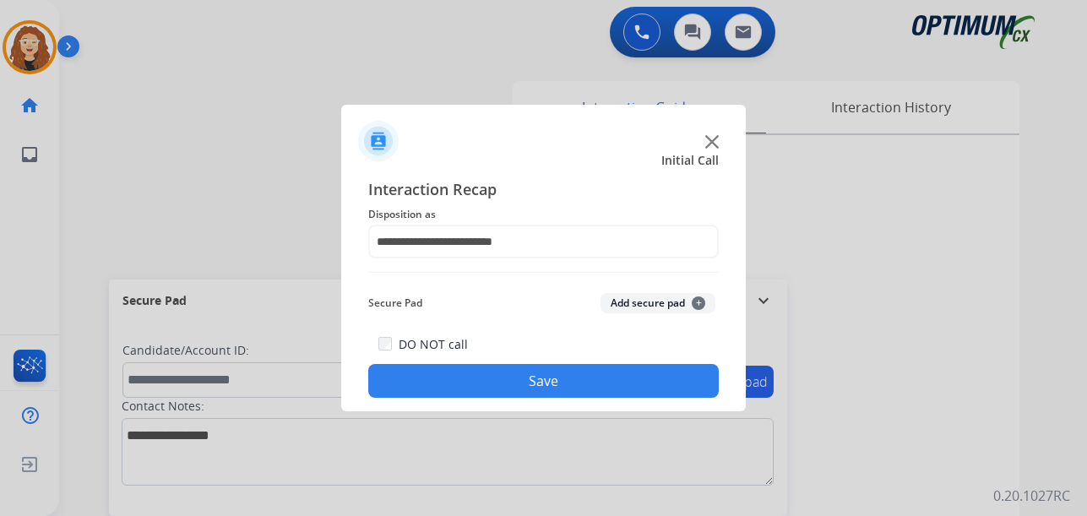
click at [579, 374] on button "Save" at bounding box center [543, 381] width 351 height 34
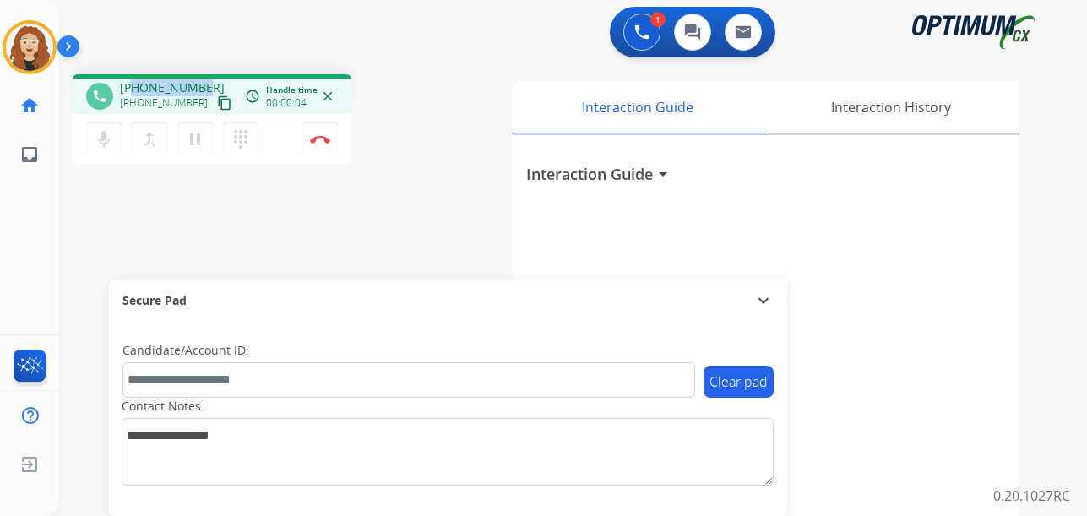
drag, startPoint x: 133, startPoint y: 86, endPoint x: 204, endPoint y: 83, distance: 71.9
click at [204, 83] on div "+16308258378 +16308258378 content_copy" at bounding box center [177, 96] width 115 height 34
click at [474, 170] on div "phone +16308258378 +16308258378 content_copy access_time Call metrics Queue 00:…" at bounding box center [552, 413] width 987 height 704
click at [327, 144] on button "Disconnect" at bounding box center [319, 139] width 35 height 35
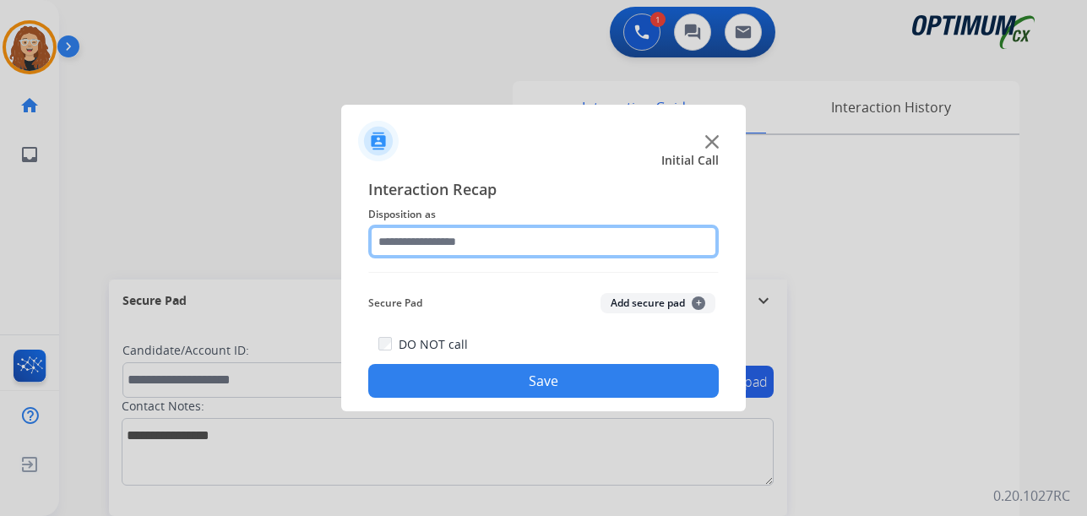
click at [449, 238] on input "text" at bounding box center [543, 242] width 351 height 34
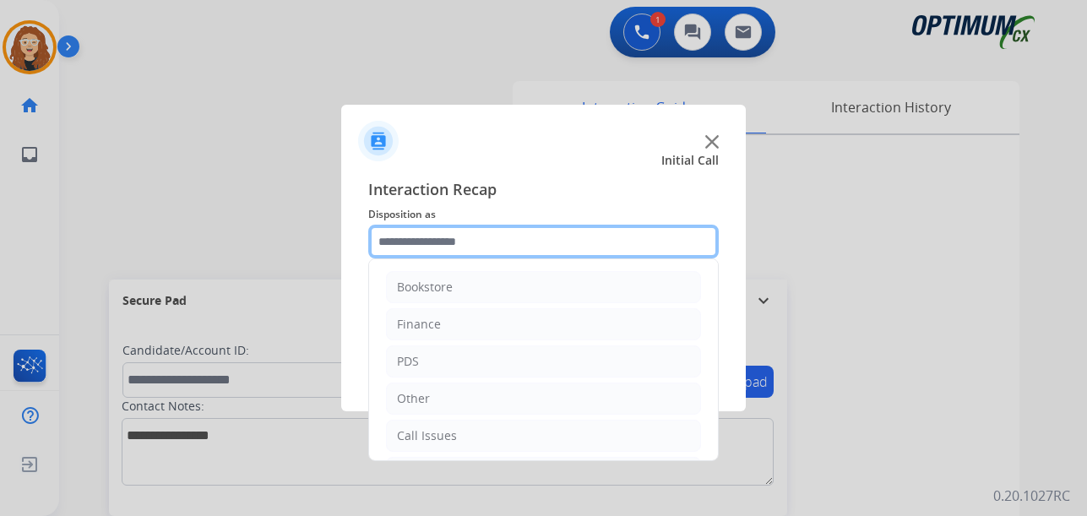
scroll to position [115, 0]
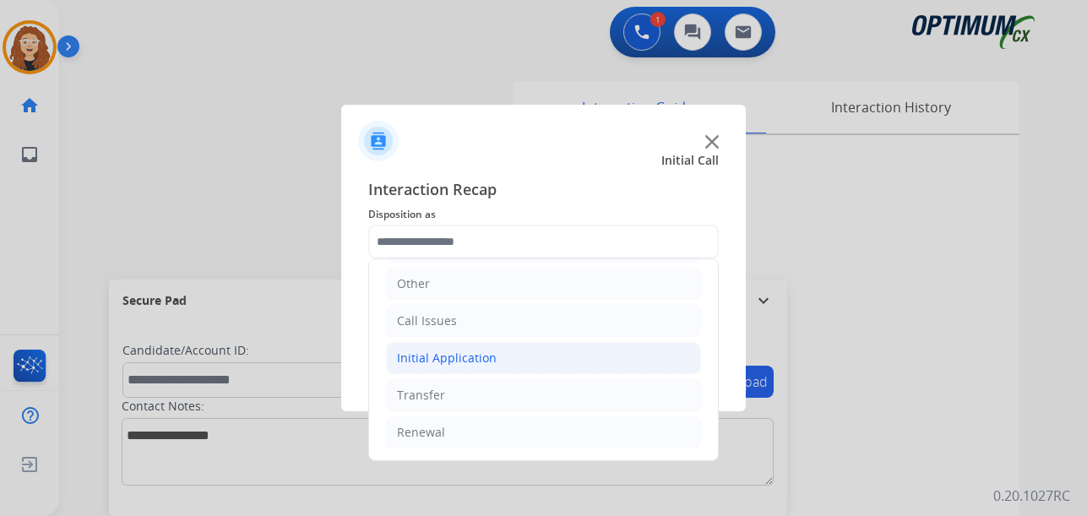
click at [459, 356] on div "Initial Application" at bounding box center [447, 358] width 100 height 17
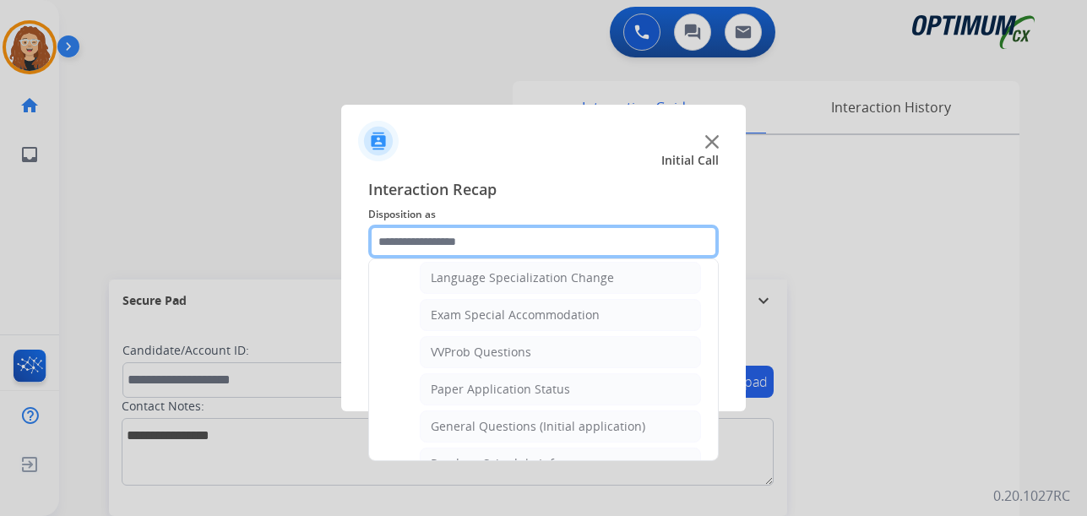
scroll to position [874, 0]
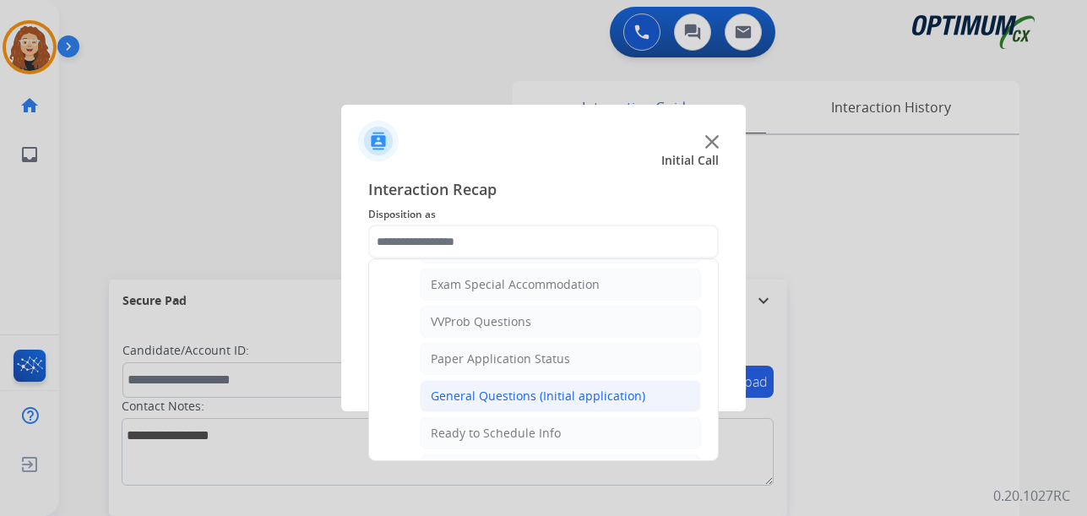
click at [627, 398] on div "General Questions (Initial application)" at bounding box center [538, 396] width 215 height 17
type input "**********"
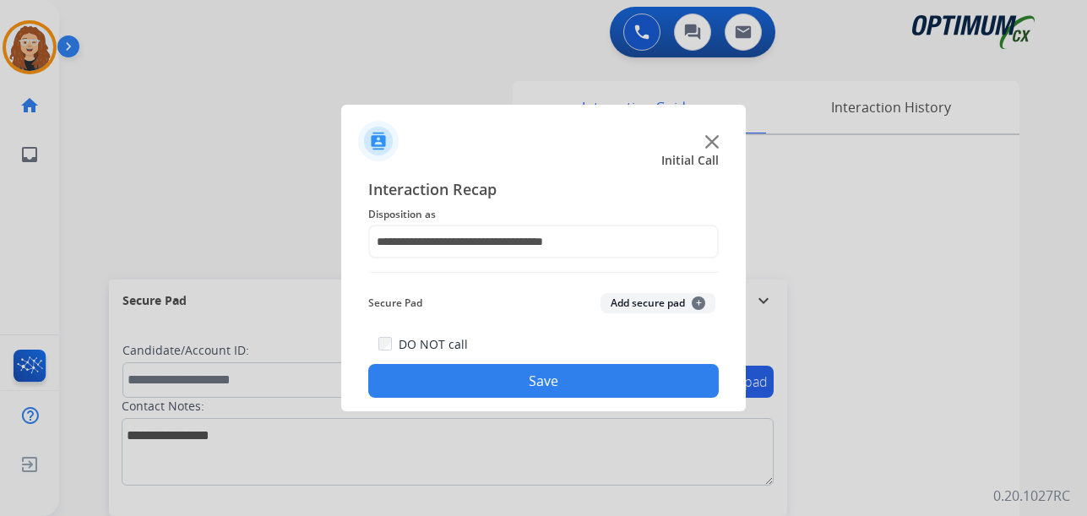
click at [595, 382] on button "Save" at bounding box center [543, 381] width 351 height 34
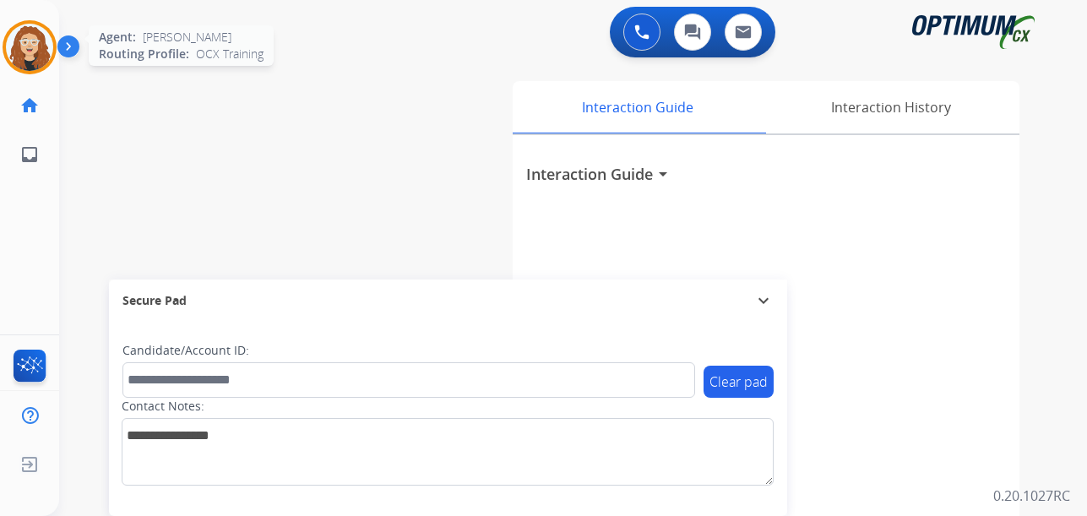
click at [33, 48] on img at bounding box center [29, 47] width 47 height 47
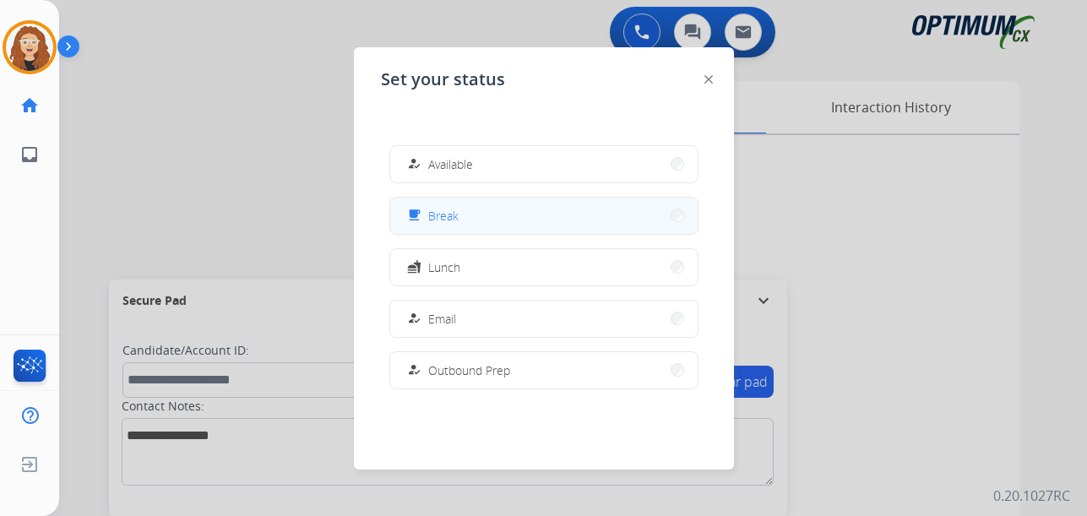
click at [450, 223] on span "Break" at bounding box center [443, 216] width 30 height 18
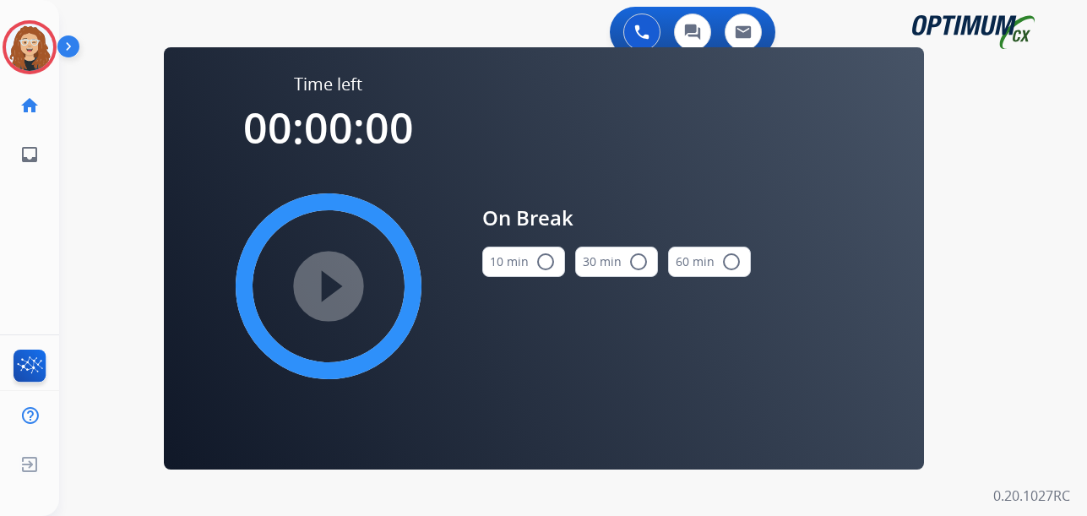
drag, startPoint x: 546, startPoint y: 264, endPoint x: 436, endPoint y: 283, distance: 111.4
click at [544, 264] on mat-icon "radio_button_unchecked" at bounding box center [546, 262] width 20 height 20
click at [324, 285] on mat-icon "play_circle_filled" at bounding box center [328, 286] width 20 height 20
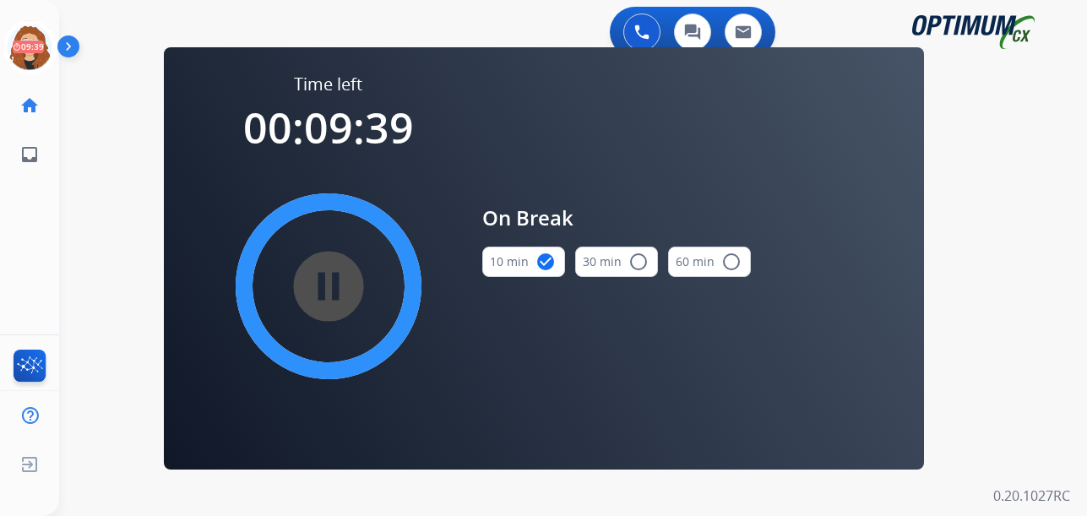
click at [1003, 245] on div "0 Voice Interactions 0 Chat Interactions 0 Email Interactions swap_horiz Break …" at bounding box center [573, 258] width 1028 height 516
click at [25, 57] on icon at bounding box center [30, 47] width 55 height 55
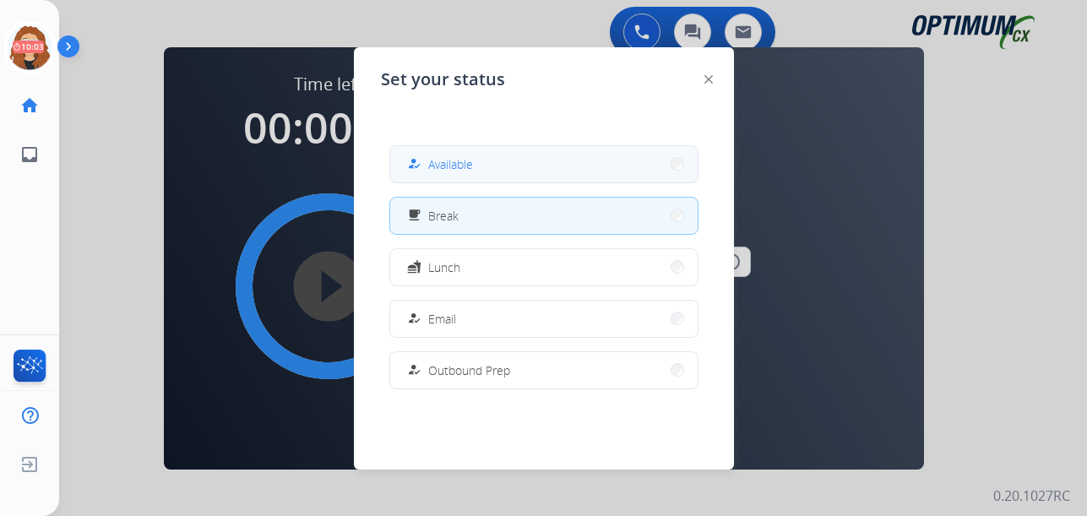
click at [438, 160] on span "Available" at bounding box center [450, 164] width 45 height 18
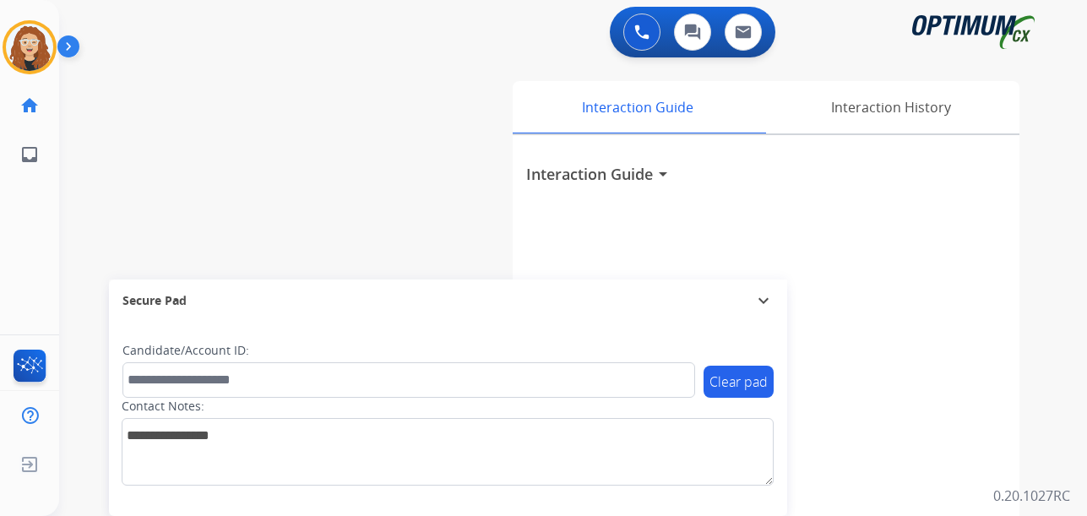
click at [74, 235] on div "swap_horiz Break voice bridge close_fullscreen Connect 3-Way Call merge_type Se…" at bounding box center [552, 413] width 987 height 704
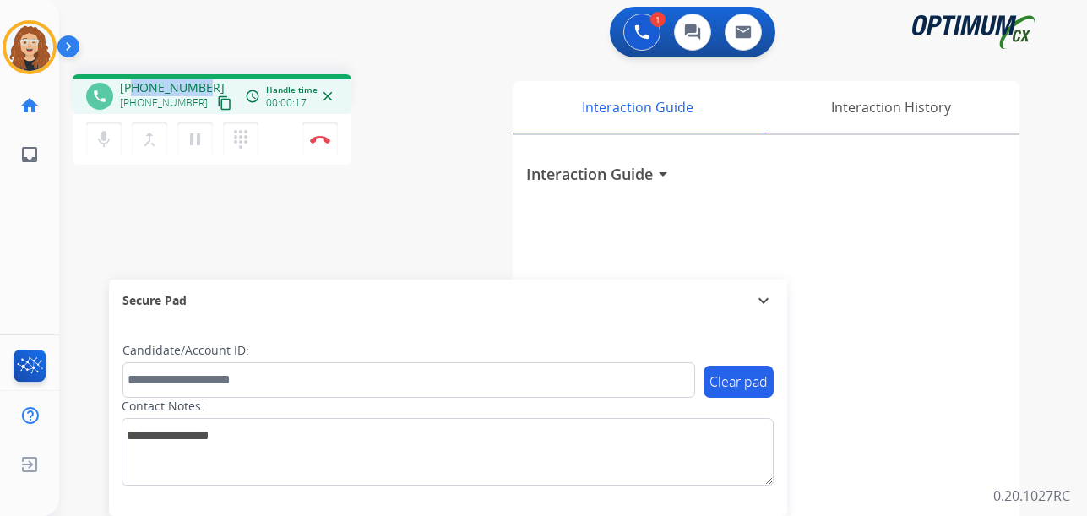
drag, startPoint x: 134, startPoint y: 89, endPoint x: 193, endPoint y: 87, distance: 58.3
click at [198, 84] on span "+13802397400" at bounding box center [172, 87] width 105 height 17
drag, startPoint x: 190, startPoint y: 87, endPoint x: 149, endPoint y: 229, distance: 147.8
click at [149, 229] on div "phone +13802397400 +13802397400 content_copy access_time Call metrics Queue 00:…" at bounding box center [552, 413] width 987 height 704
drag, startPoint x: 133, startPoint y: 86, endPoint x: 203, endPoint y: 82, distance: 70.2
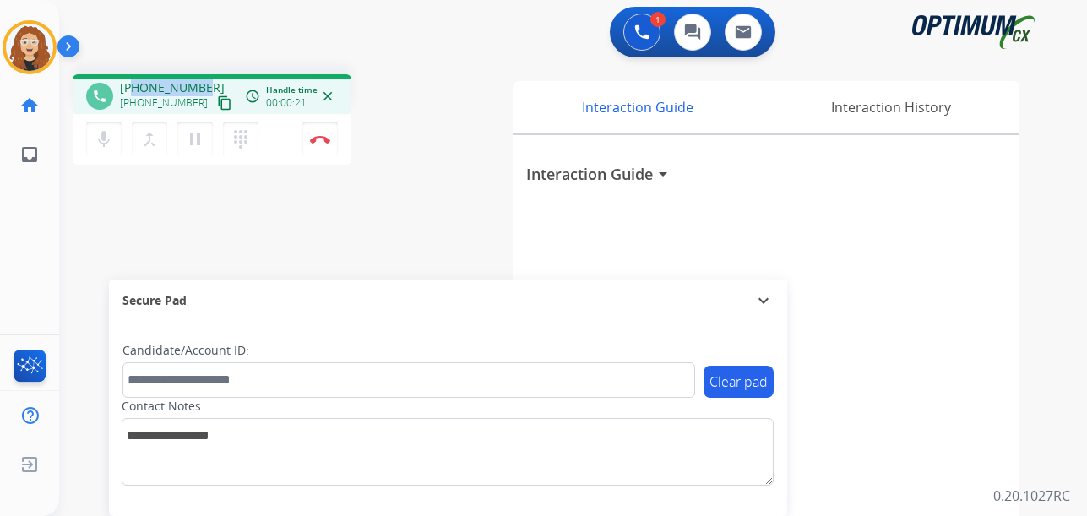
click at [203, 82] on div "+13802397400 +13802397400 content_copy" at bounding box center [177, 96] width 115 height 34
click at [322, 137] on img at bounding box center [320, 139] width 20 height 8
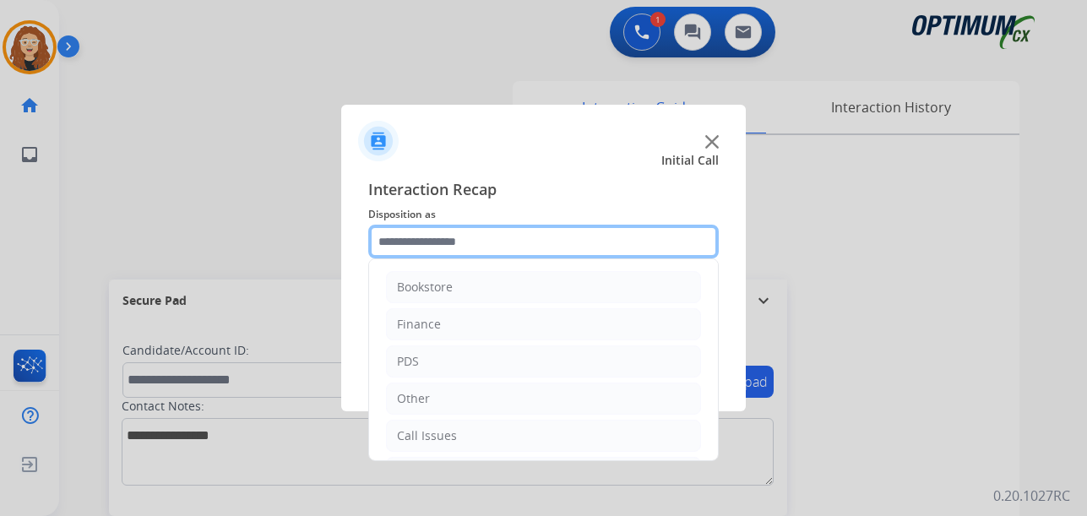
click at [438, 247] on input "text" at bounding box center [543, 242] width 351 height 34
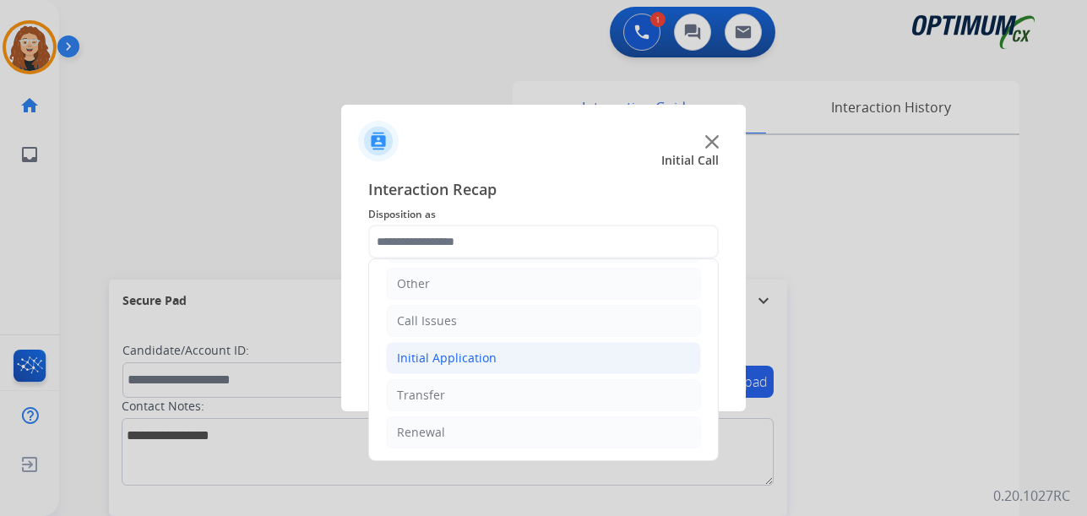
click at [514, 352] on li "Initial Application" at bounding box center [543, 358] width 315 height 32
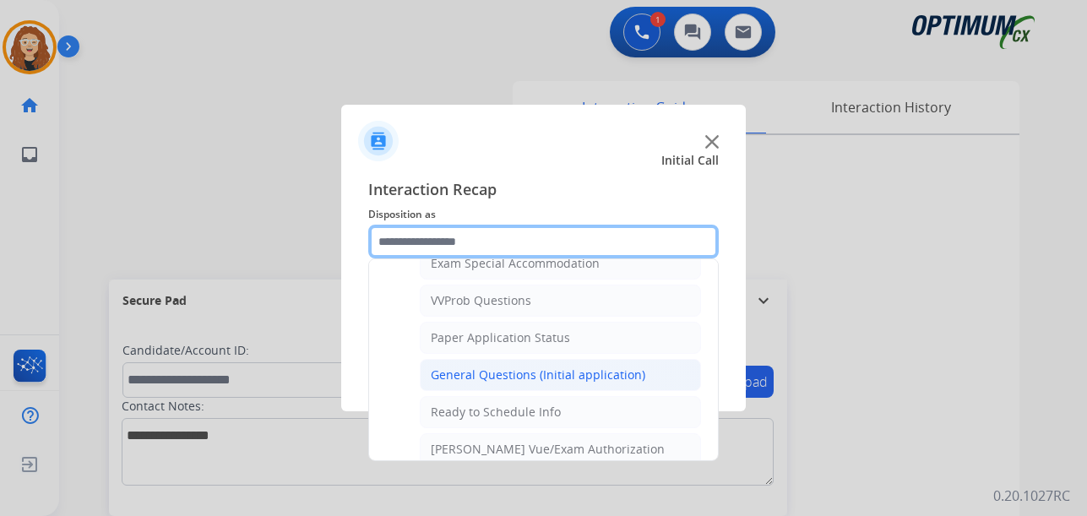
scroll to position [890, 0]
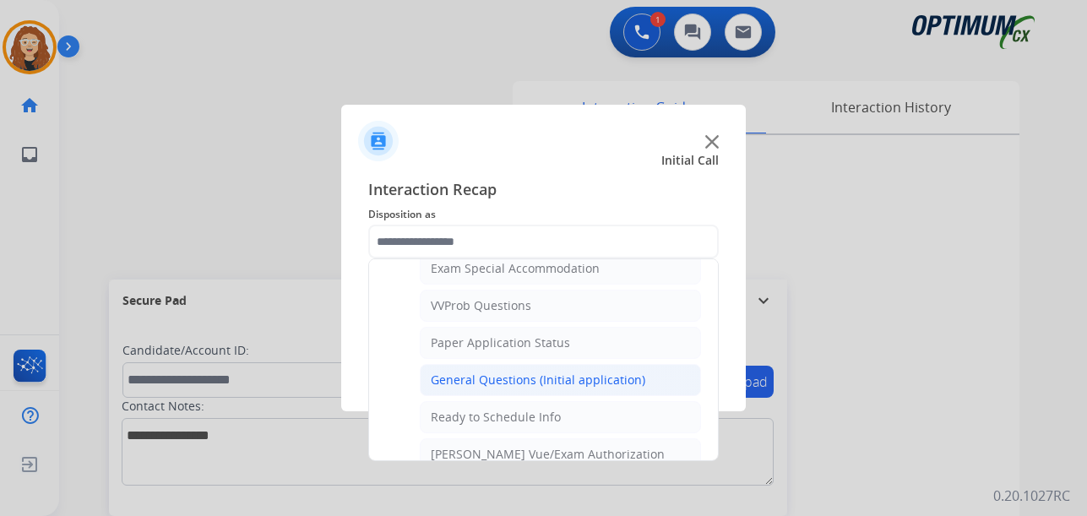
click at [615, 380] on div "General Questions (Initial application)" at bounding box center [538, 380] width 215 height 17
type input "**********"
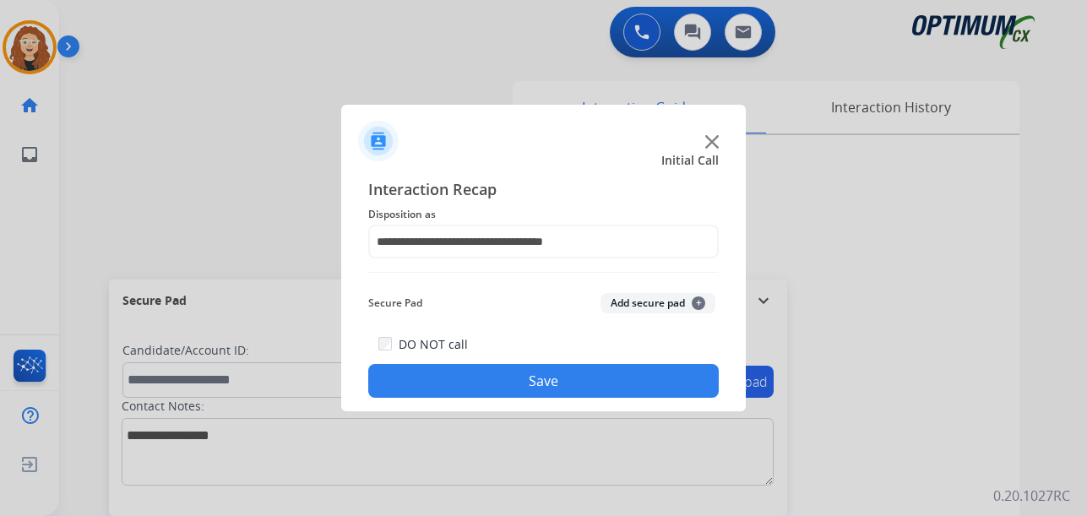
click at [546, 375] on button "Save" at bounding box center [543, 381] width 351 height 34
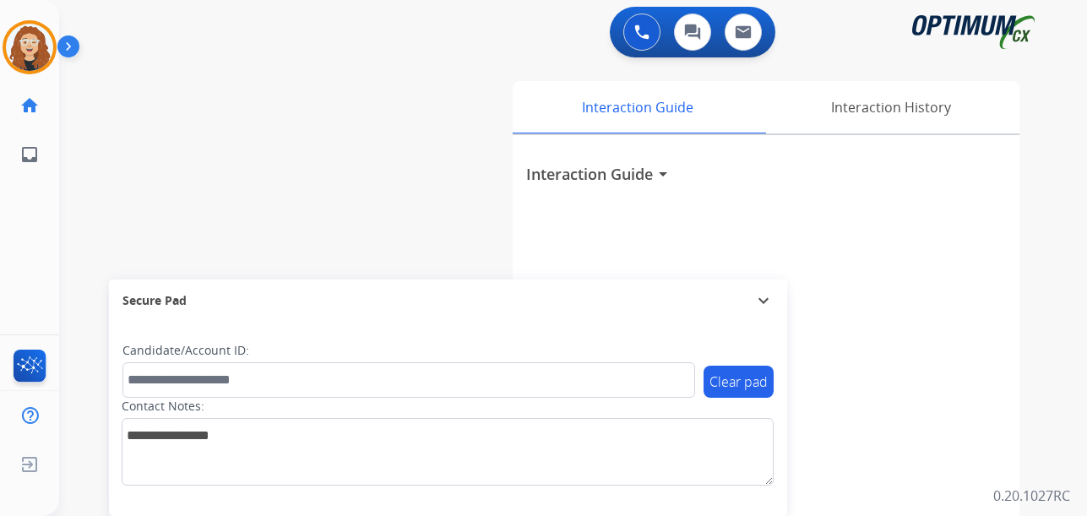
click at [1041, 172] on div "Interaction Guide Interaction History Interaction Guide arrow_drop_down" at bounding box center [766, 419] width 562 height 691
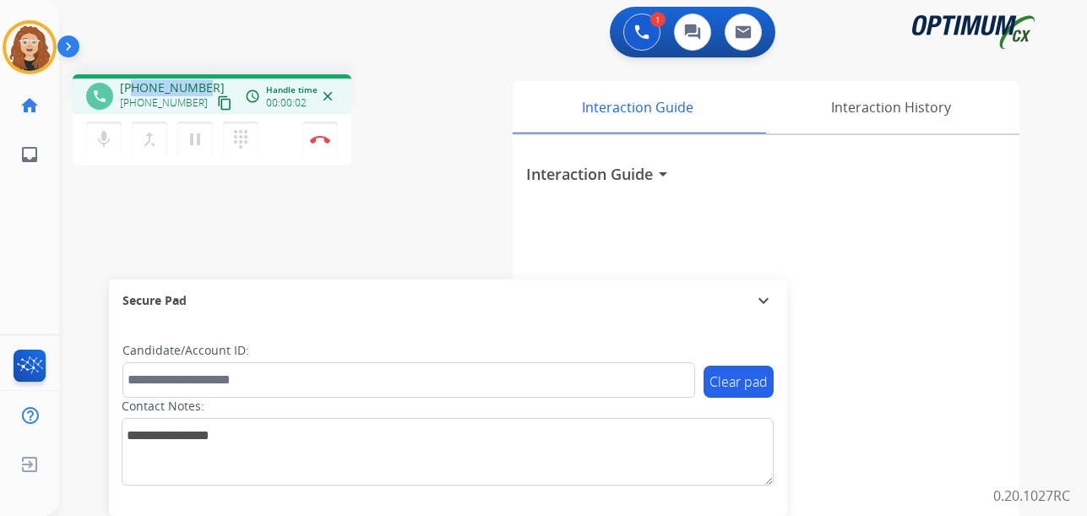
drag, startPoint x: 144, startPoint y: 83, endPoint x: 203, endPoint y: 79, distance: 59.2
click at [203, 79] on div "+15012474269 +15012474269 content_copy" at bounding box center [177, 96] width 115 height 34
click at [224, 49] on div "1 Voice Interactions 0 Chat Interactions 0 Email Interactions" at bounding box center [562, 34] width 967 height 54
drag, startPoint x: 134, startPoint y: 88, endPoint x: 204, endPoint y: 82, distance: 70.4
click at [204, 82] on div "+15012474269 +15012474269 content_copy" at bounding box center [177, 96] width 115 height 34
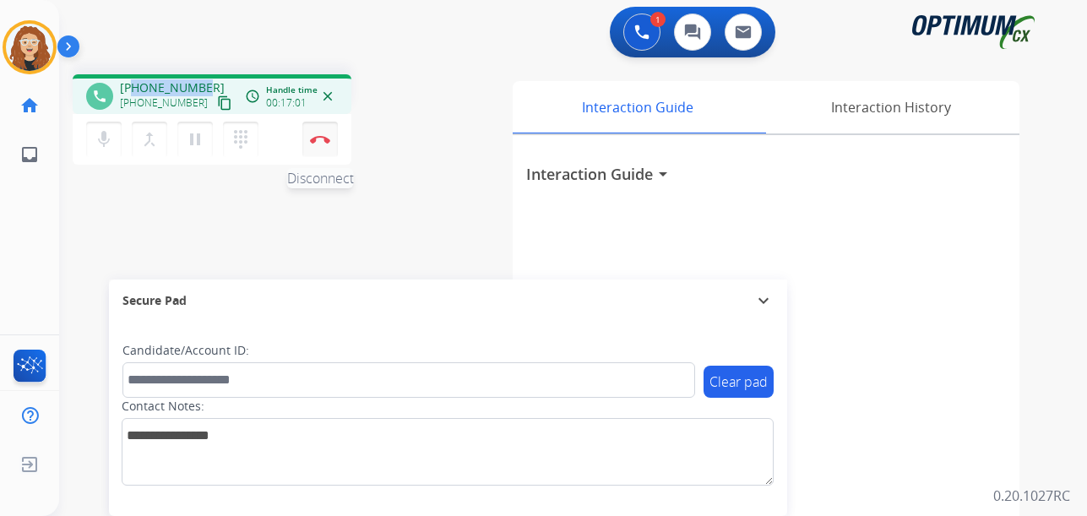
click at [324, 142] on img at bounding box center [320, 139] width 20 height 8
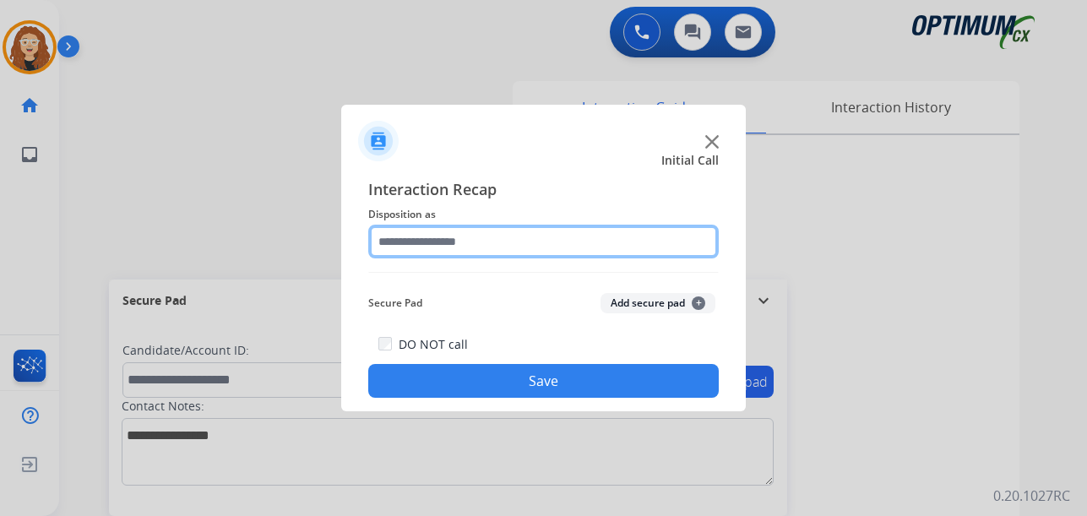
click at [444, 247] on input "text" at bounding box center [543, 242] width 351 height 34
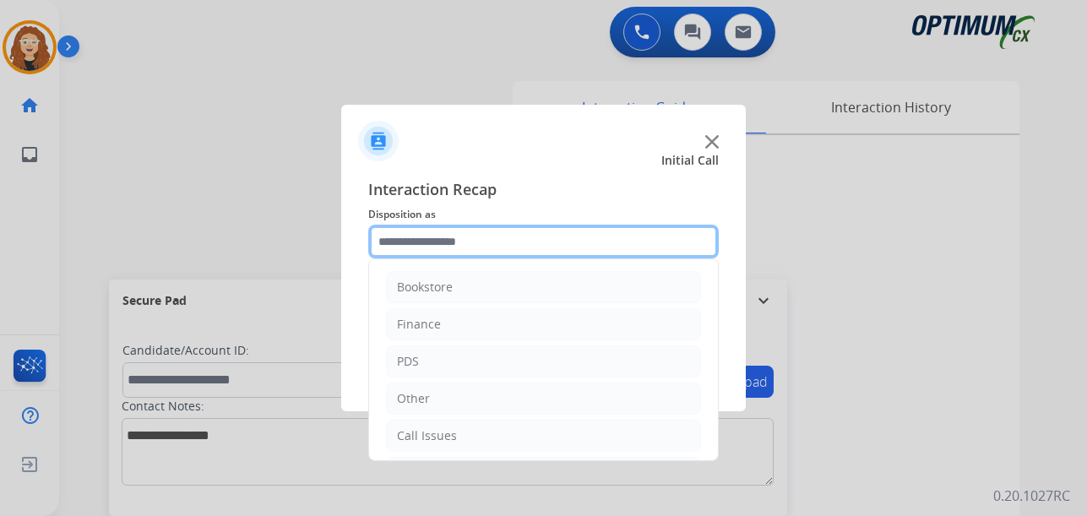
scroll to position [115, 0]
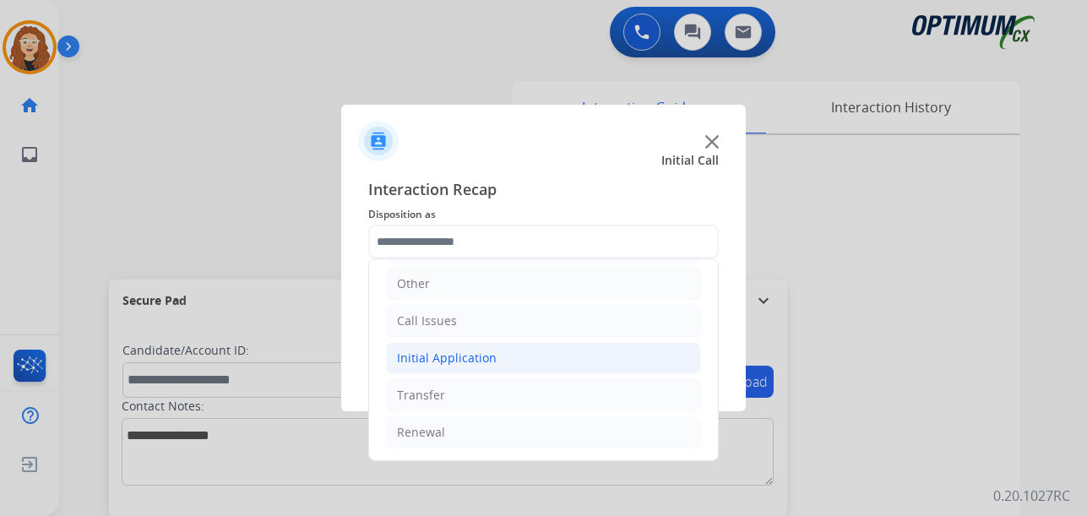
click at [451, 364] on div "Initial Application" at bounding box center [447, 358] width 100 height 17
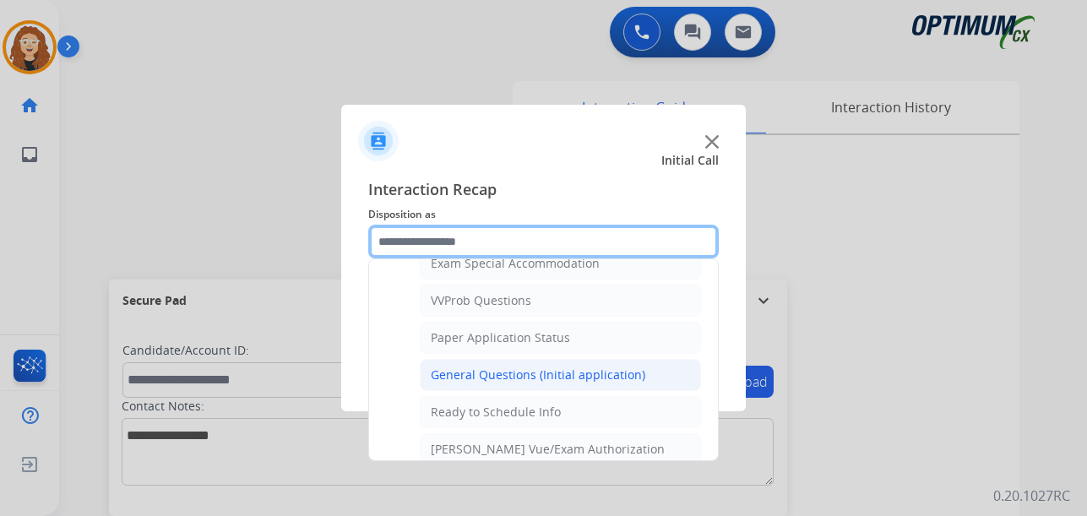
scroll to position [889, 0]
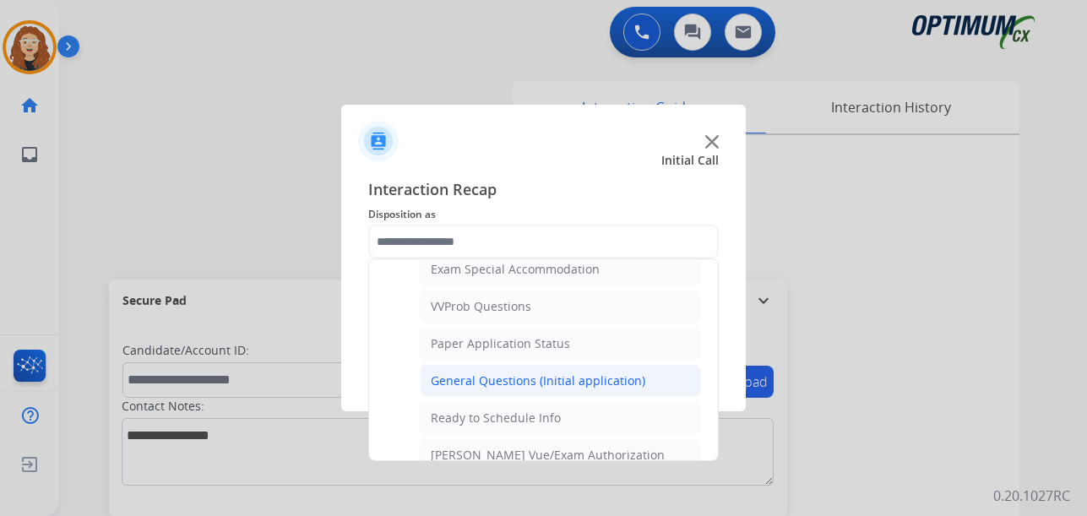
click at [614, 382] on div "General Questions (Initial application)" at bounding box center [538, 380] width 215 height 17
type input "**********"
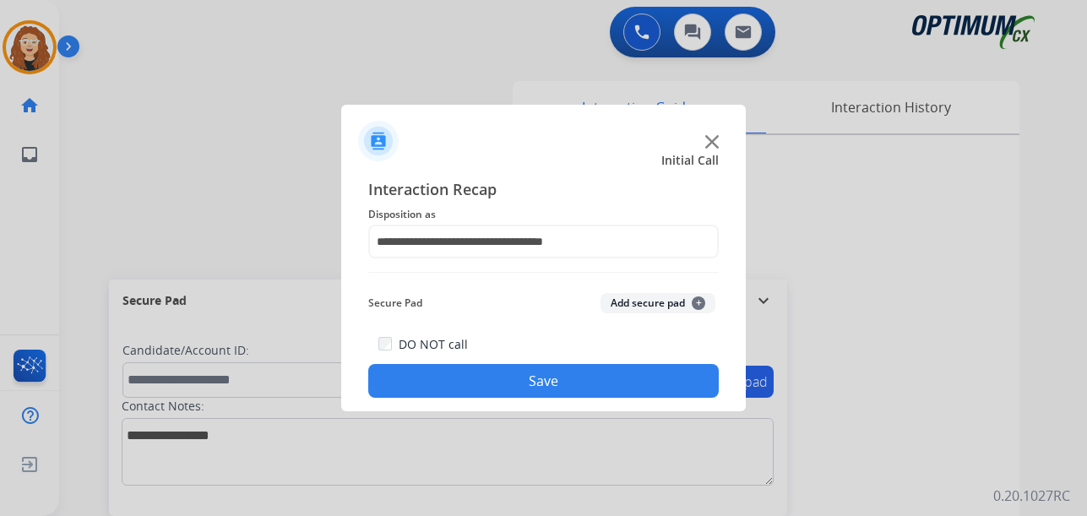
click at [613, 382] on button "Save" at bounding box center [543, 381] width 351 height 34
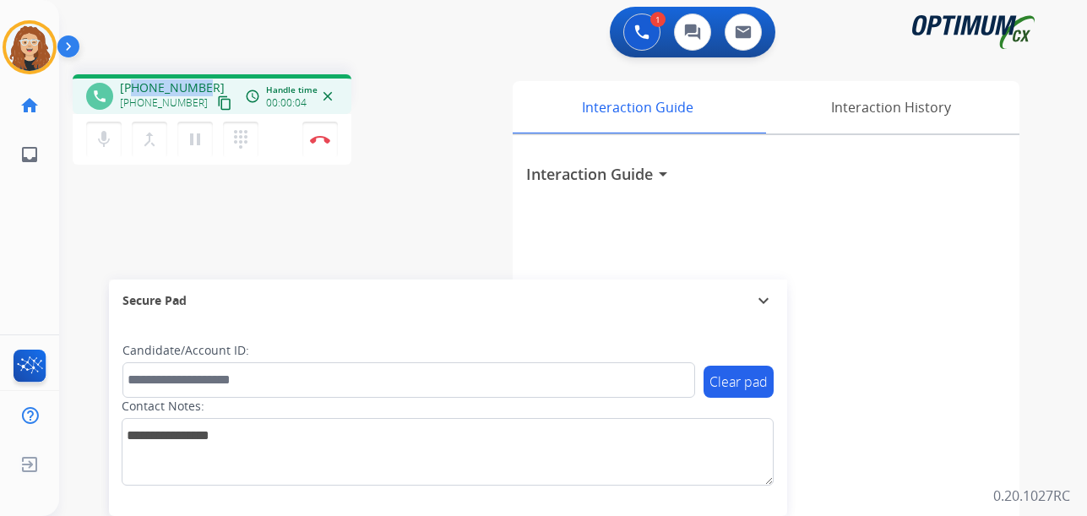
drag, startPoint x: 139, startPoint y: 88, endPoint x: 201, endPoint y: 84, distance: 62.6
click at [201, 84] on span "+14237504699" at bounding box center [172, 87] width 105 height 17
click at [324, 142] on img at bounding box center [320, 139] width 20 height 8
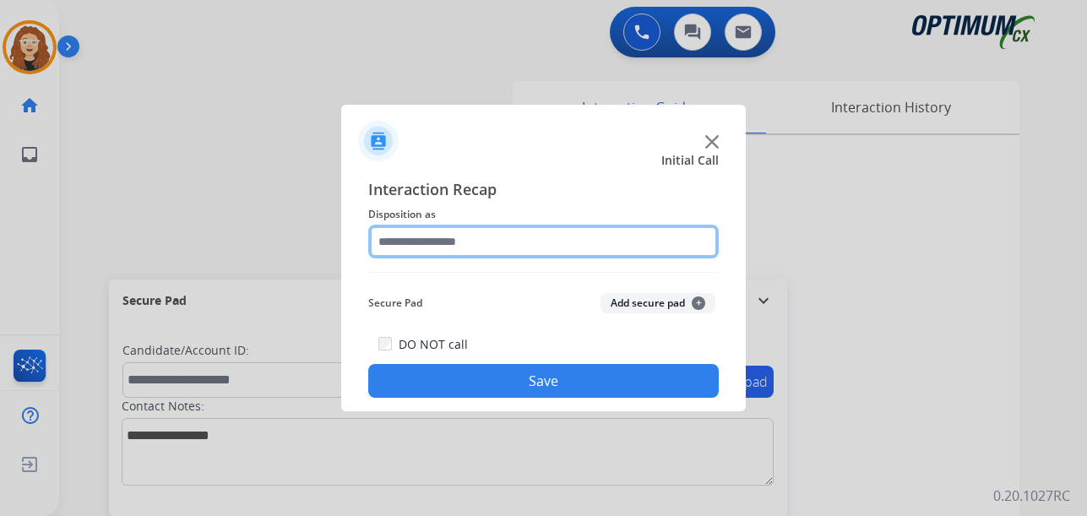
click at [470, 238] on input "text" at bounding box center [543, 242] width 351 height 34
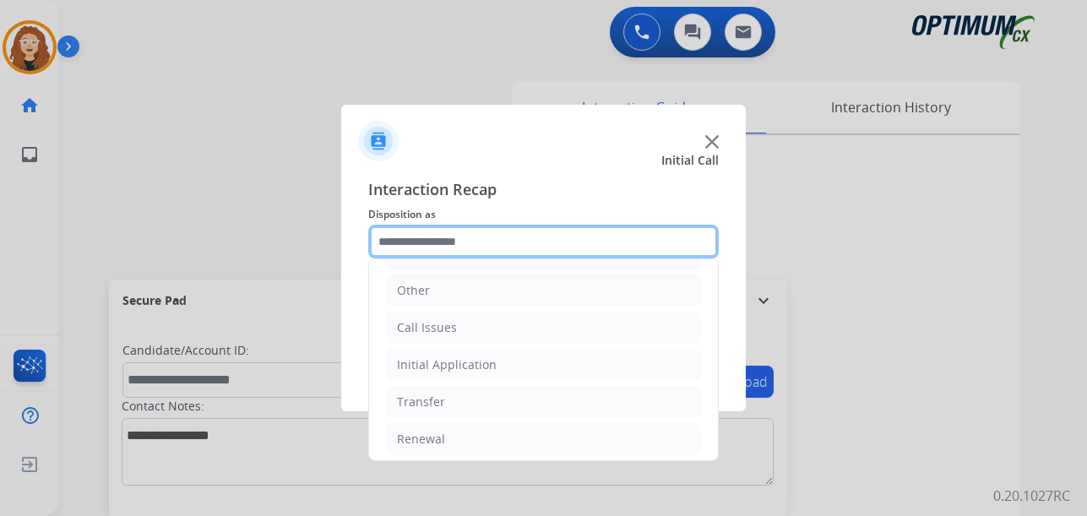
scroll to position [115, 0]
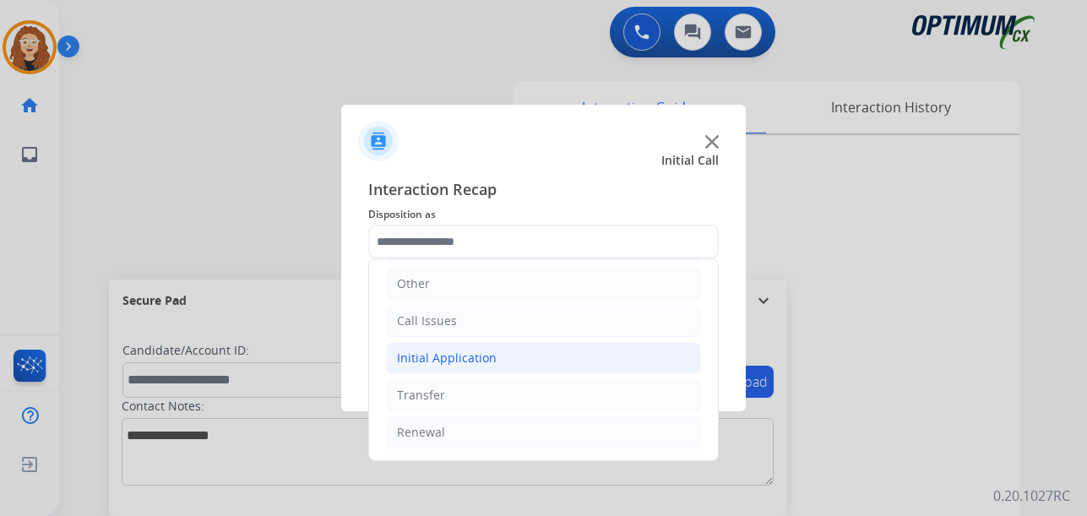
click at [513, 365] on li "Initial Application" at bounding box center [543, 358] width 315 height 32
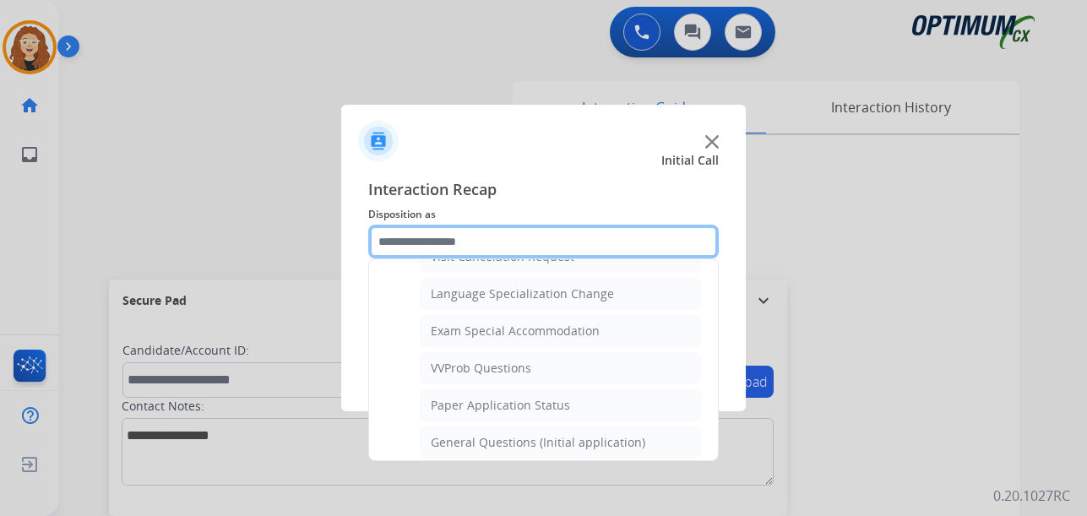
scroll to position [844, 0]
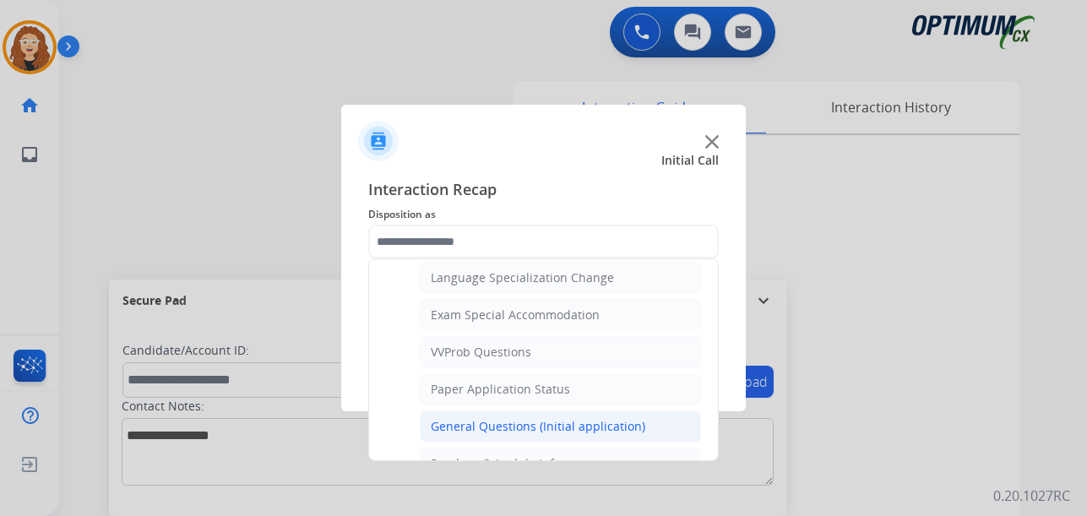
click at [606, 428] on div "General Questions (Initial application)" at bounding box center [538, 426] width 215 height 17
type input "**********"
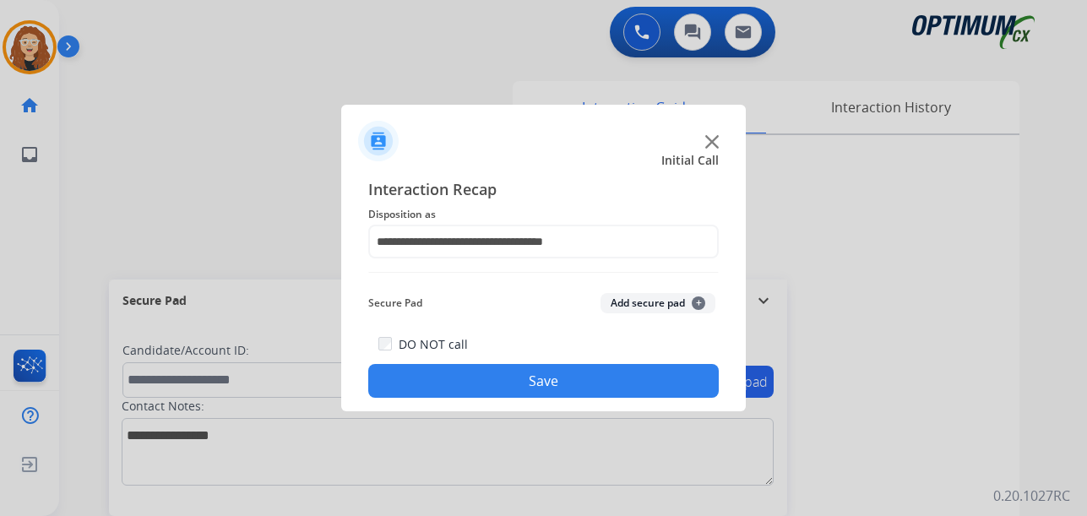
click at [579, 402] on div "**********" at bounding box center [543, 287] width 405 height 247
click at [588, 378] on button "Save" at bounding box center [543, 381] width 351 height 34
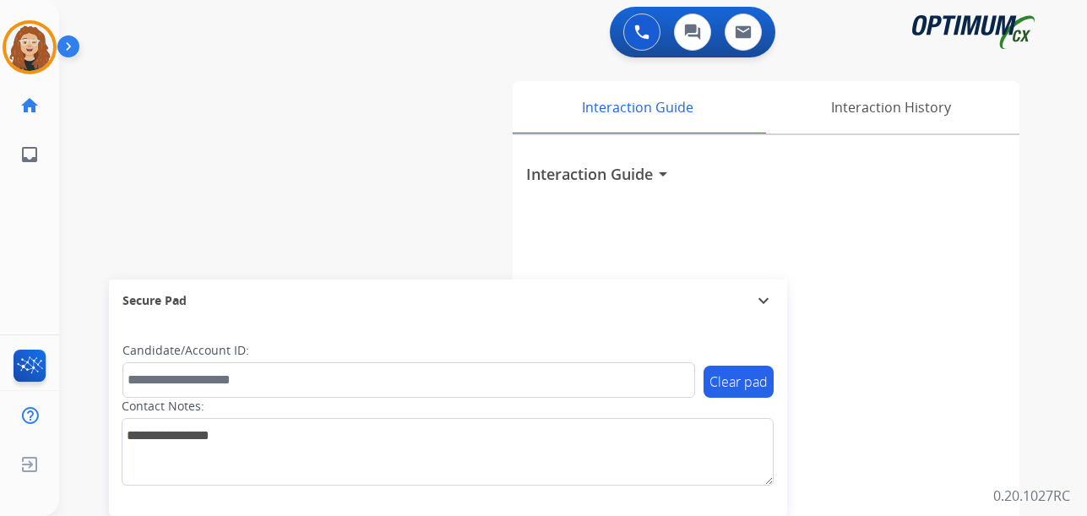
click at [258, 171] on div "swap_horiz Break voice bridge close_fullscreen Connect 3-Way Call merge_type Se…" at bounding box center [552, 413] width 987 height 704
click at [609, 366] on button "Accept" at bounding box center [634, 370] width 164 height 39
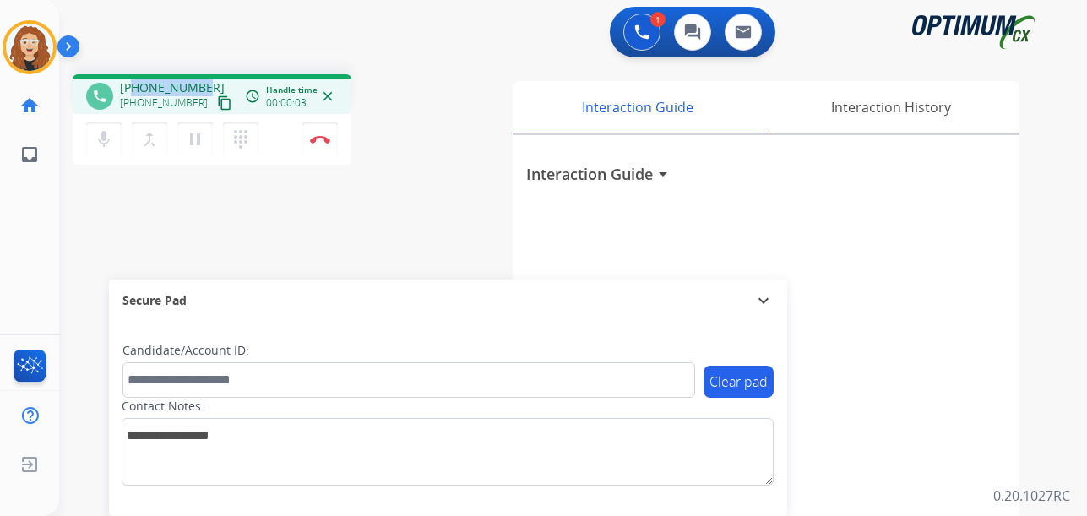
drag, startPoint x: 133, startPoint y: 90, endPoint x: 206, endPoint y: 76, distance: 73.9
click at [206, 76] on div "phone +14808311320 +14808311320 content_copy access_time Call metrics Queue 00:…" at bounding box center [212, 94] width 279 height 40
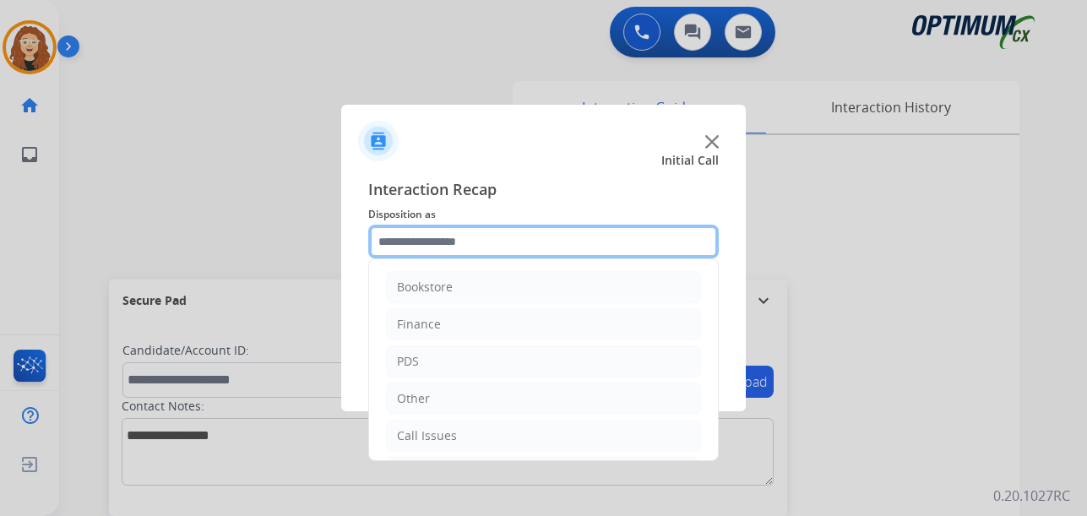
click at [414, 248] on input "text" at bounding box center [543, 242] width 351 height 34
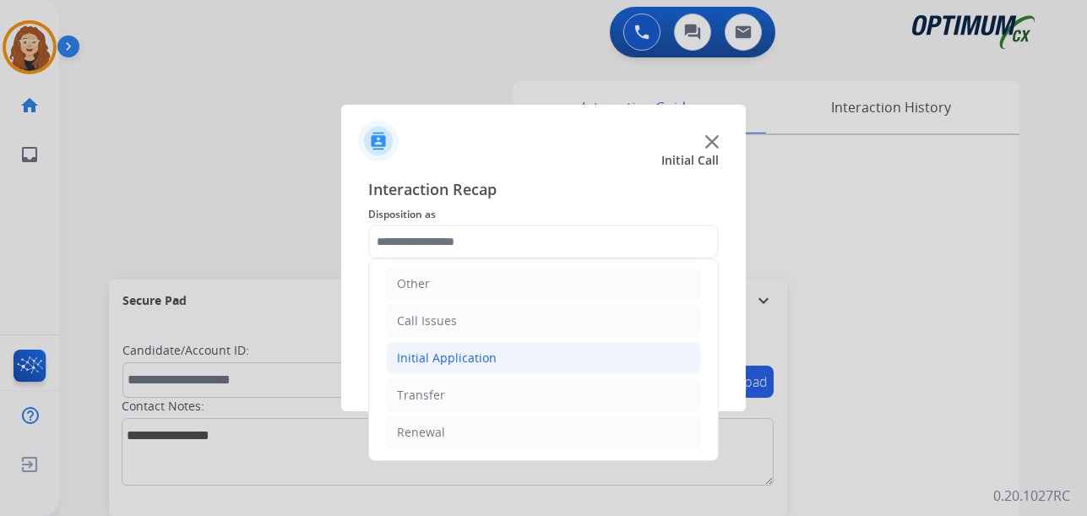
click at [463, 357] on div "Initial Application" at bounding box center [447, 358] width 100 height 17
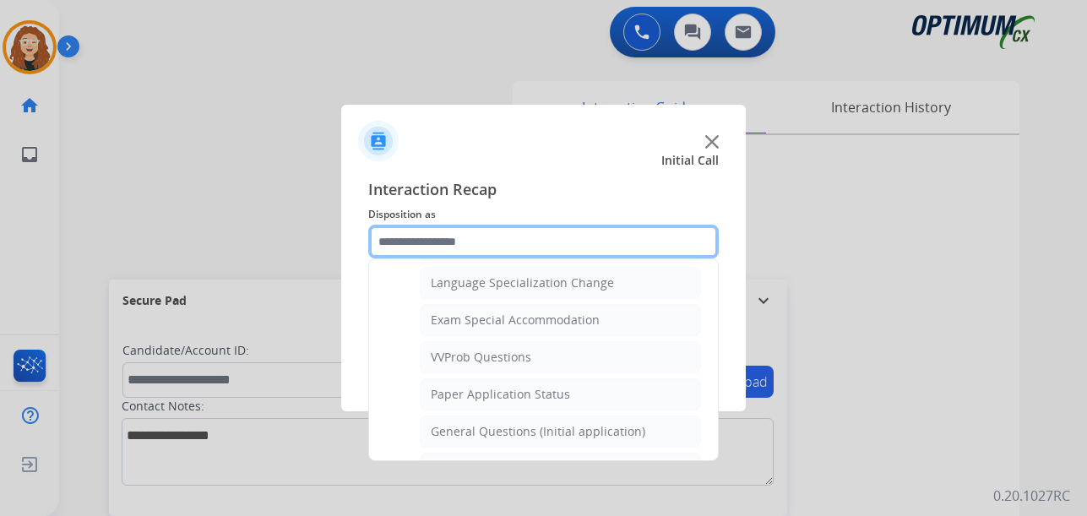
scroll to position [843, 0]
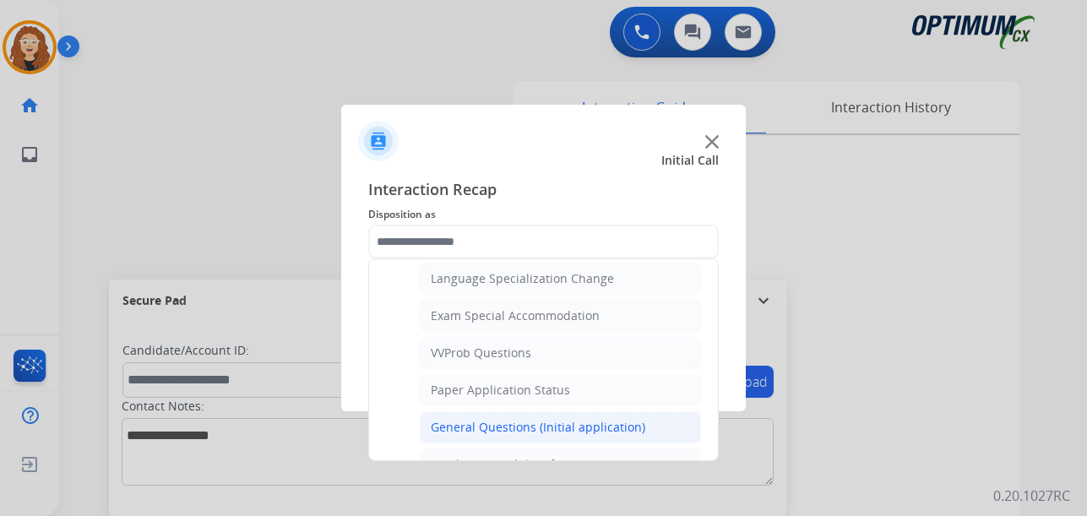
click at [579, 423] on div "General Questions (Initial application)" at bounding box center [538, 427] width 215 height 17
type input "**********"
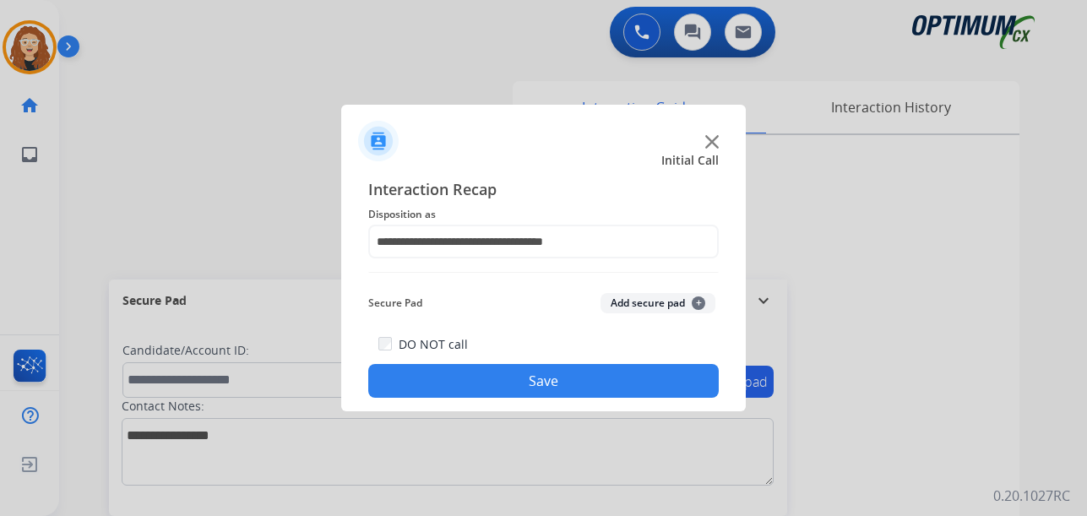
drag, startPoint x: 522, startPoint y: 385, endPoint x: 496, endPoint y: 378, distance: 27.3
click at [518, 383] on button "Save" at bounding box center [543, 381] width 351 height 34
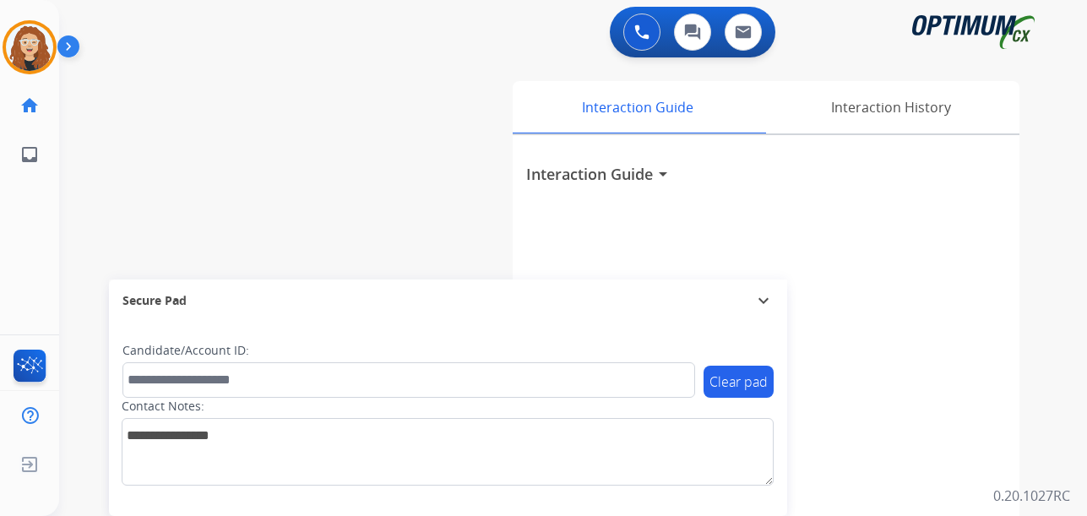
click at [807, 221] on div "Interaction Guide arrow_drop_down" at bounding box center [766, 450] width 507 height 630
drag, startPoint x: 24, startPoint y: 45, endPoint x: 11, endPoint y: 41, distance: 14.2
click at [23, 45] on img at bounding box center [29, 47] width 47 height 47
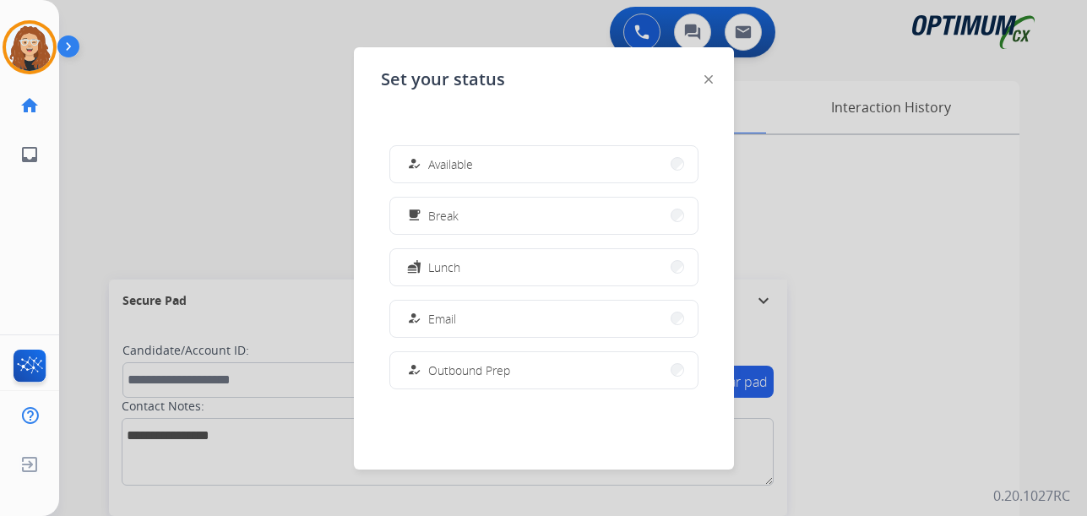
scroll to position [421, 0]
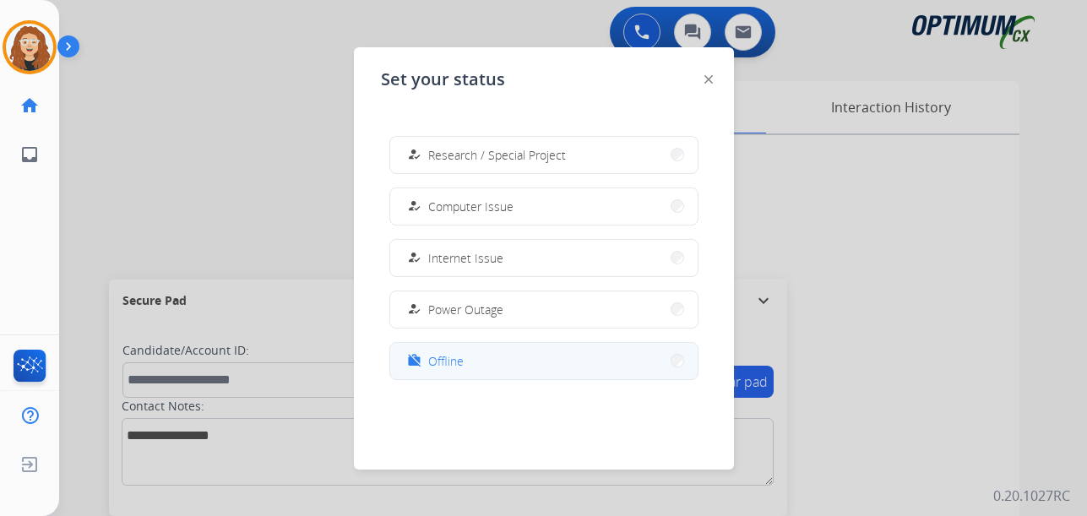
click at [499, 362] on button "work_off Offline" at bounding box center [543, 361] width 307 height 36
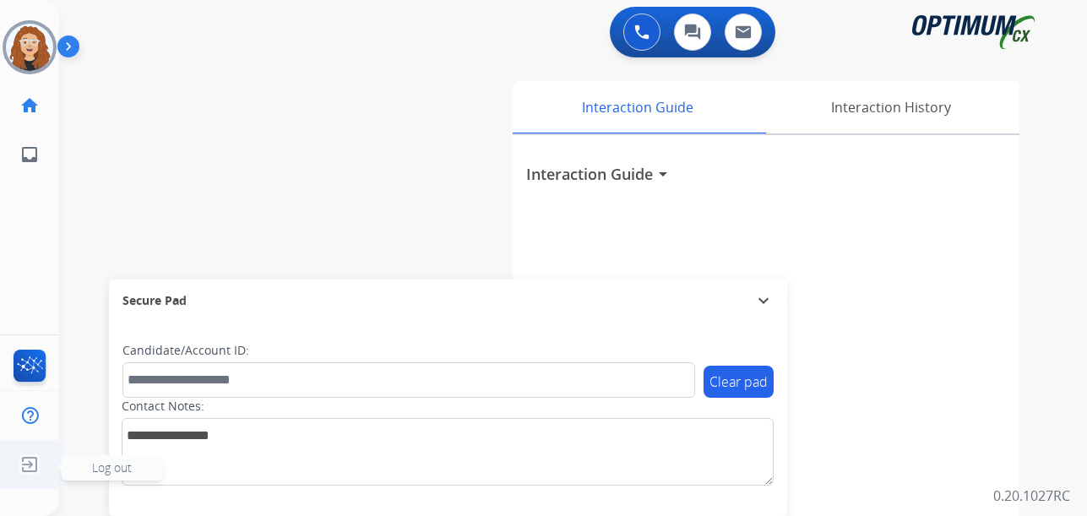
click at [34, 468] on img at bounding box center [29, 465] width 30 height 32
drag, startPoint x: 98, startPoint y: 466, endPoint x: 102, endPoint y: 450, distance: 16.6
click at [101, 451] on div "Outbound call Quit Outbound call Quit Schedule interaction + Add to my list Cus…" at bounding box center [543, 258] width 1087 height 516
